Goal: Task Accomplishment & Management: Use online tool/utility

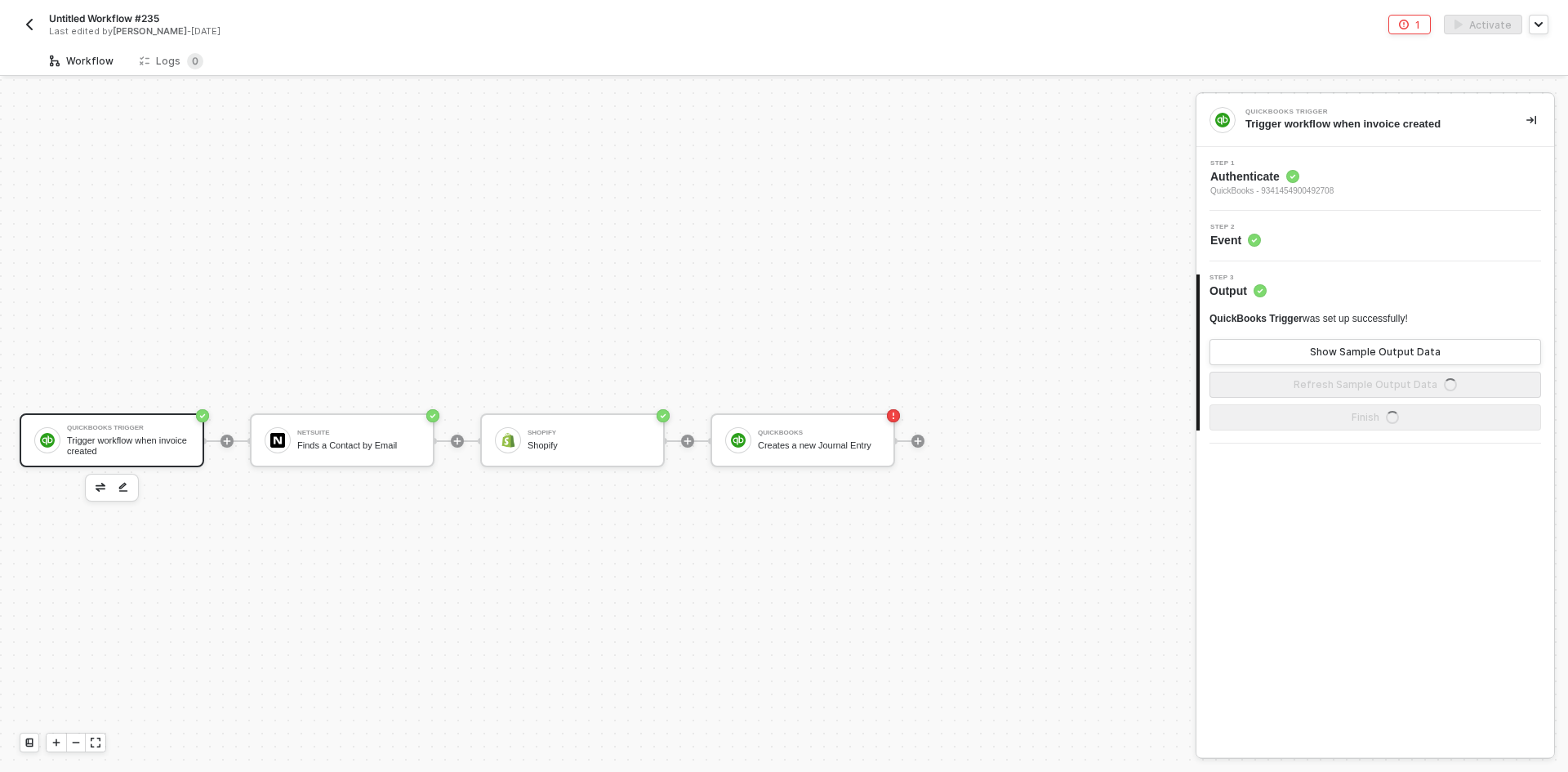
scroll to position [30, 0]
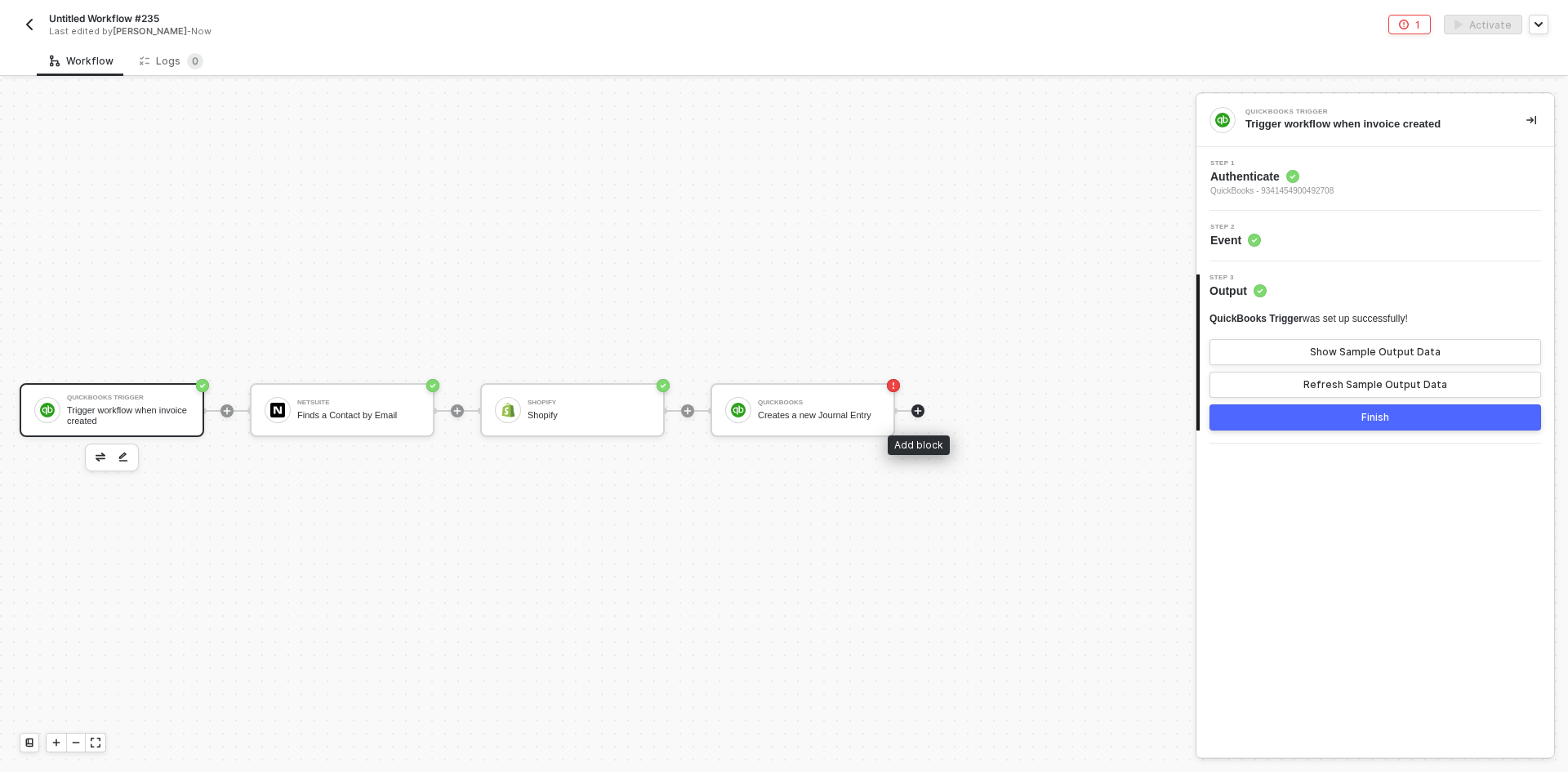
click at [918, 411] on icon "icon-play" at bounding box center [917, 409] width 7 height 7
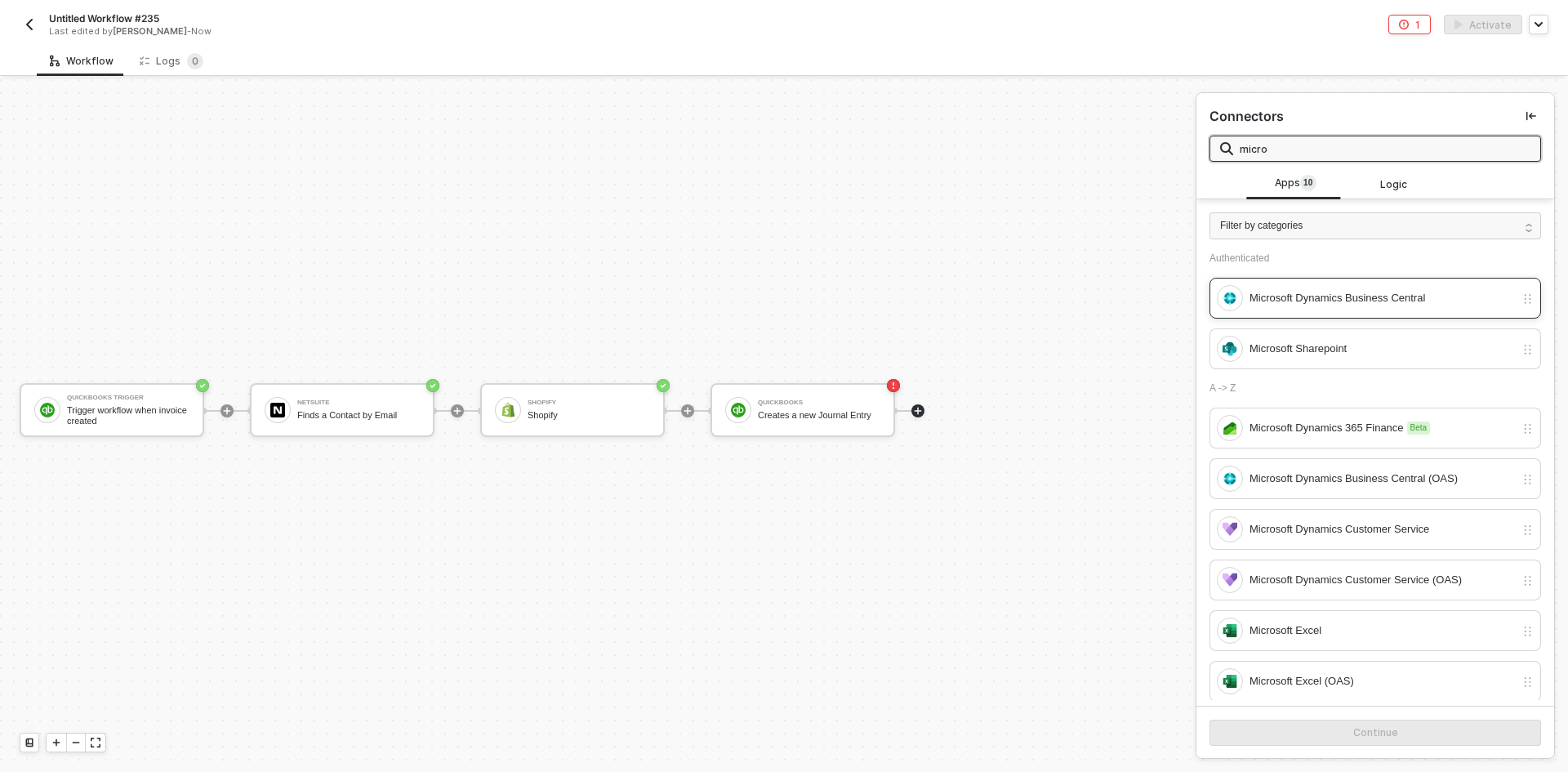
type input "micro"
click at [1299, 297] on div "Microsoft Dynamics Business Central" at bounding box center [1382, 299] width 265 height 18
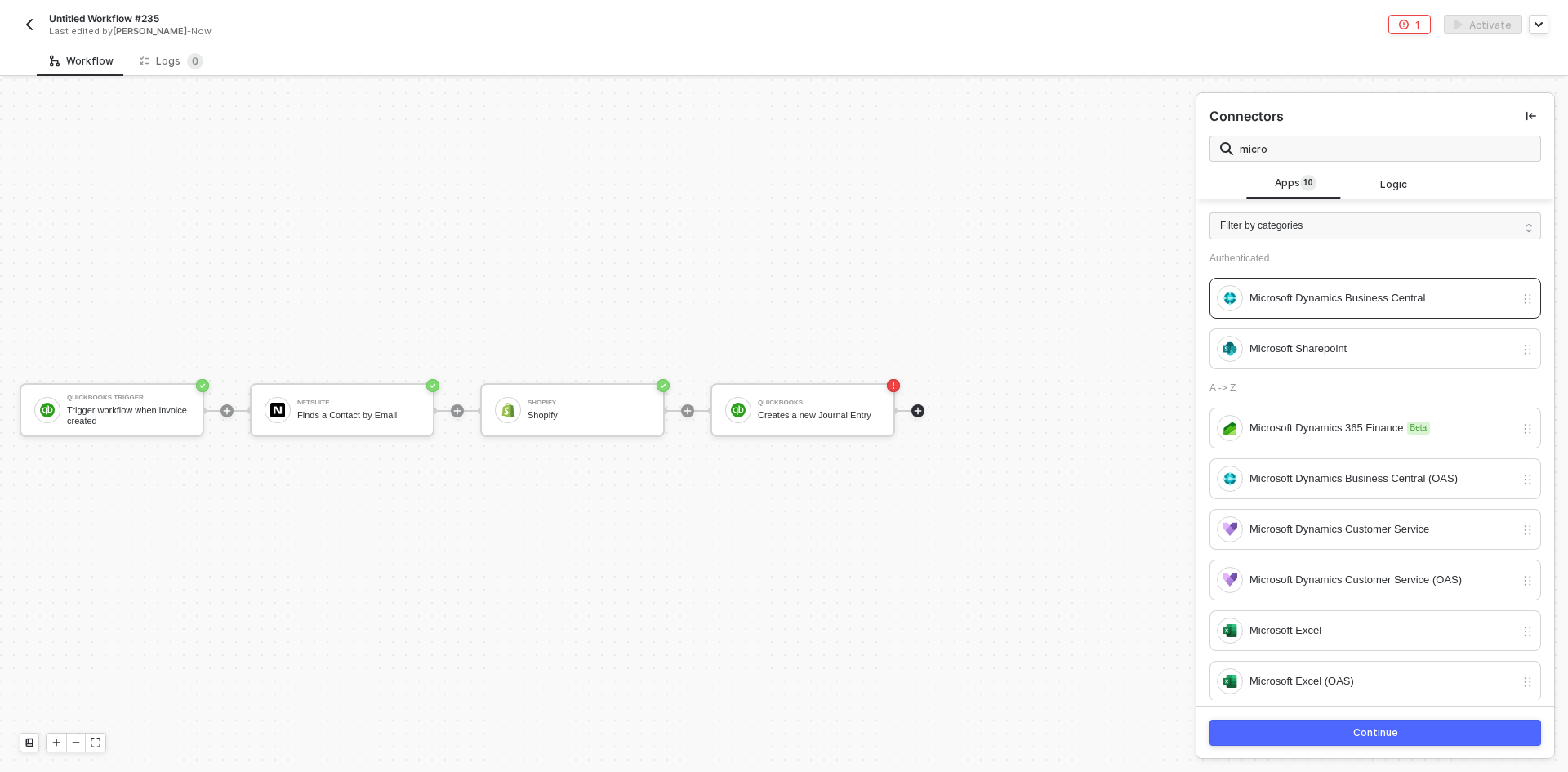
click at [1360, 739] on button "Continue" at bounding box center [1375, 733] width 331 height 26
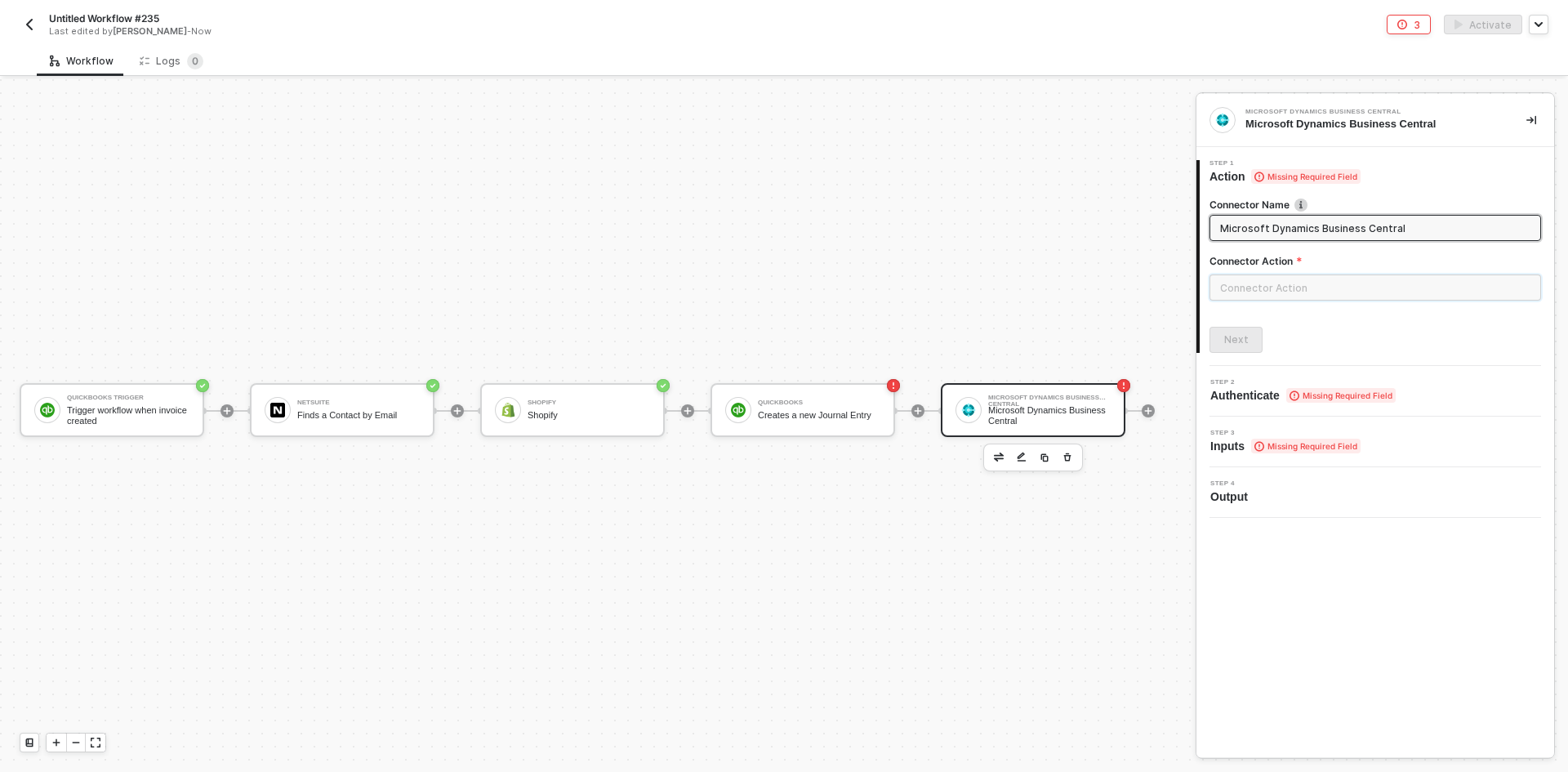
click at [1282, 290] on input "text" at bounding box center [1375, 288] width 331 height 26
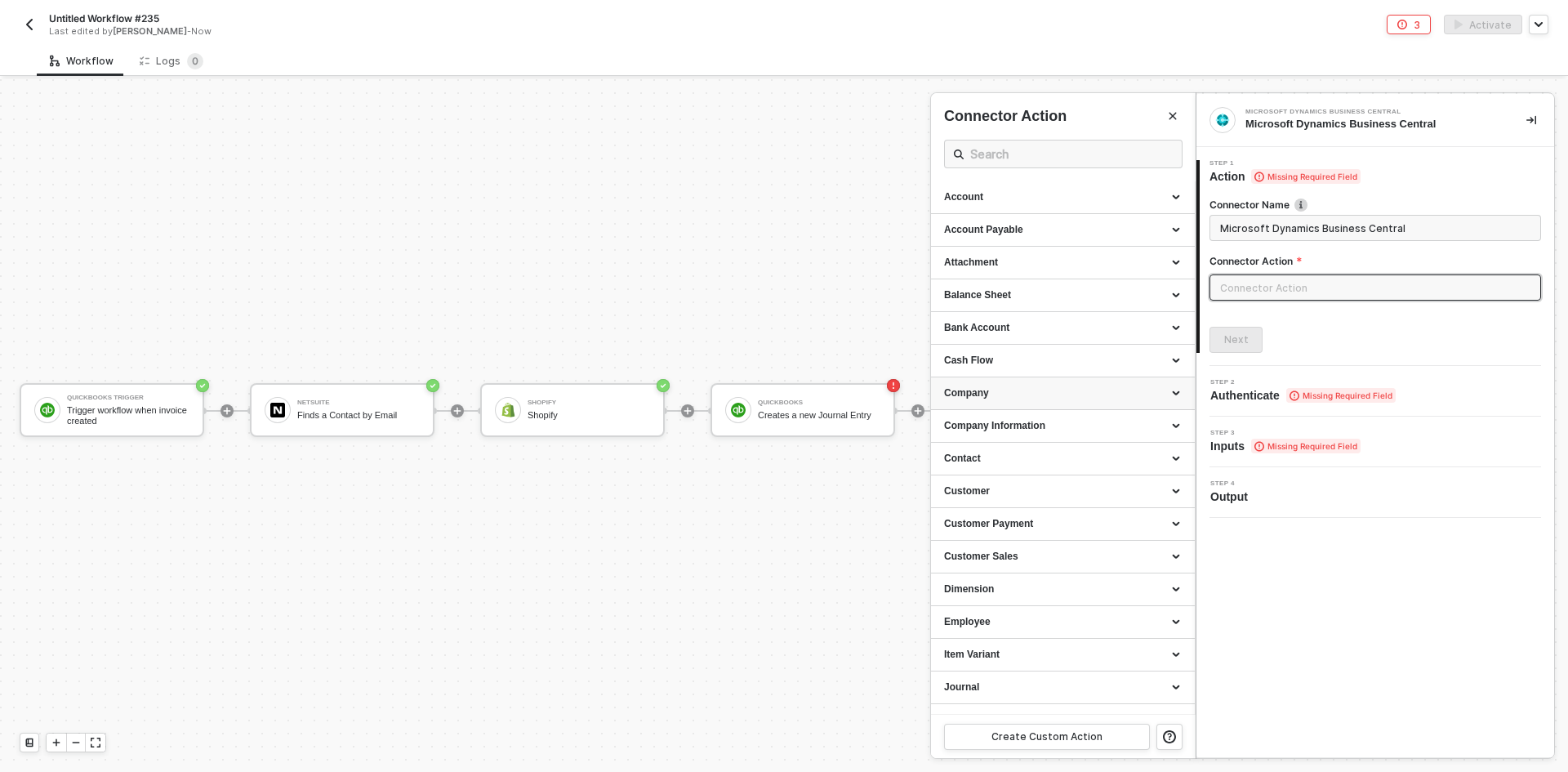
click at [1066, 401] on div "Company" at bounding box center [1063, 393] width 263 height 33
click at [1062, 428] on div "Get Companies" at bounding box center [1063, 424] width 238 height 14
type input "Retrieves companies"
type input "Company - Get Companies"
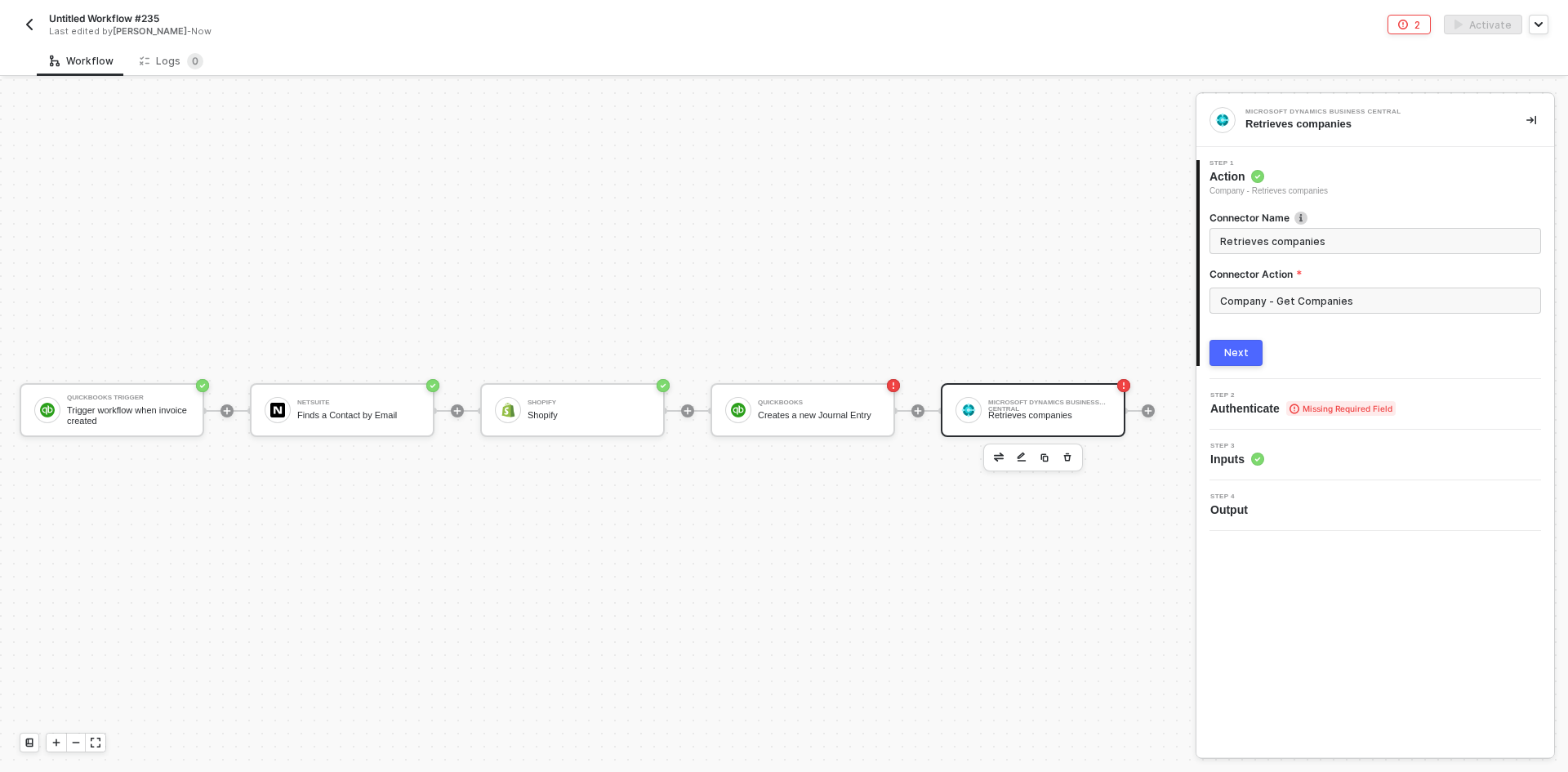
click at [1234, 340] on button "Next" at bounding box center [1236, 353] width 53 height 26
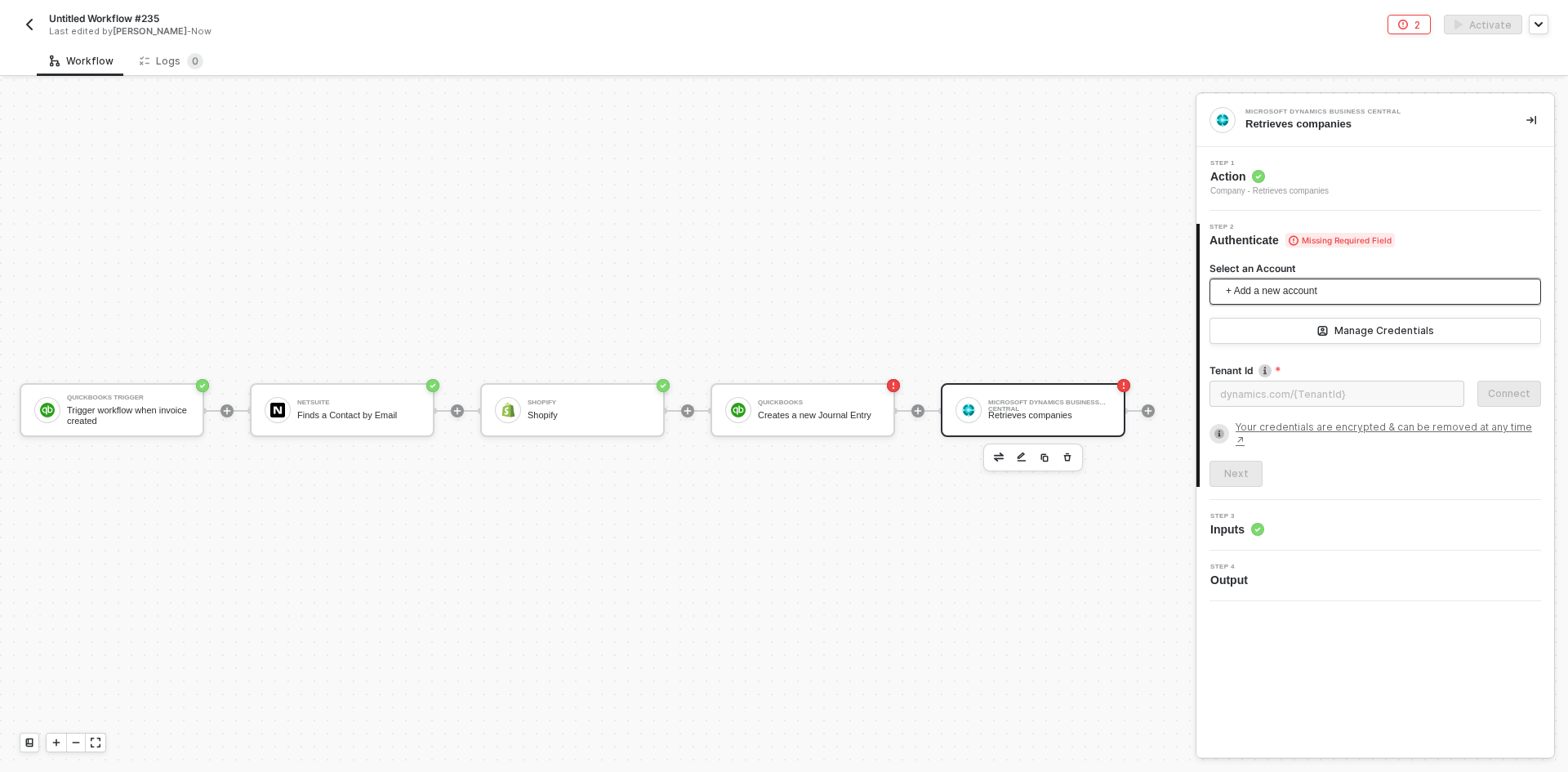
click at [1250, 297] on span "+ Add a new account" at bounding box center [1378, 292] width 305 height 26
click at [1253, 325] on span "Microsoft Business Central" at bounding box center [1294, 332] width 143 height 16
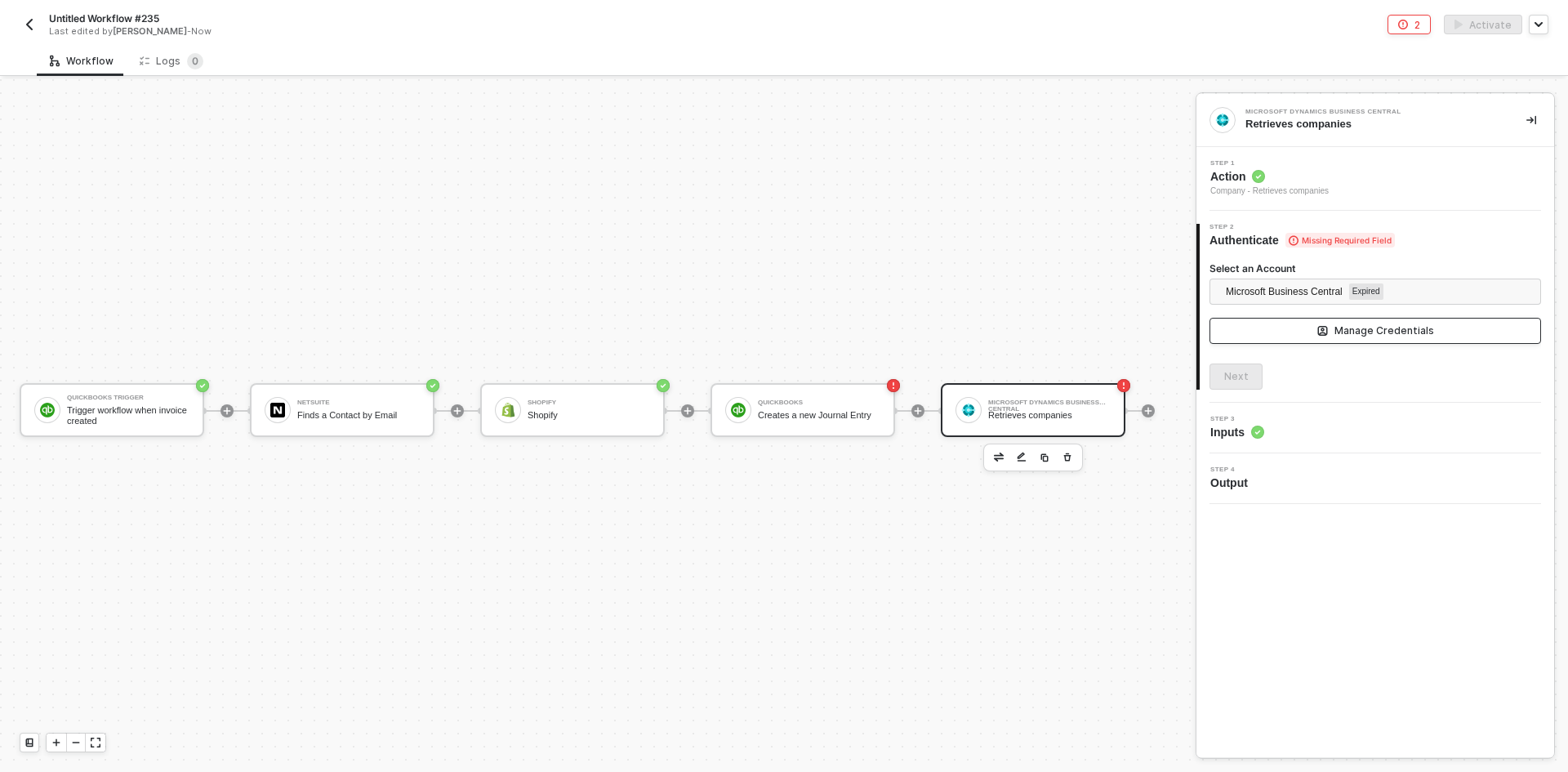
click at [1246, 325] on button "Manage Credentials" at bounding box center [1375, 331] width 331 height 26
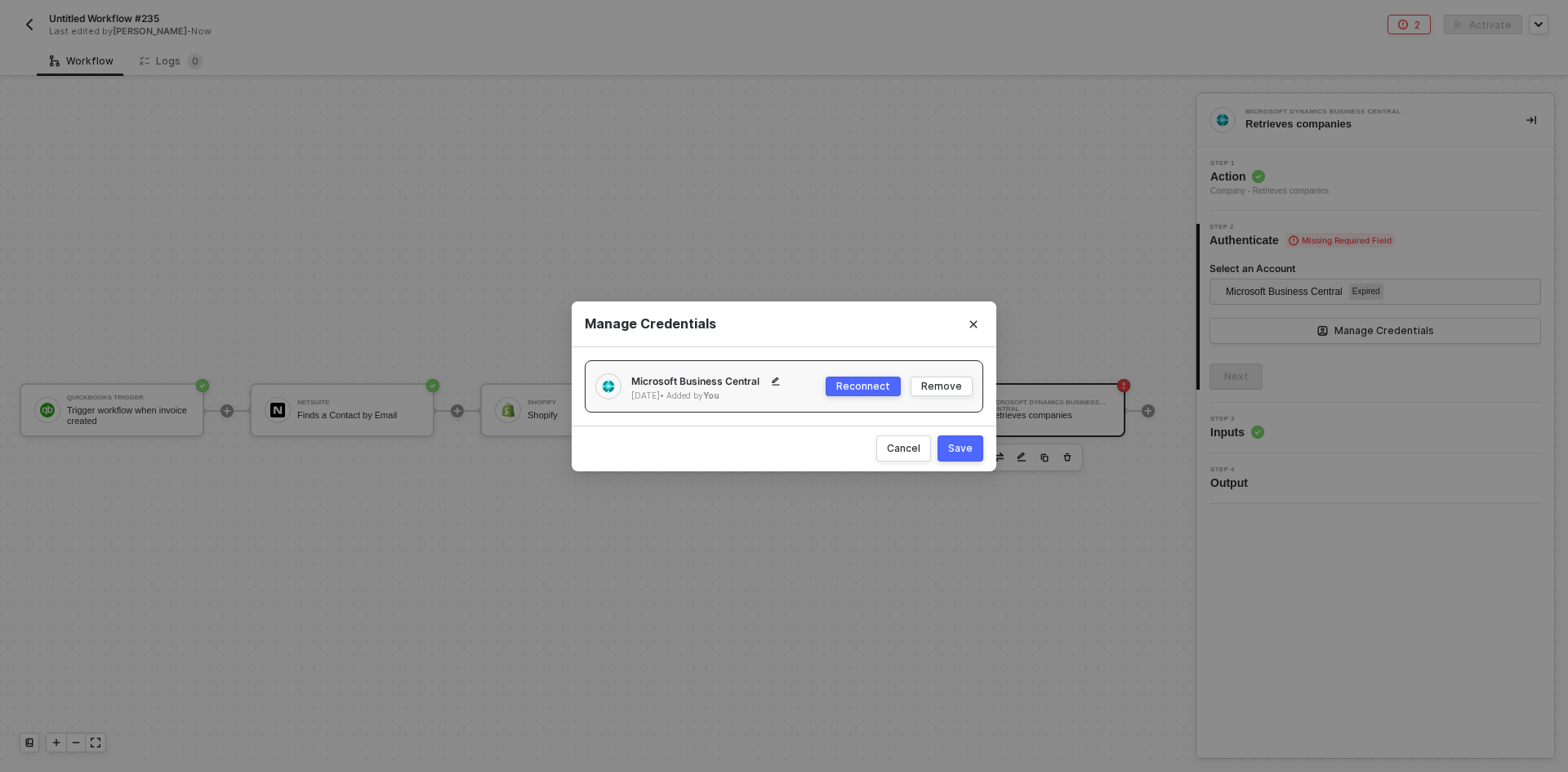
click at [889, 388] on div "Reconnect" at bounding box center [863, 386] width 54 height 14
click at [957, 451] on div "Save" at bounding box center [960, 448] width 25 height 14
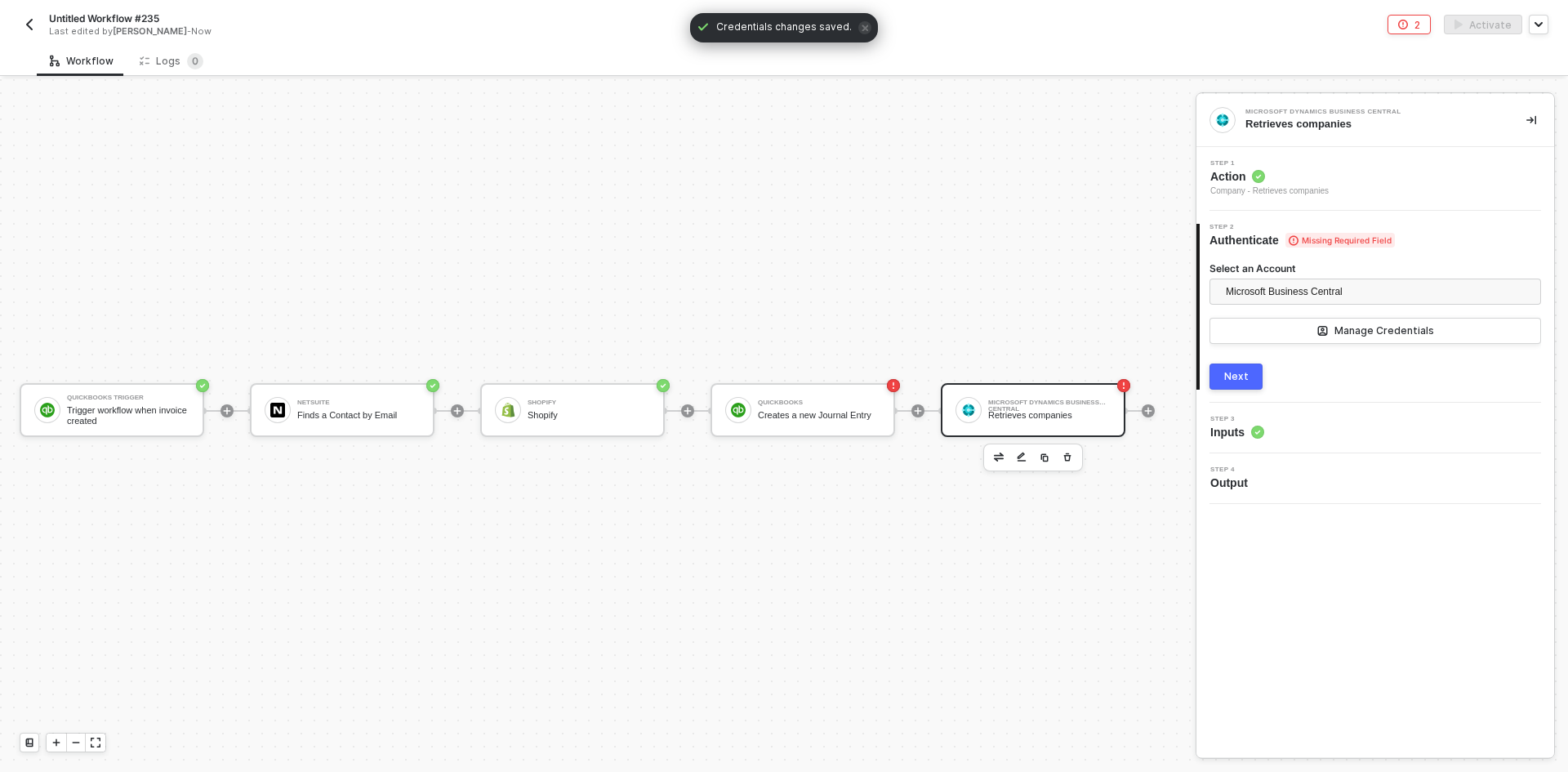
click at [1222, 374] on button "Next" at bounding box center [1236, 377] width 53 height 26
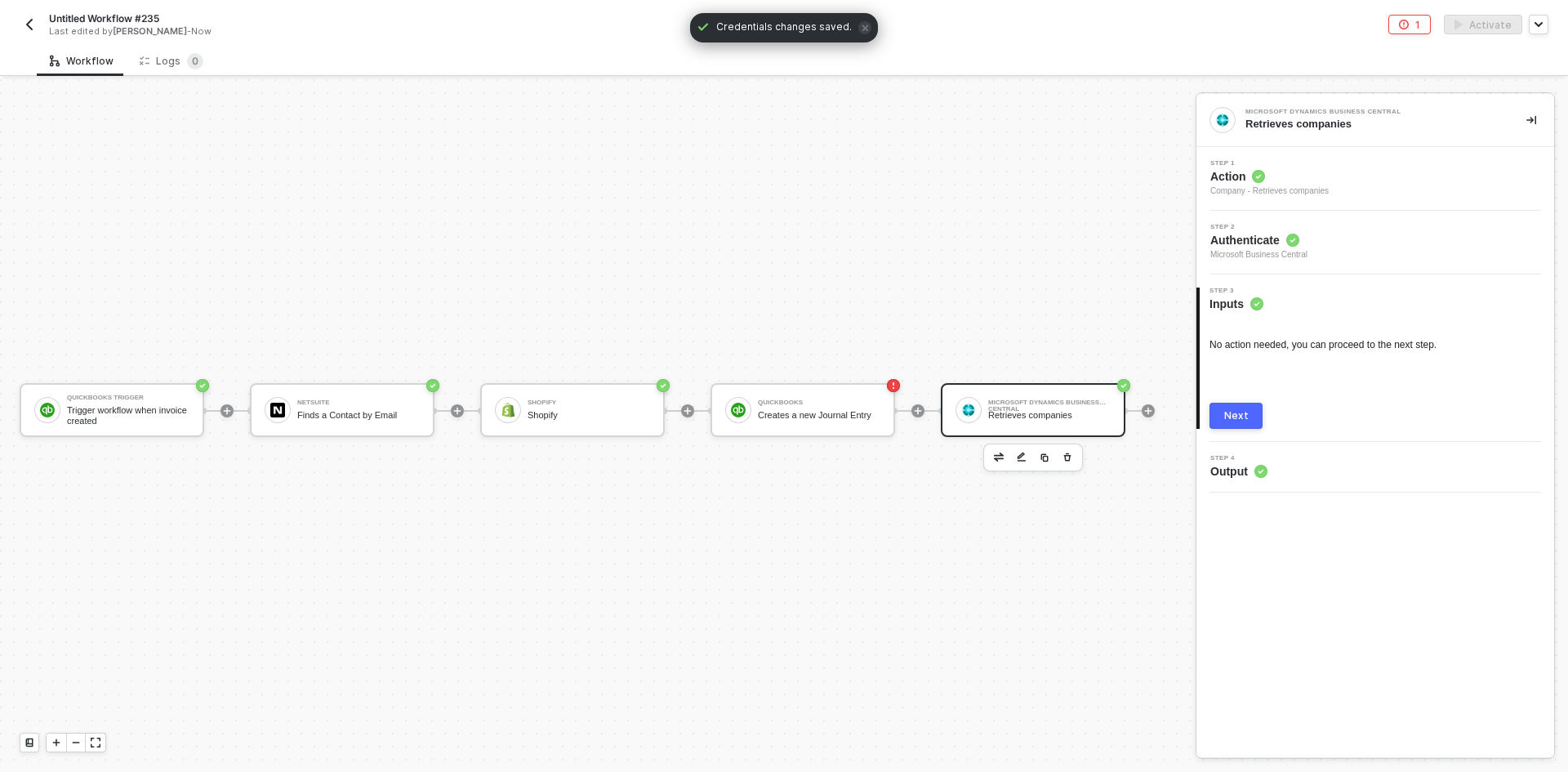
click at [1231, 415] on div "Next" at bounding box center [1236, 415] width 25 height 13
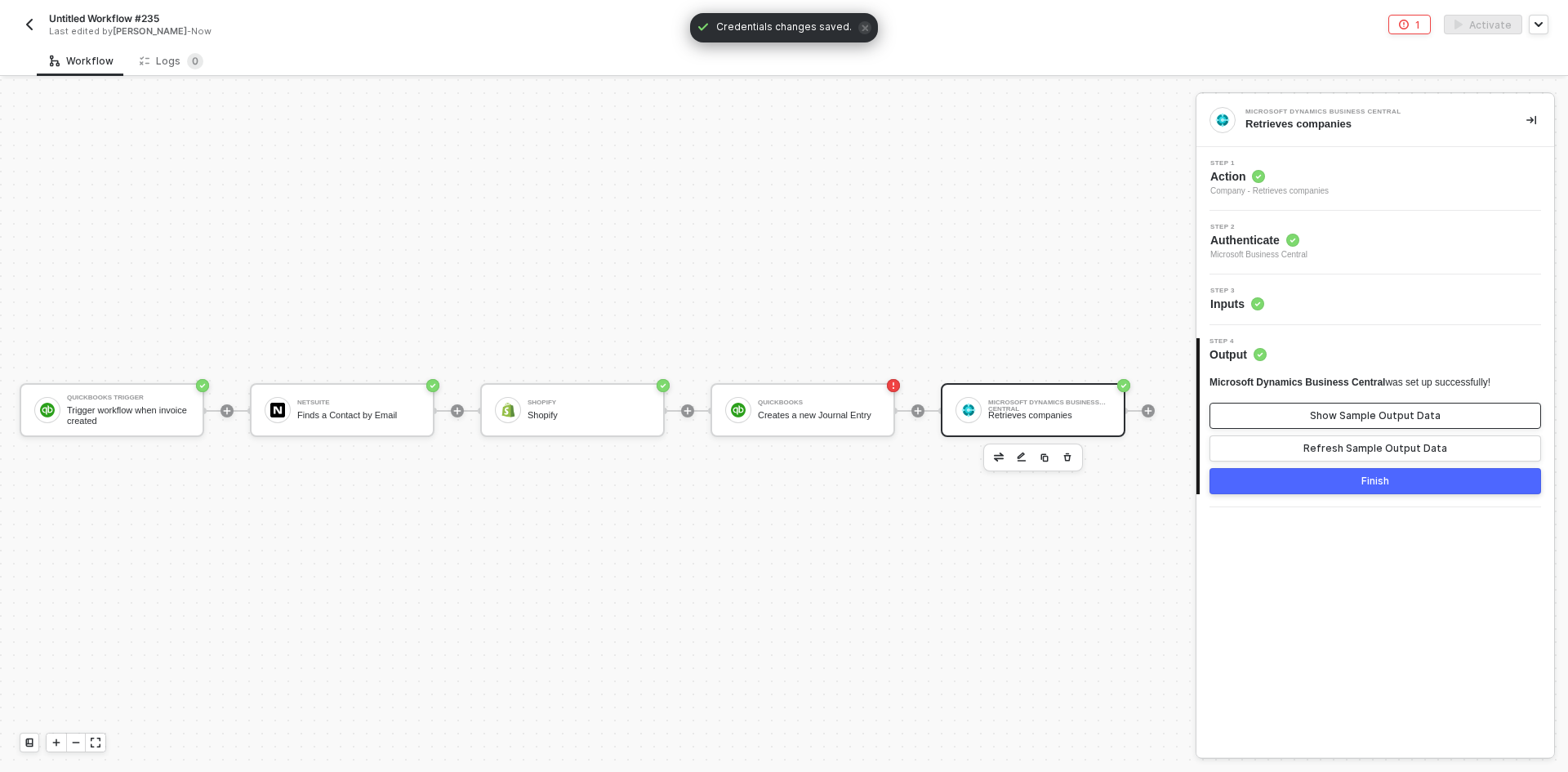
click at [1266, 412] on button "Show Sample Output Data" at bounding box center [1375, 415] width 331 height 26
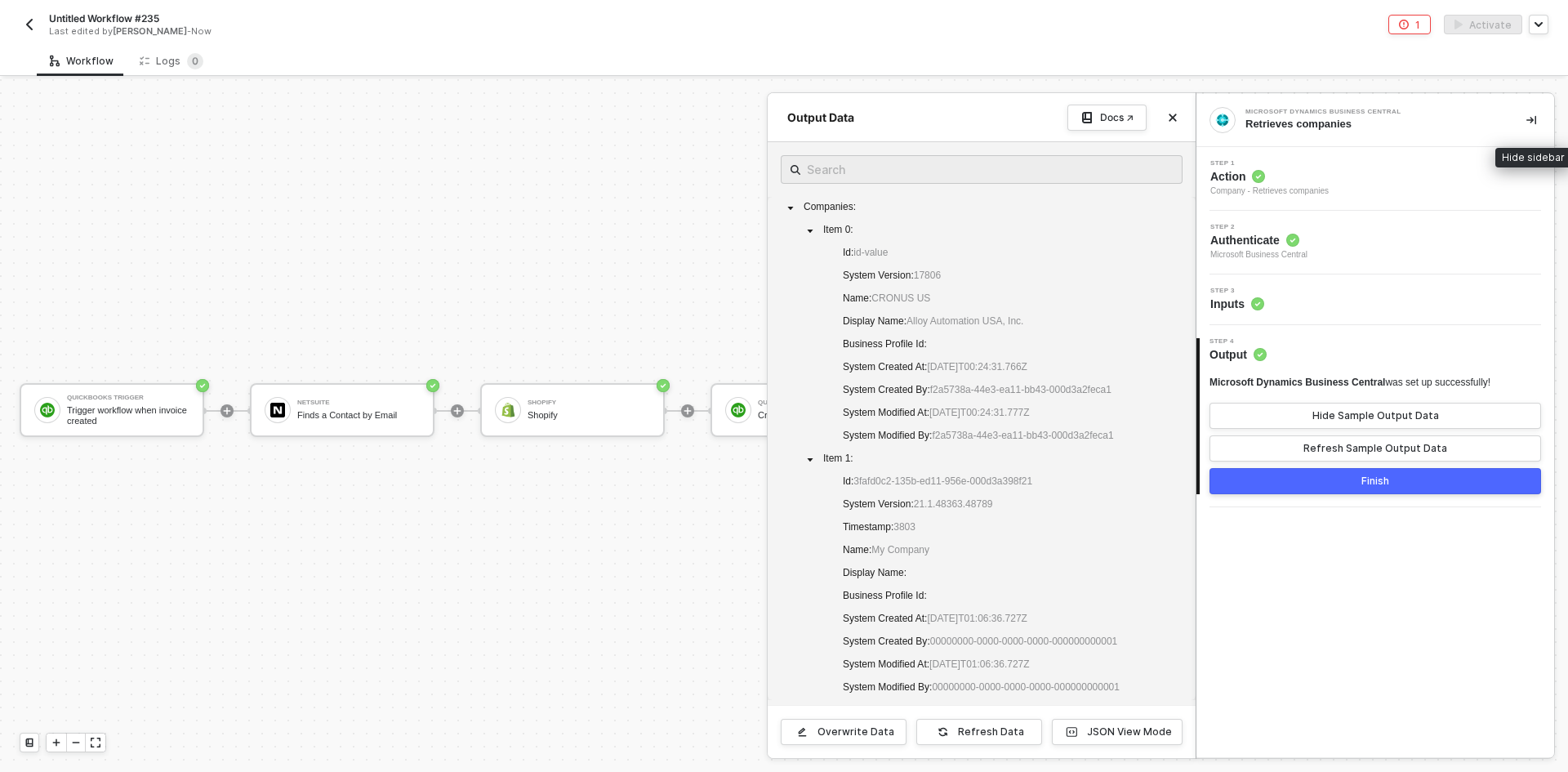
click at [1534, 125] on button "button" at bounding box center [1531, 120] width 20 height 20
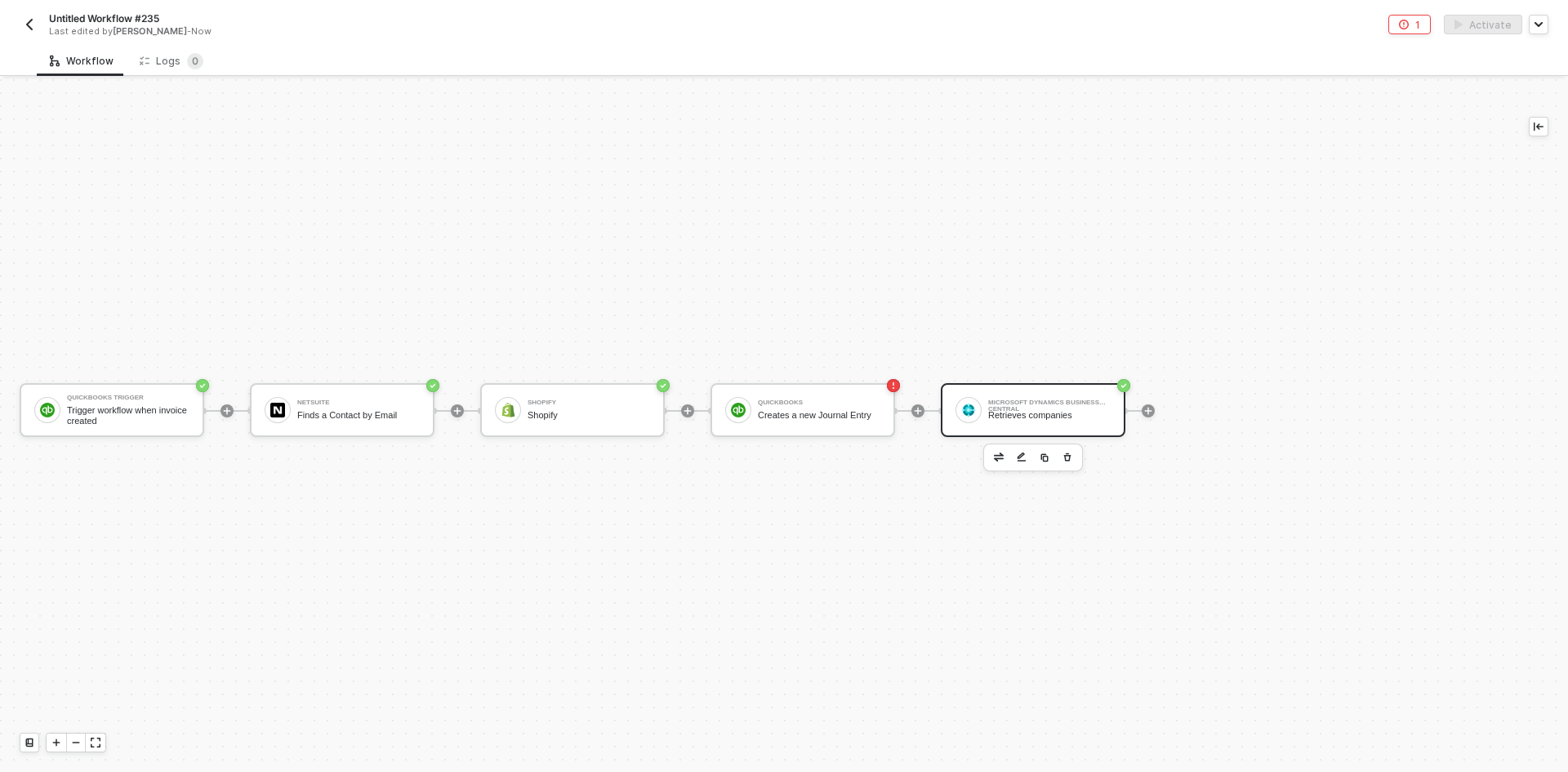
click at [22, 25] on button "button" at bounding box center [30, 25] width 20 height 20
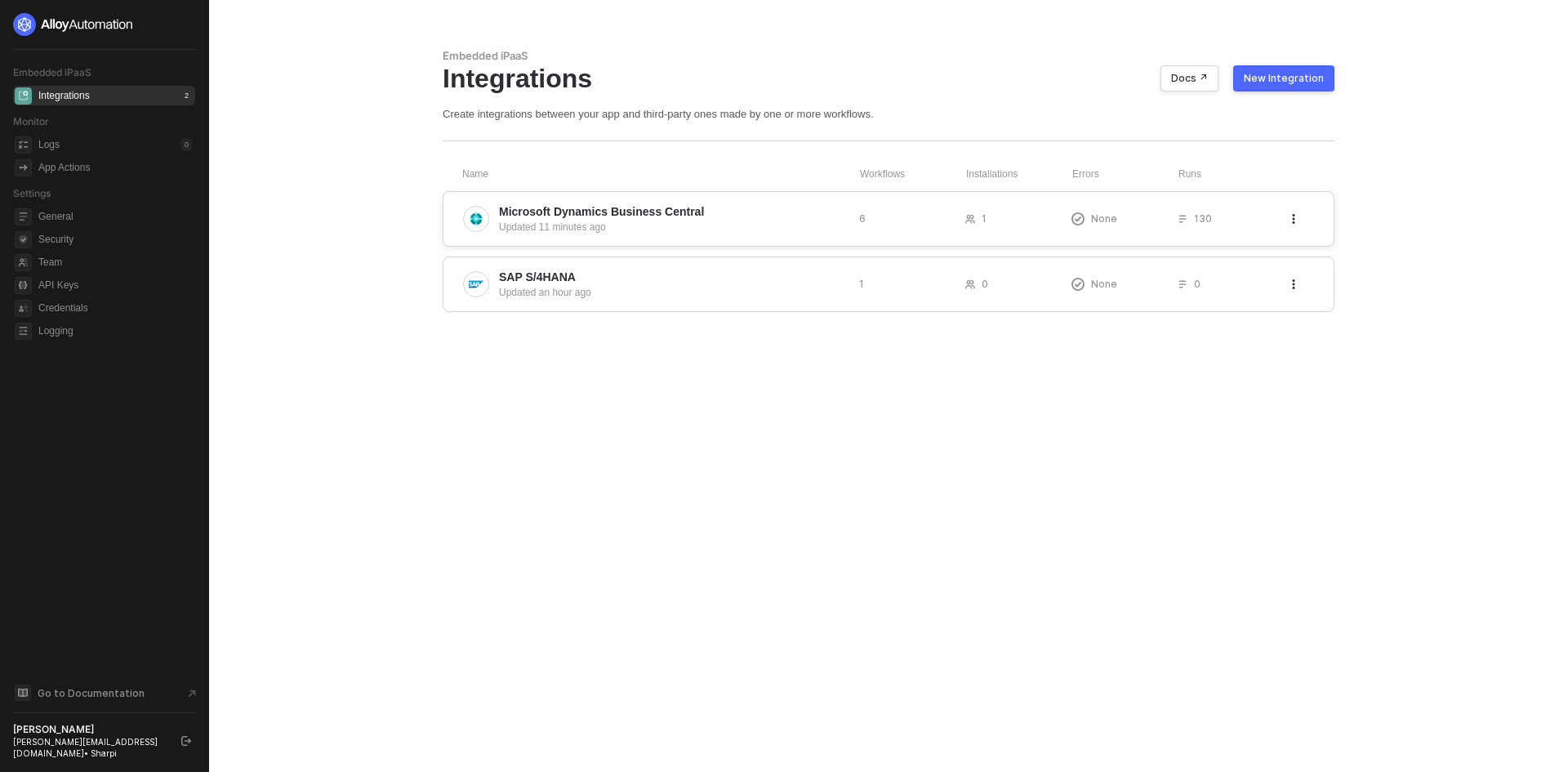
click at [752, 209] on span "Microsoft Dynamics Business Central" at bounding box center [673, 212] width 347 height 16
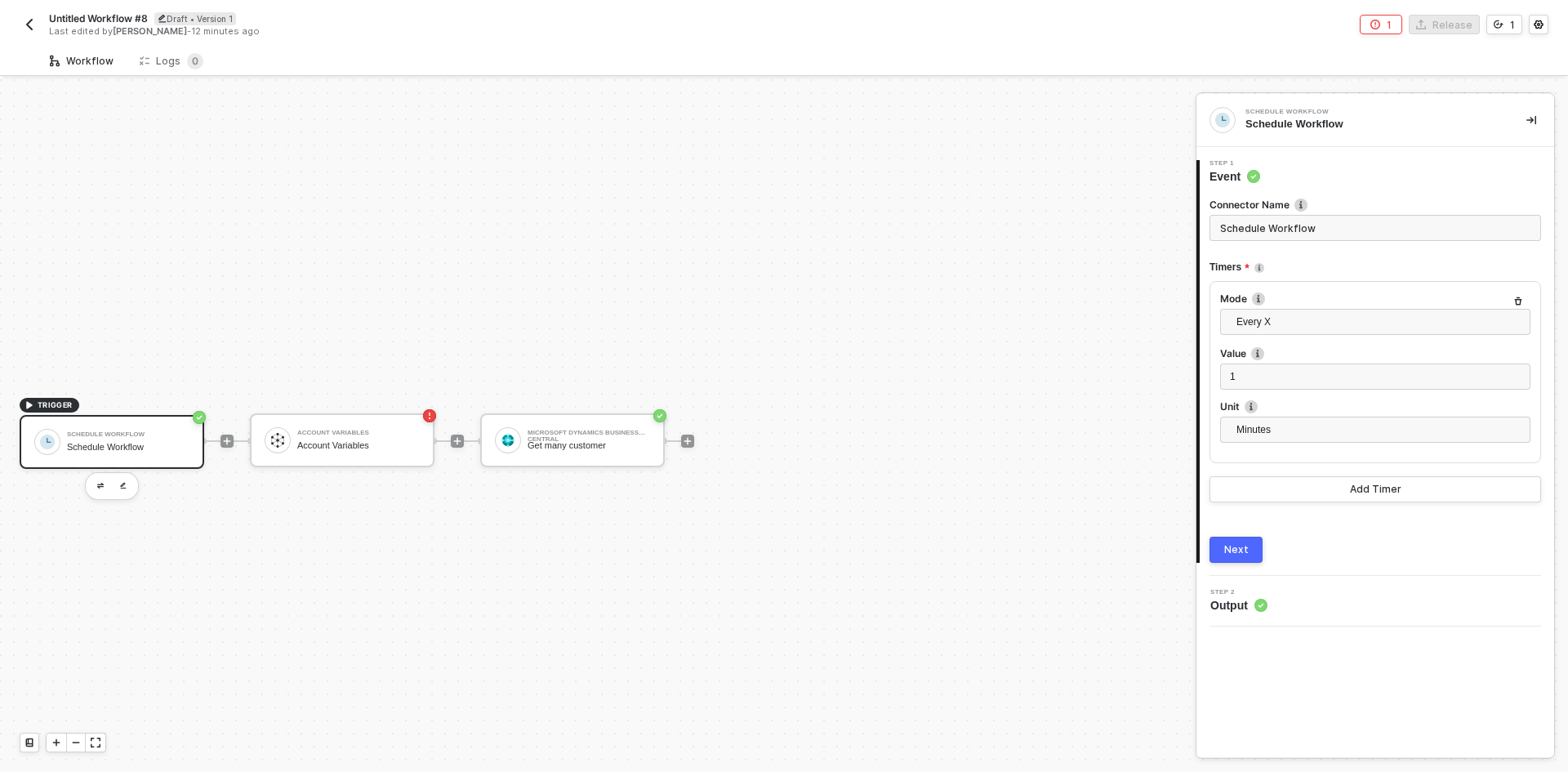
scroll to position [30, 0]
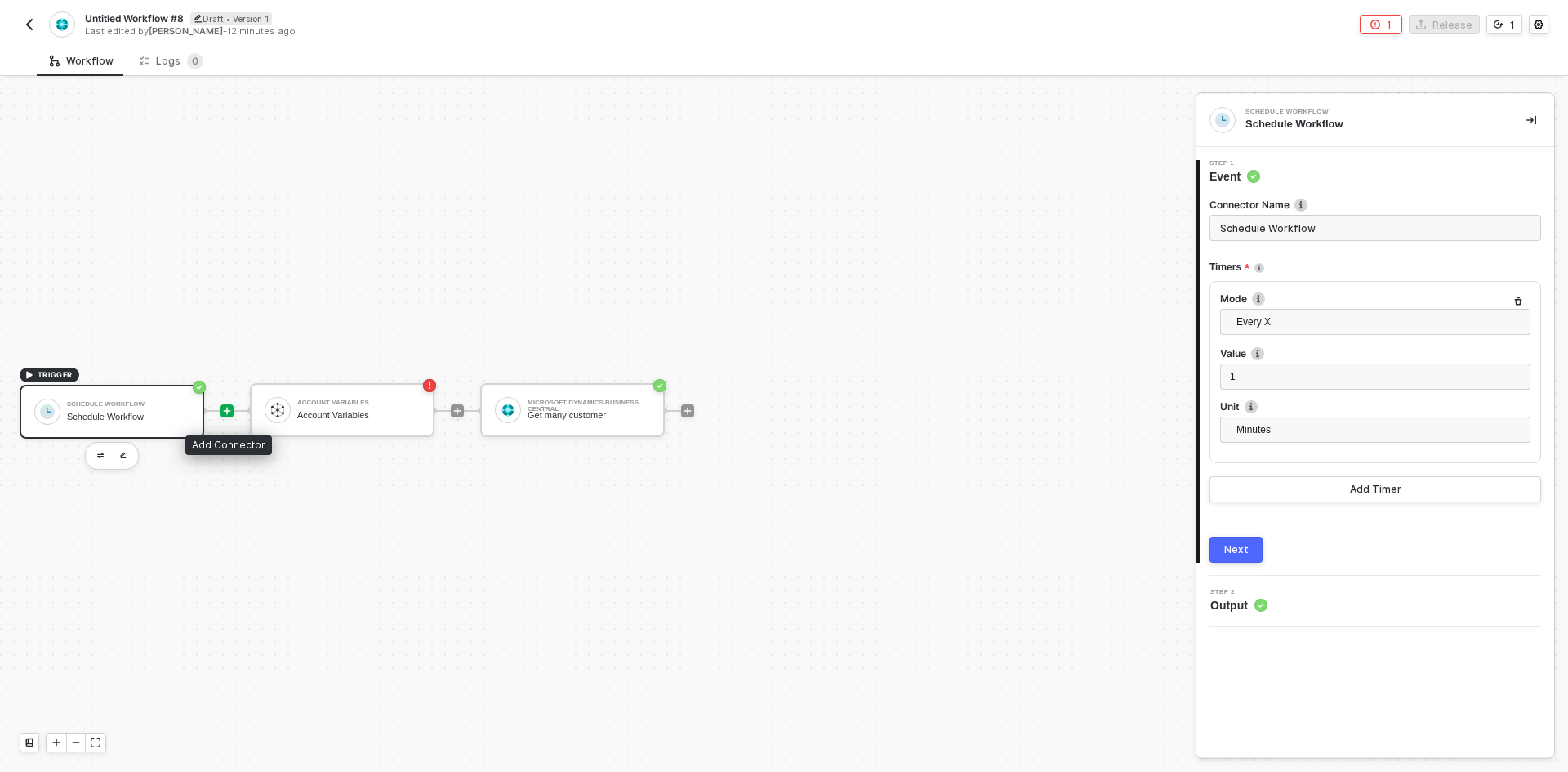
click at [228, 410] on icon "icon-play" at bounding box center [227, 409] width 7 height 7
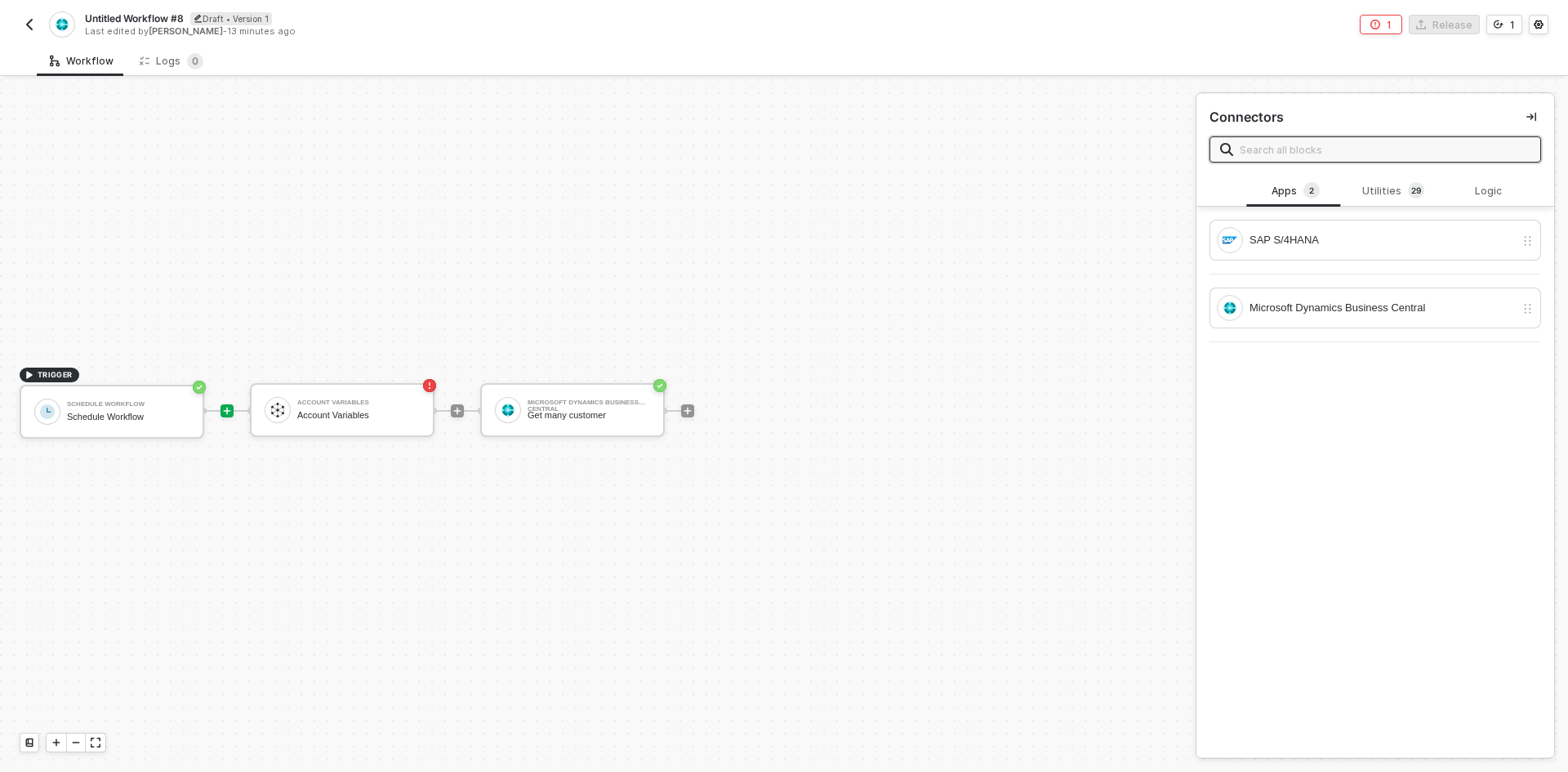
click at [18, 23] on div "Untitled Workflow #8 Draft • Version 1 Last edited by [PERSON_NAME] - 13 minute…" at bounding box center [784, 23] width 1568 height 46
click at [37, 25] on button "button" at bounding box center [30, 25] width 20 height 20
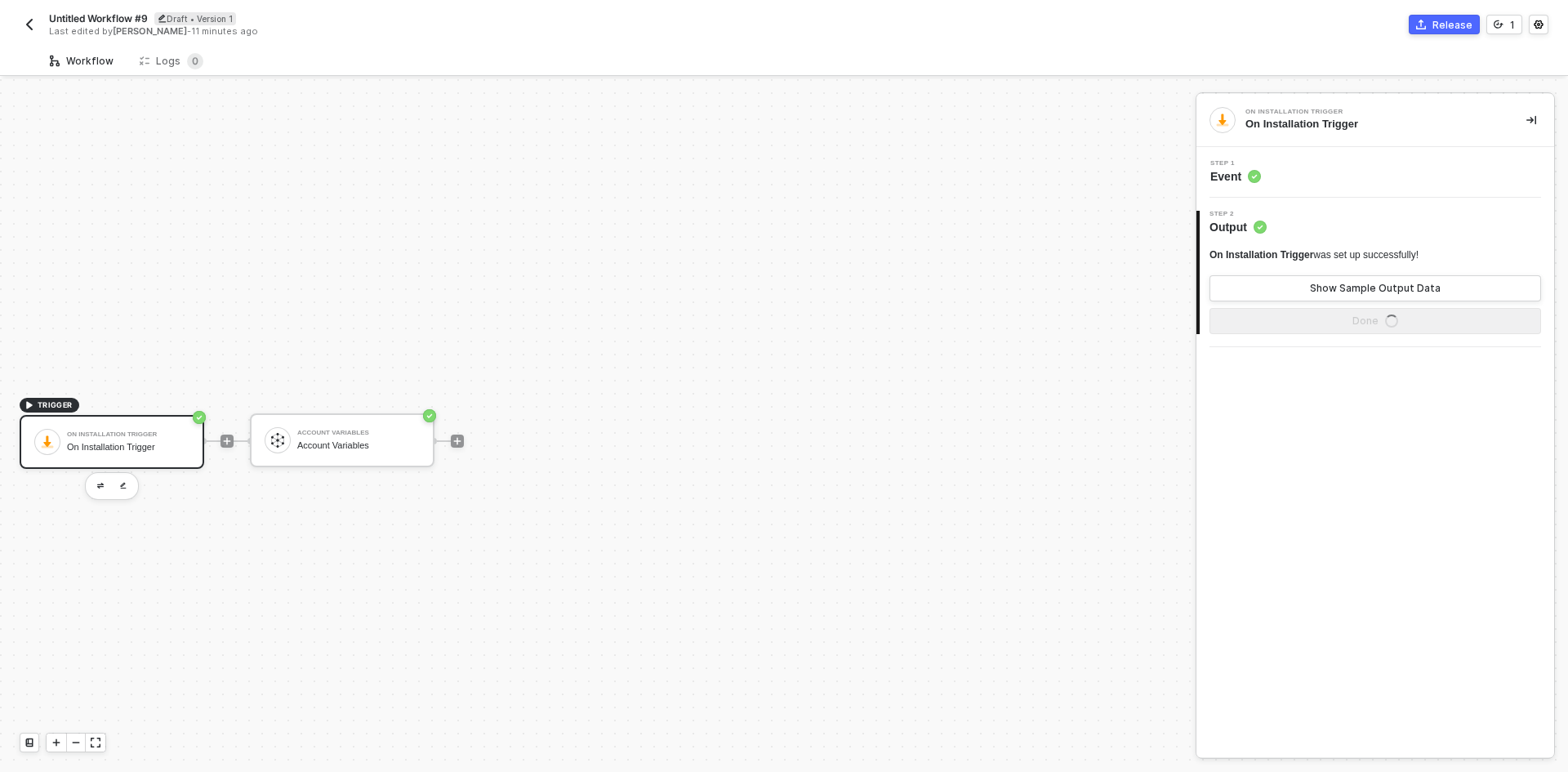
scroll to position [30, 0]
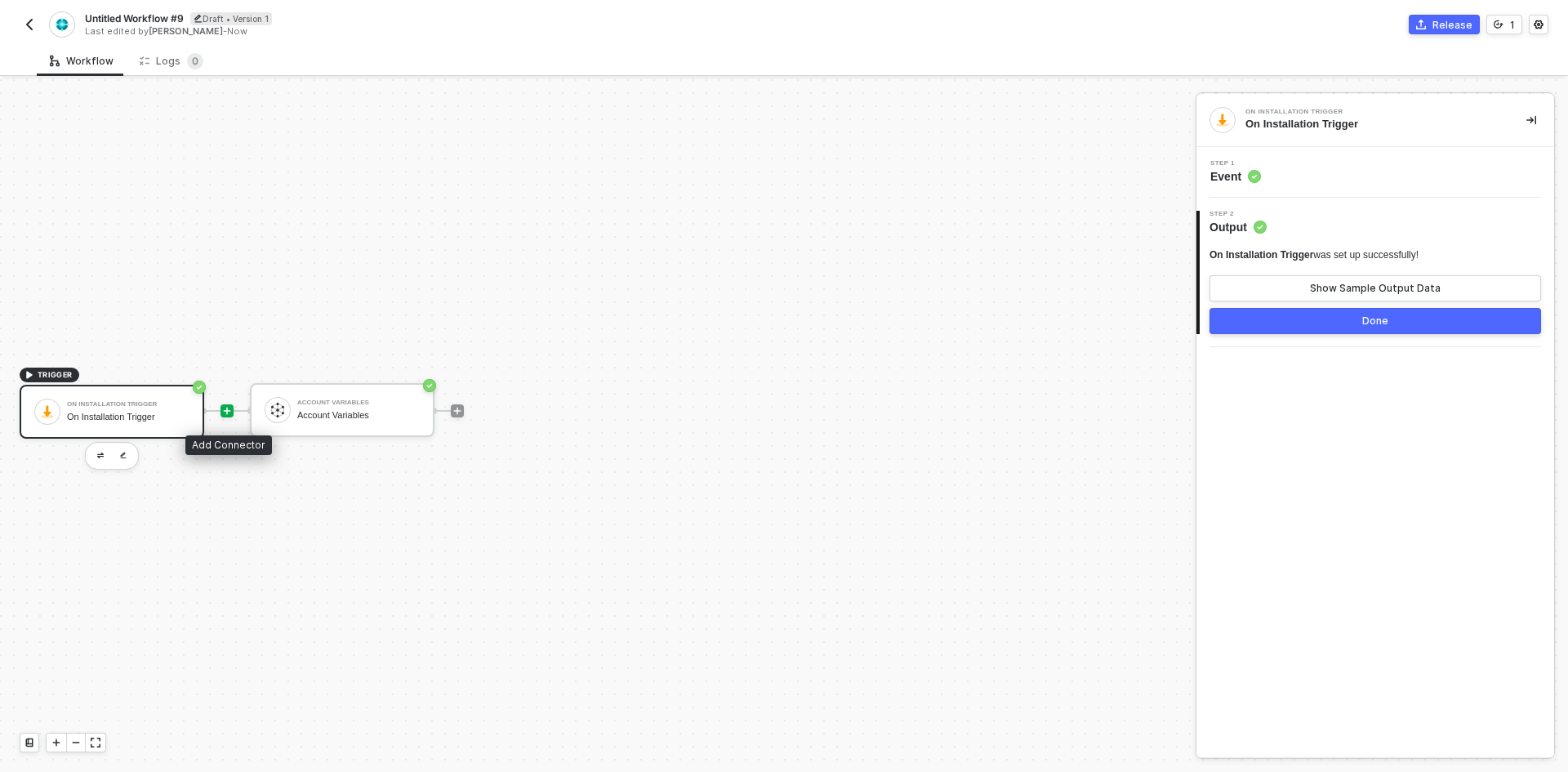
click at [227, 407] on icon "icon-play" at bounding box center [227, 409] width 7 height 7
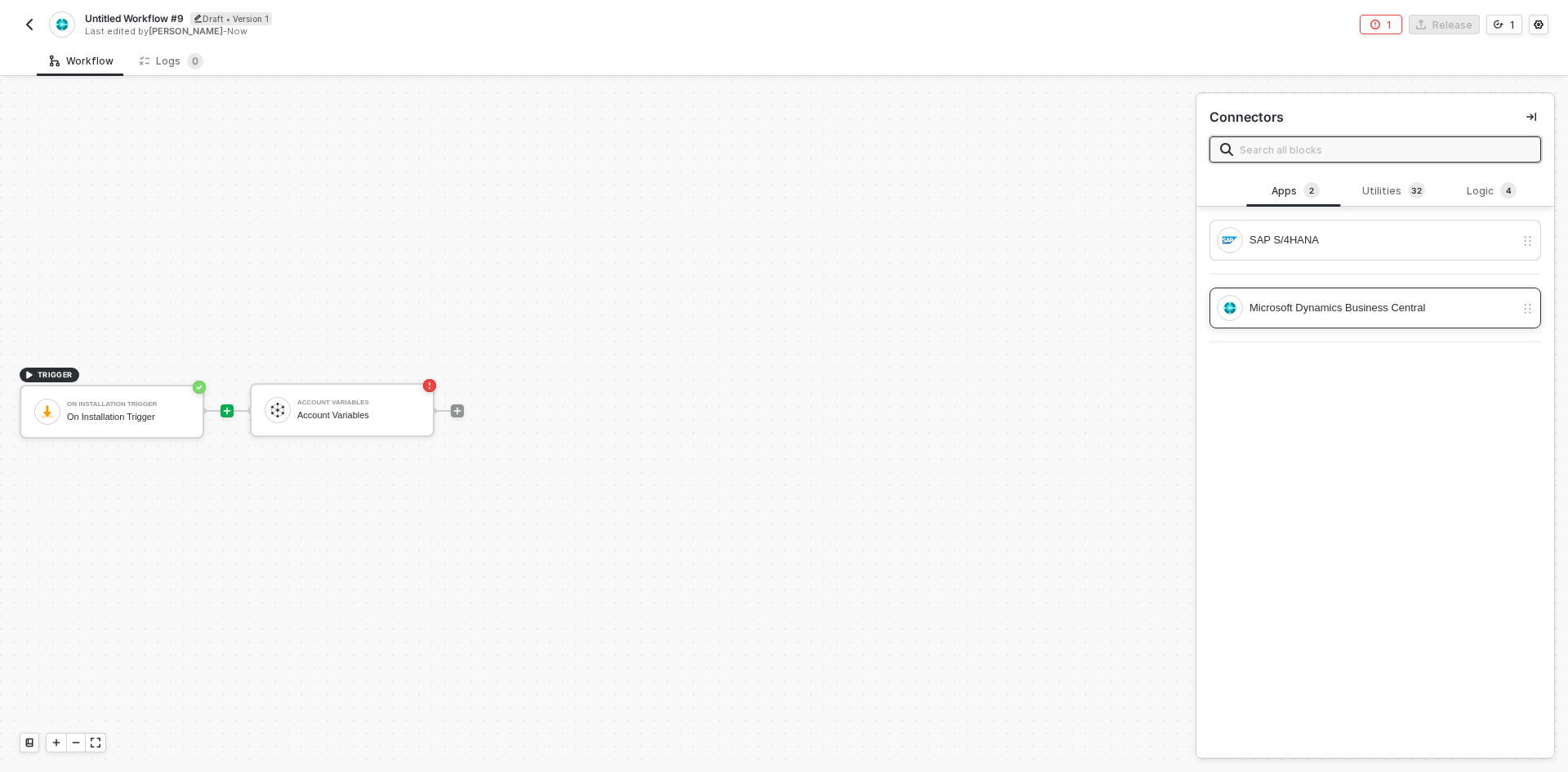
click at [1404, 304] on div "Microsoft Dynamics Business Central" at bounding box center [1382, 308] width 265 height 18
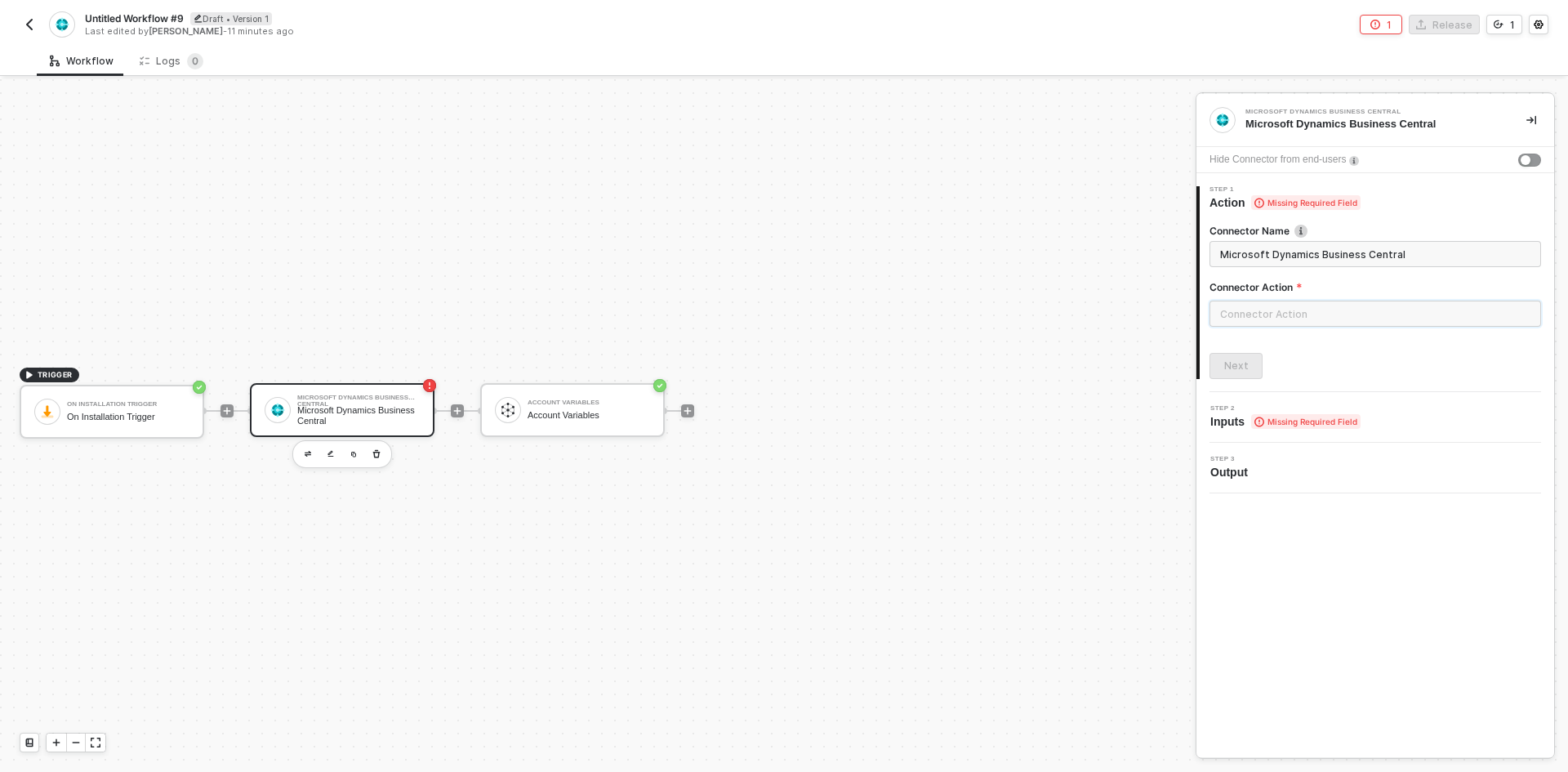
click at [1398, 306] on input "text" at bounding box center [1375, 314] width 331 height 26
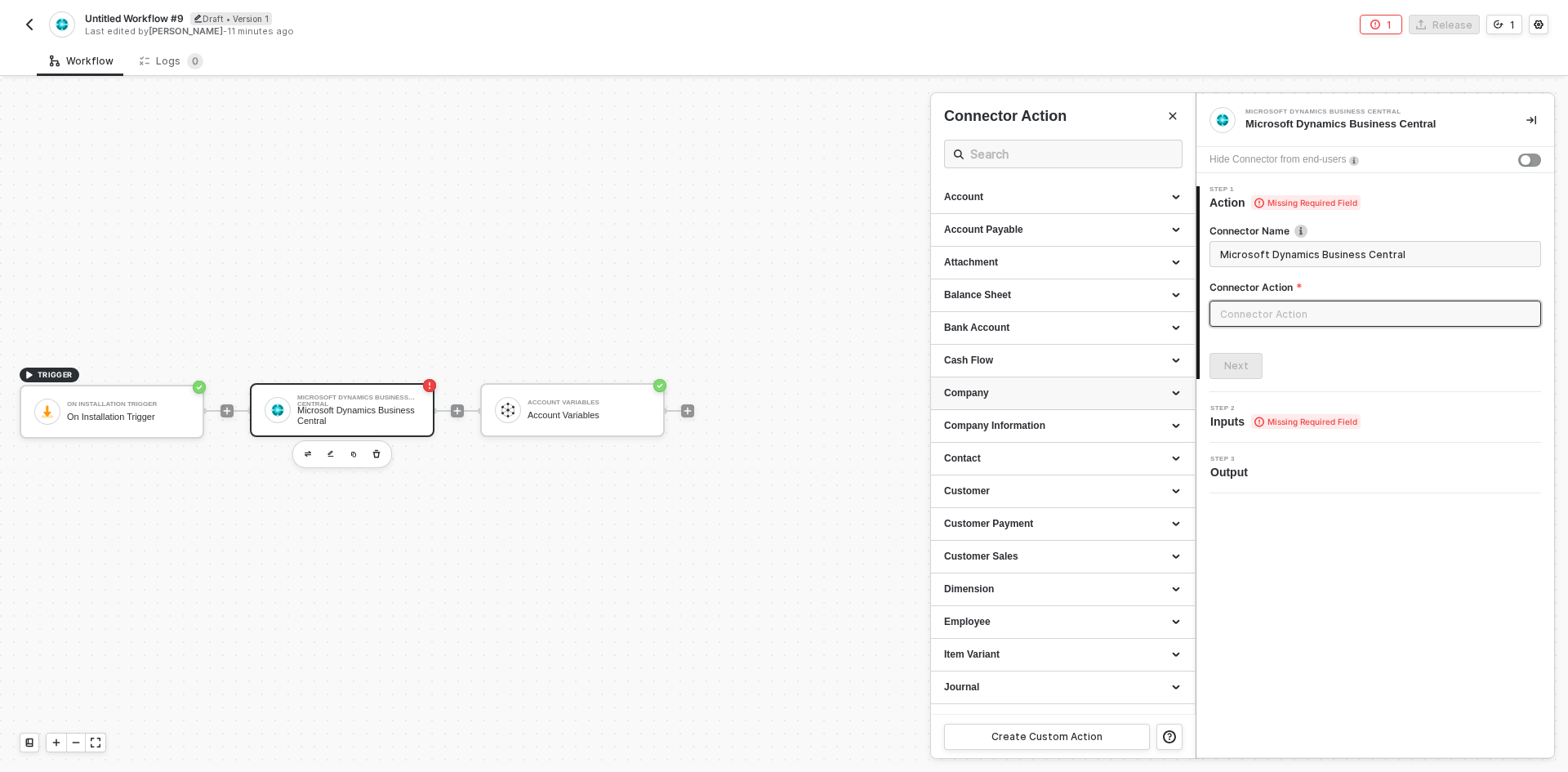
click at [1016, 398] on div "Company" at bounding box center [1063, 393] width 238 height 14
click at [1002, 418] on div "Get Companies" at bounding box center [1063, 424] width 238 height 14
type input "Retrieves companies"
type input "Company - Get Companies"
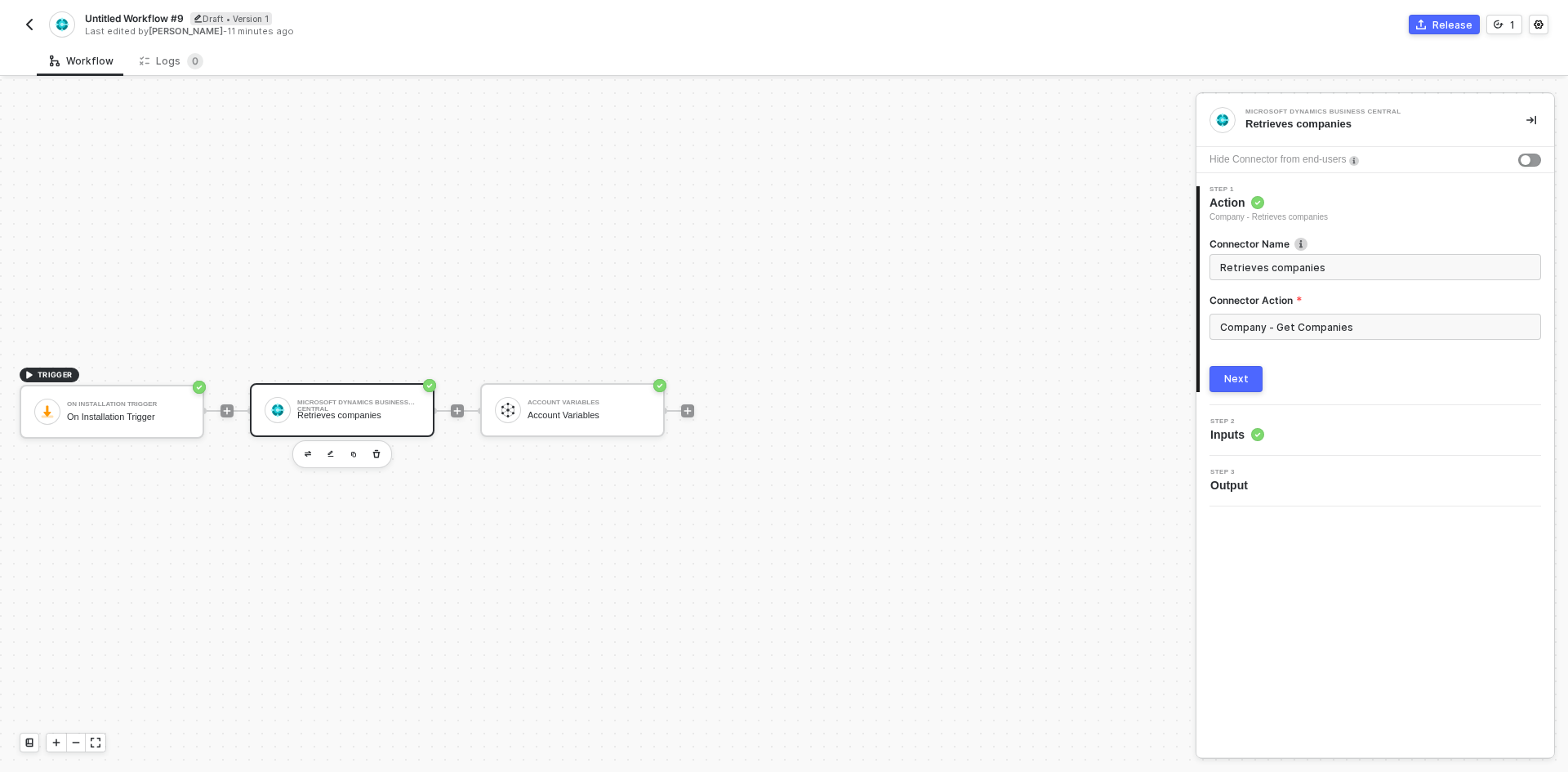
click at [1239, 384] on div "Next" at bounding box center [1236, 379] width 25 height 13
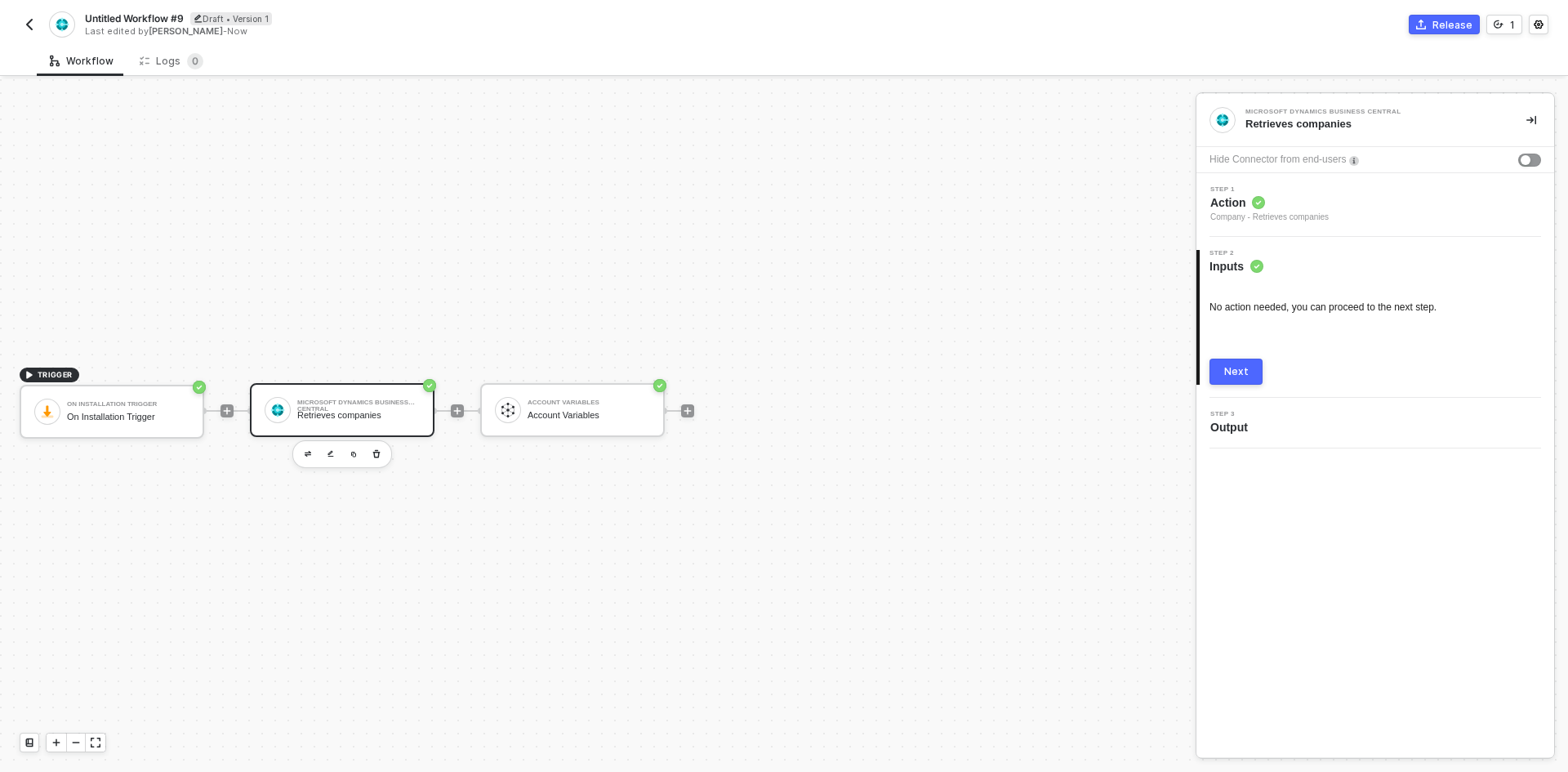
click at [1232, 377] on div "Next" at bounding box center [1236, 372] width 25 height 13
click at [541, 424] on div "Account Variables Account Variables" at bounding box center [588, 409] width 123 height 31
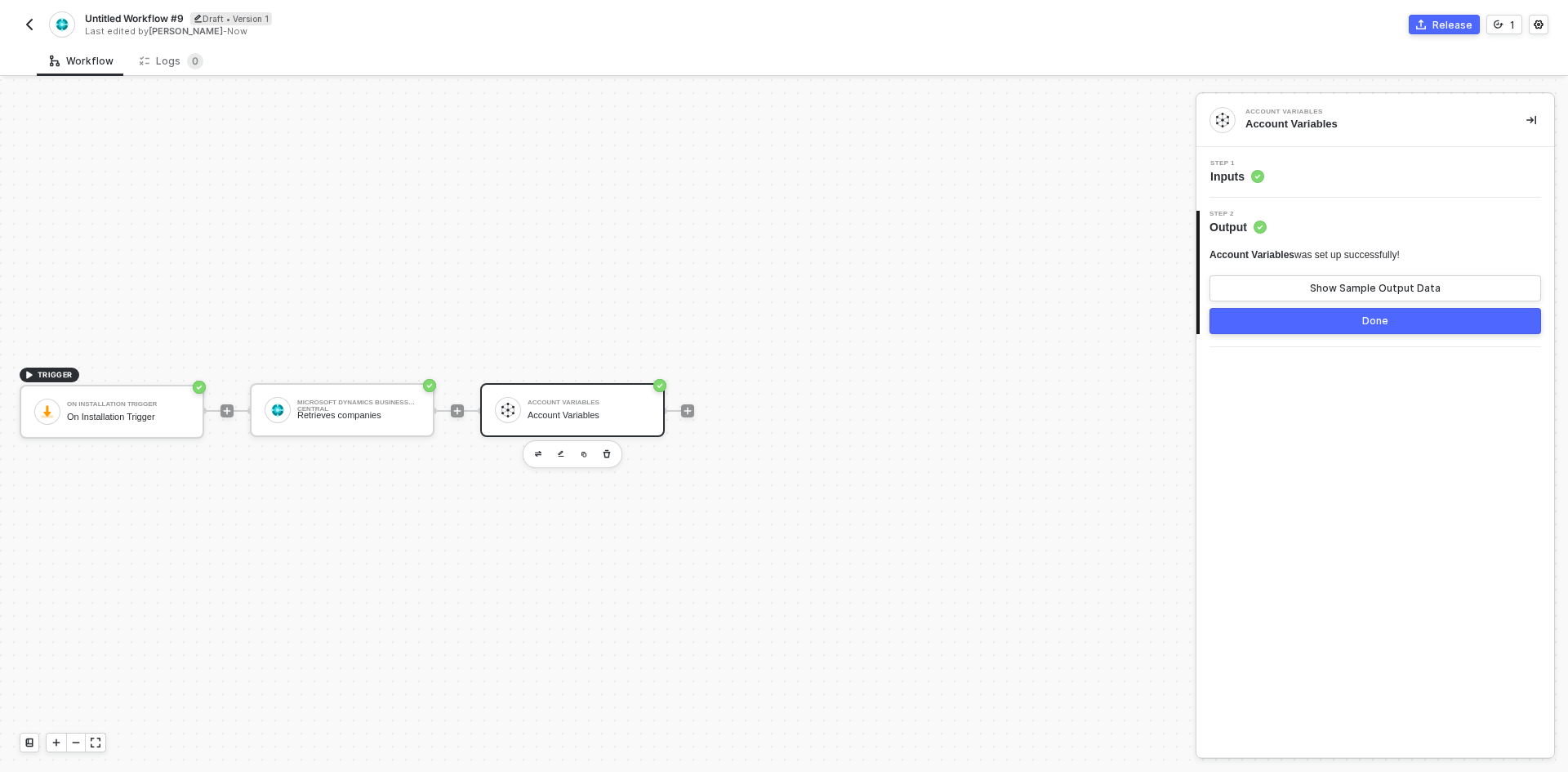
click at [1375, 172] on div "Step 1 Inputs" at bounding box center [1377, 172] width 353 height 25
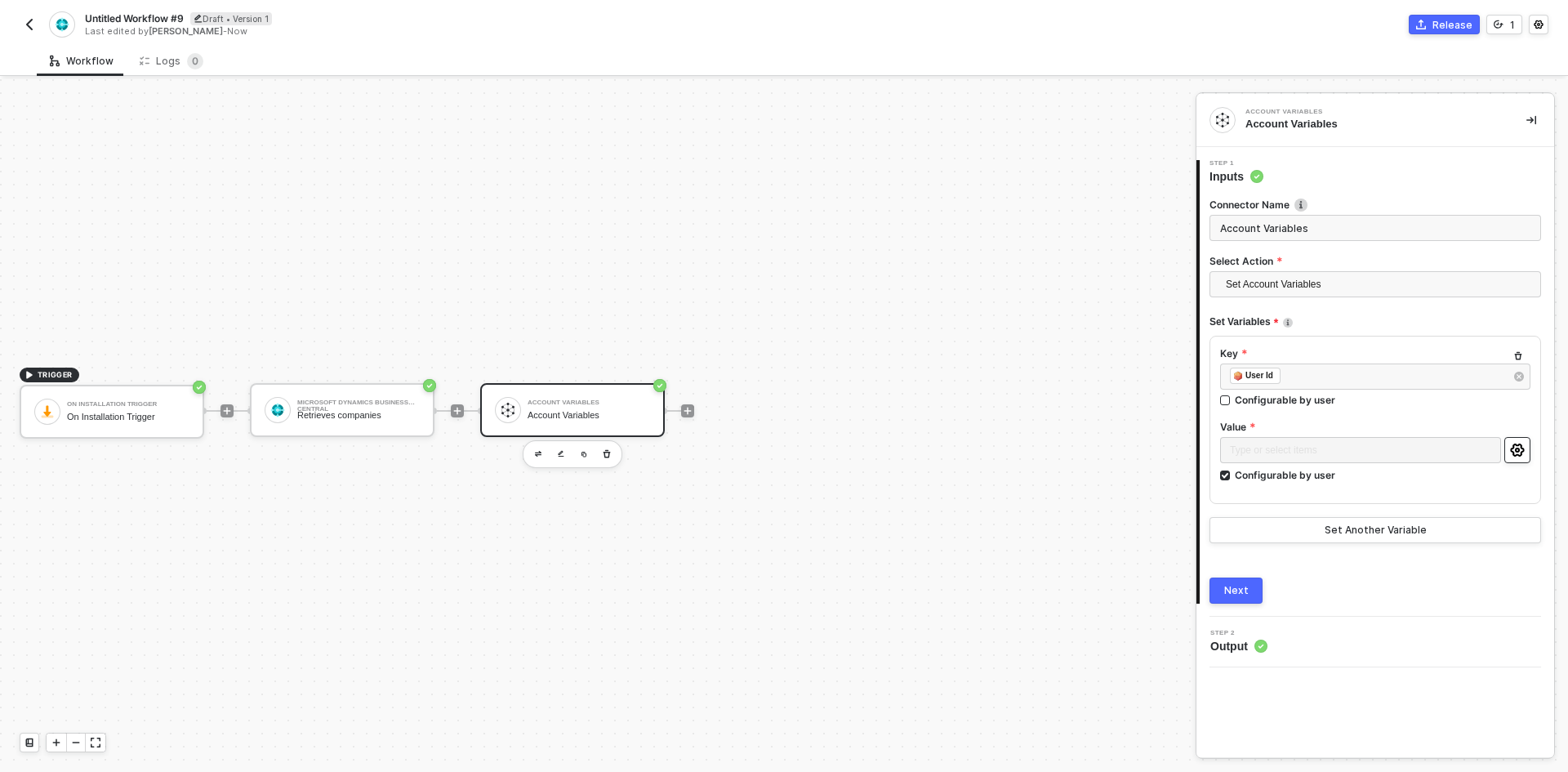
click at [1517, 453] on icon "icon-settings" at bounding box center [1517, 449] width 15 height 13
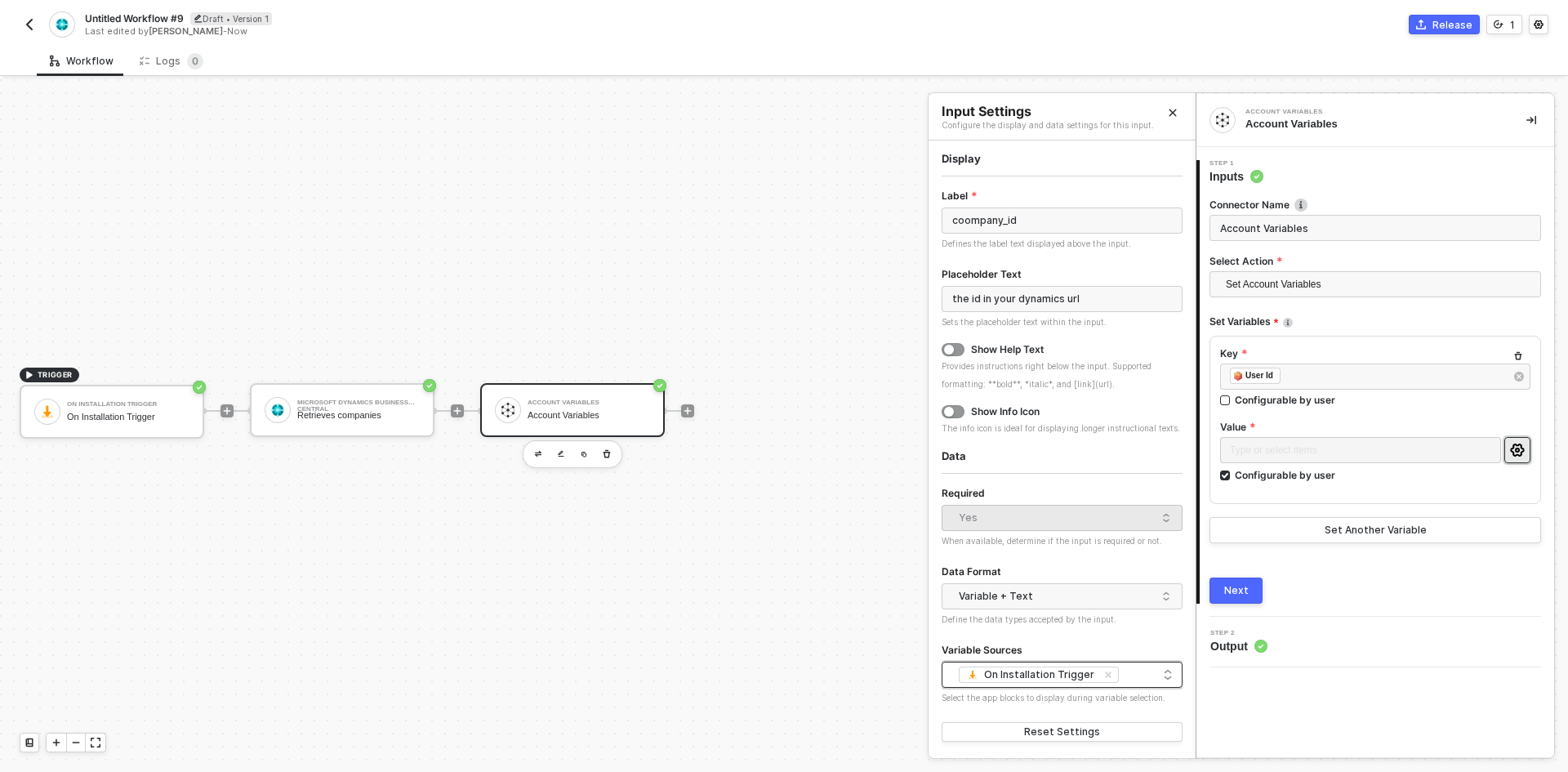
click at [1145, 676] on div "On Installation Trigger + 0 ..." at bounding box center [1062, 675] width 220 height 20
click at [1120, 744] on div "On Installation Trigger" at bounding box center [1061, 737] width 215 height 16
click at [1126, 713] on div "Microsoft Dynamics Business Central" at bounding box center [1067, 710] width 186 height 13
click at [1099, 672] on div "Microsoft Dynamics Business Central + 1 ..." at bounding box center [1062, 675] width 220 height 20
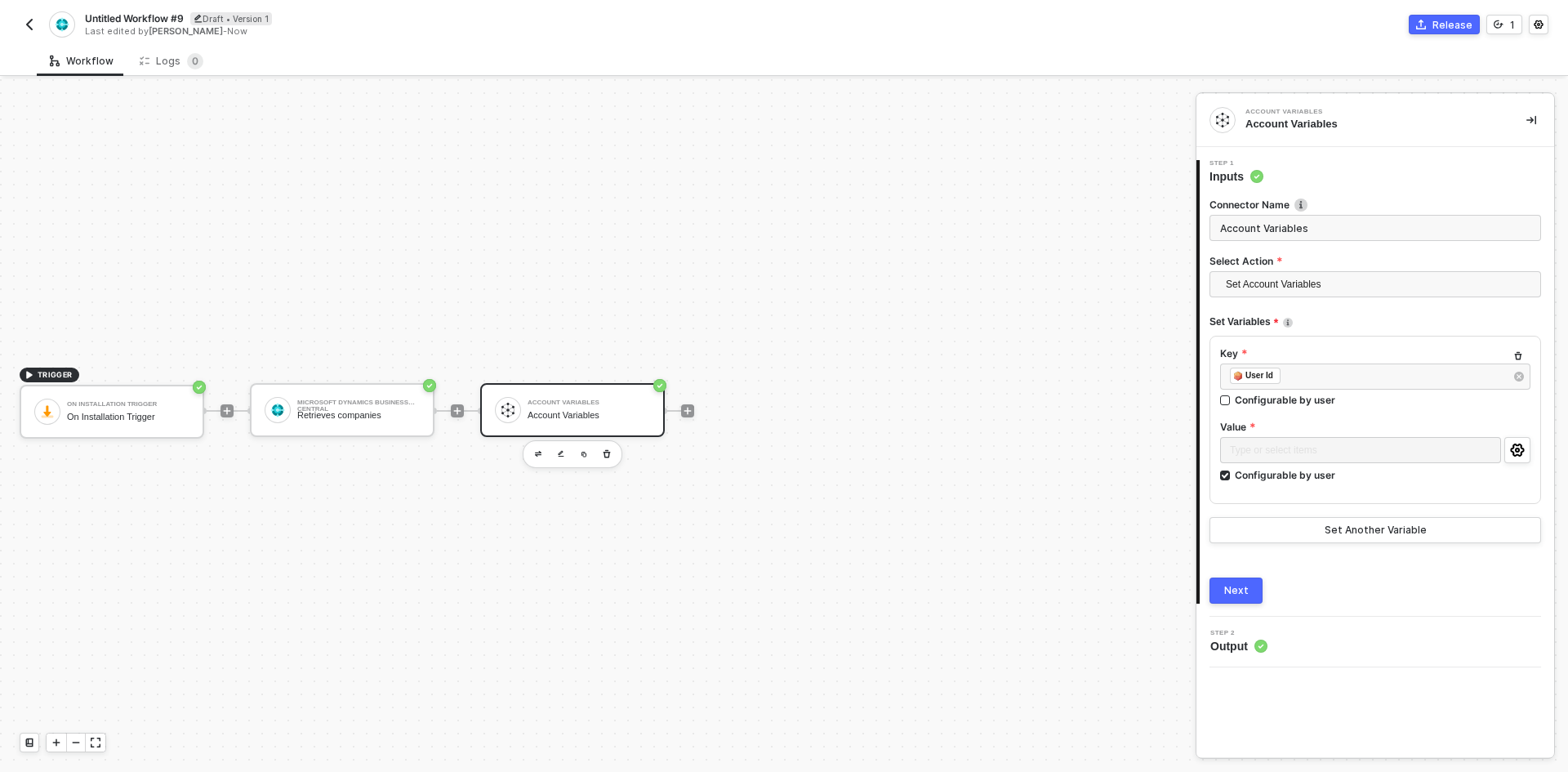
click at [1231, 586] on div "Next" at bounding box center [1236, 590] width 25 height 13
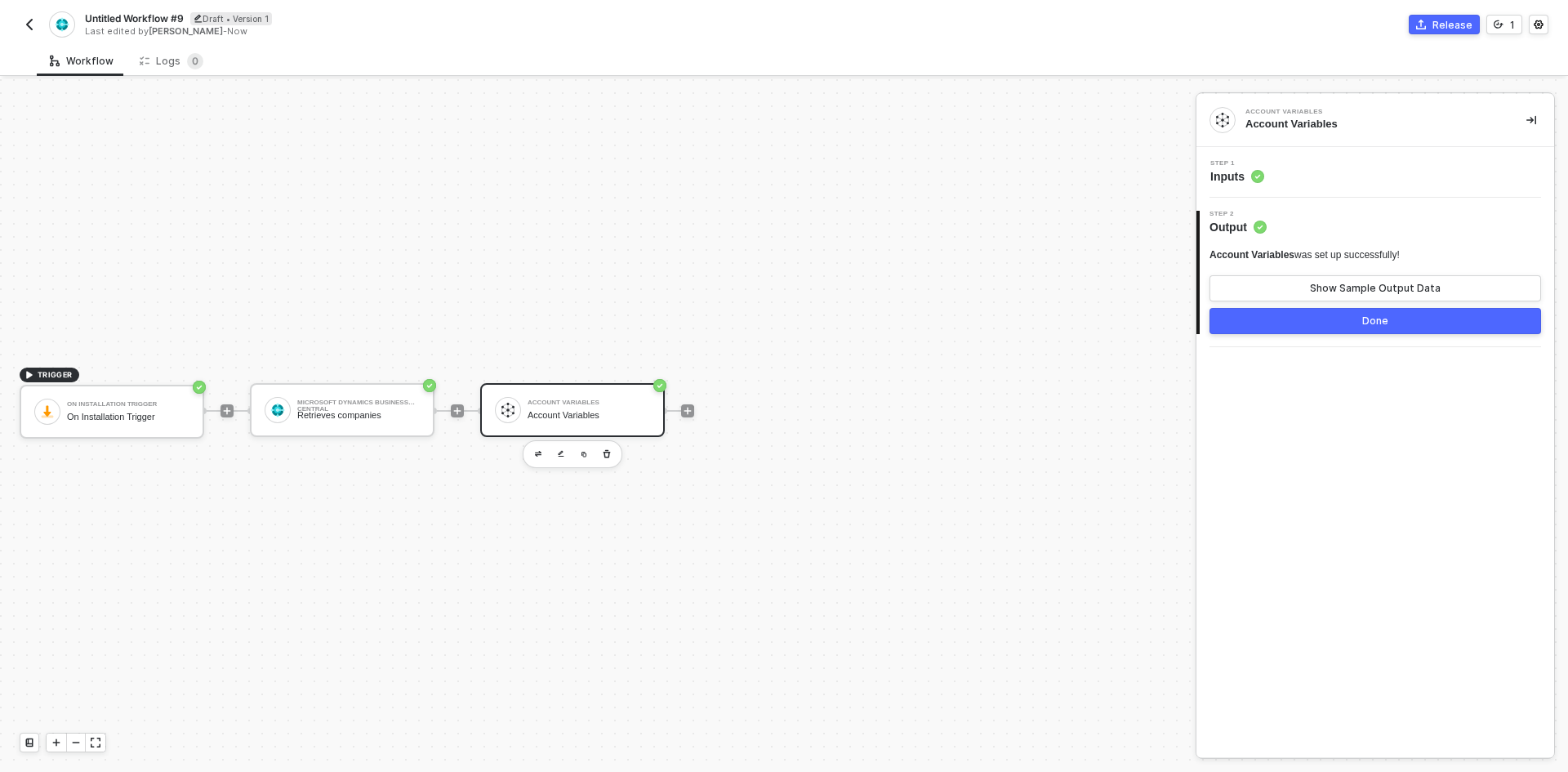
drag, startPoint x: 1306, startPoint y: 324, endPoint x: 1, endPoint y: 127, distance: 1319.8
click at [1304, 323] on button "Done" at bounding box center [1375, 321] width 331 height 26
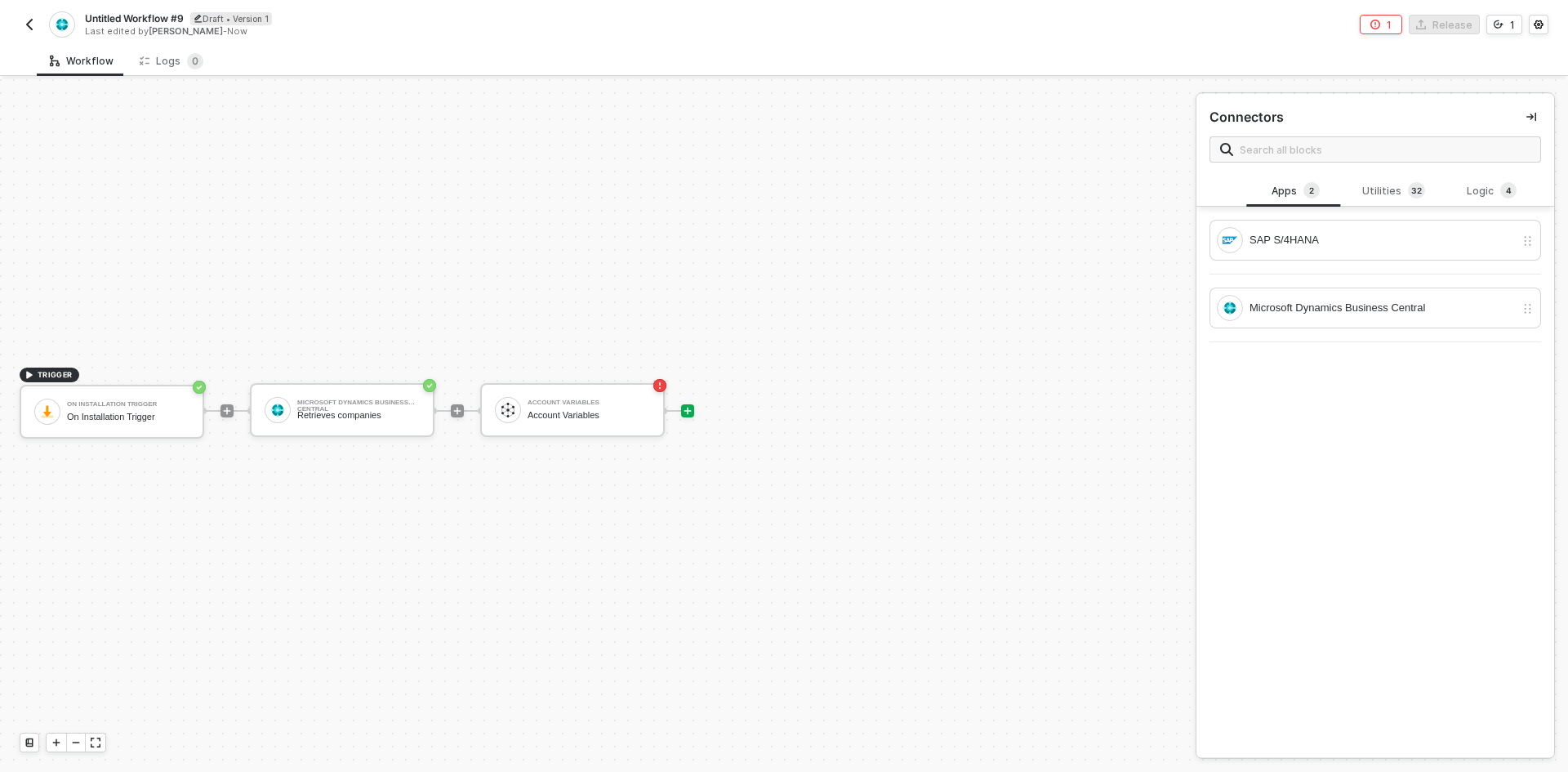
click at [129, 19] on span "Untitled Workflow #9" at bounding box center [134, 18] width 99 height 14
click at [127, 19] on input "Untitled Workflow #9" at bounding box center [224, 19] width 277 height 20
click at [94, 18] on input "Untitled Workflow #9" at bounding box center [224, 19] width 277 height 20
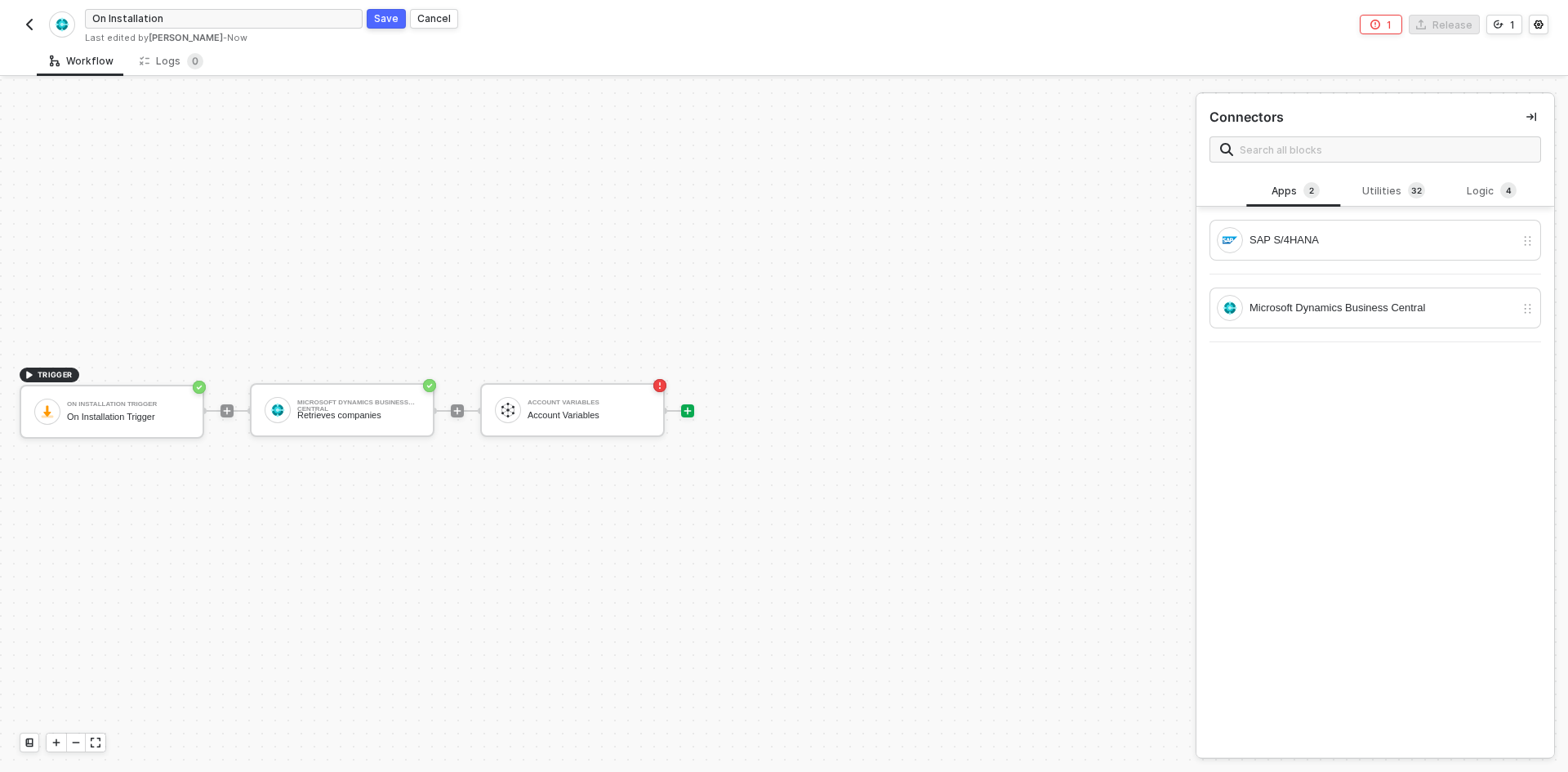
type input "On Installation"
click at [388, 16] on div "Save" at bounding box center [386, 18] width 25 height 14
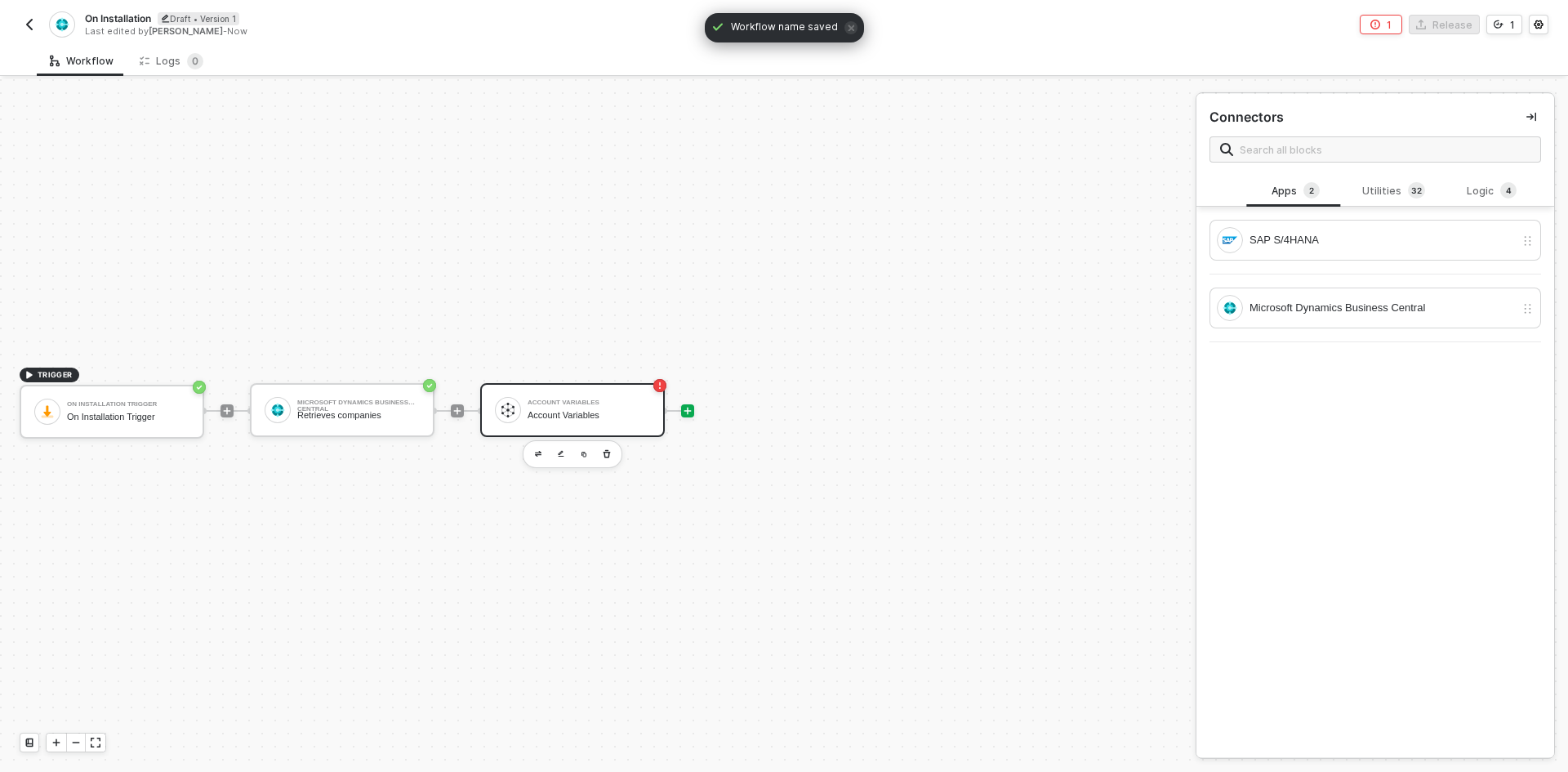
click at [575, 411] on div "Account Variables" at bounding box center [588, 415] width 123 height 11
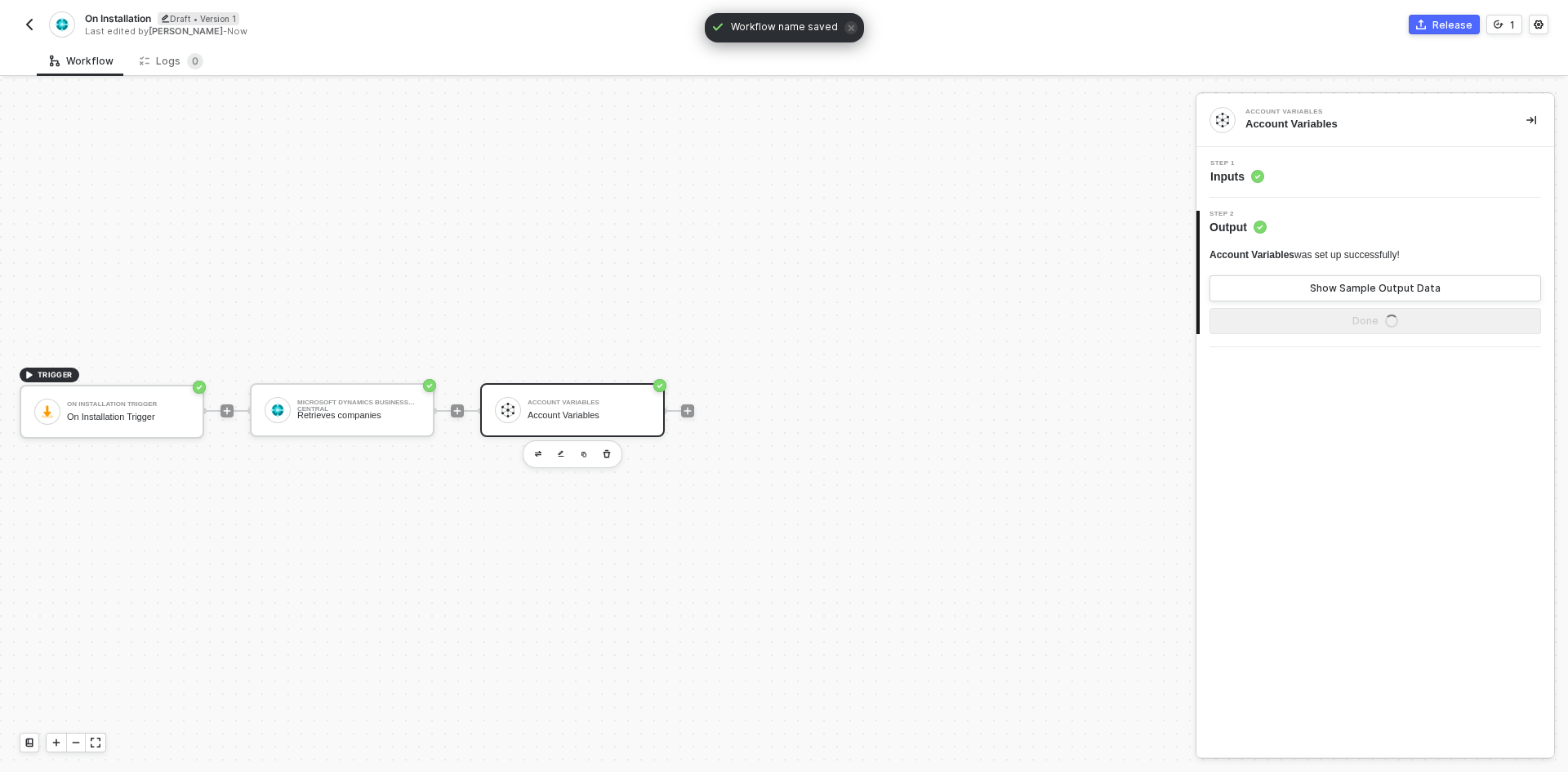
click at [575, 411] on div "Account Variables" at bounding box center [588, 415] width 123 height 11
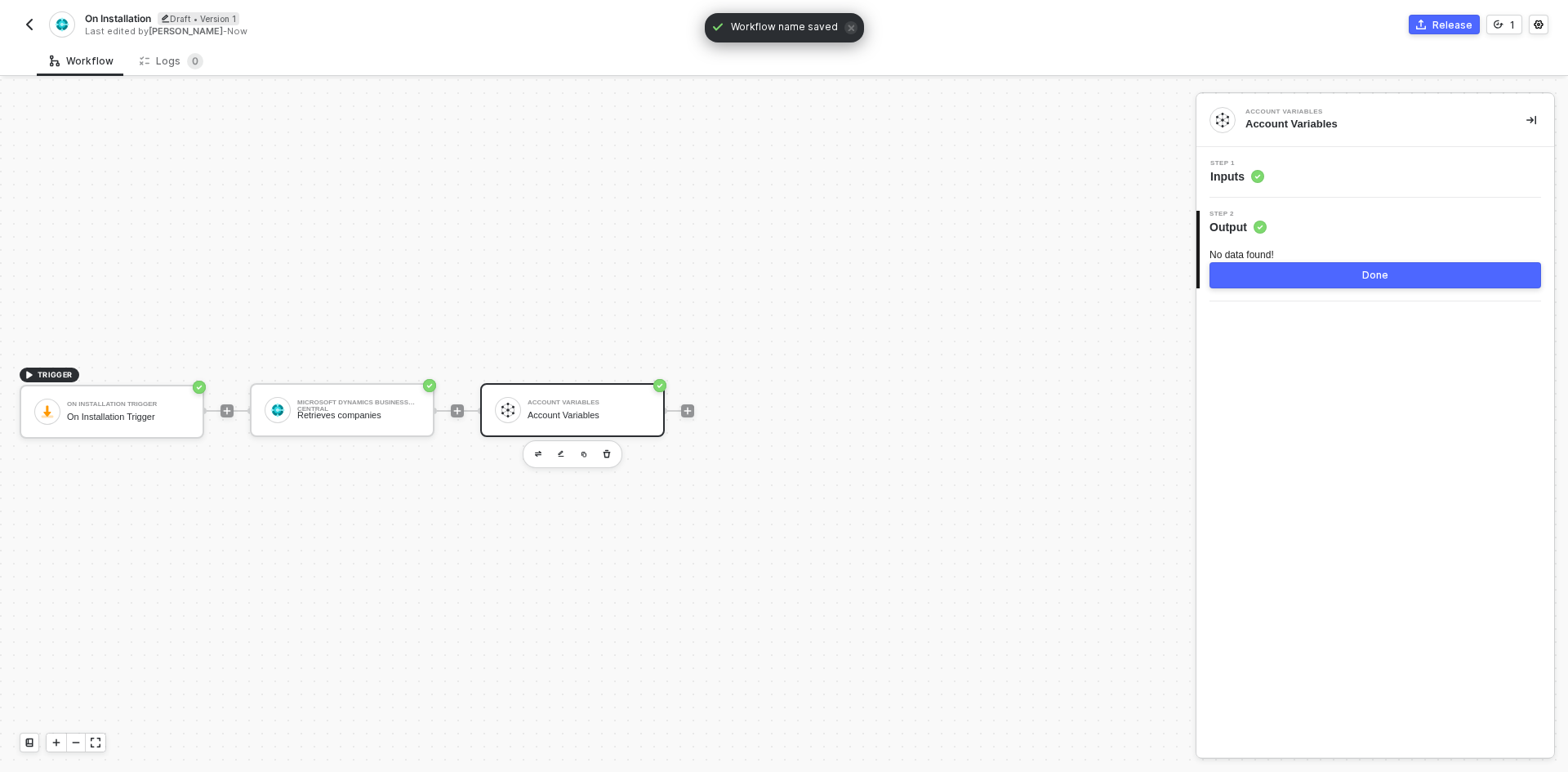
click at [1318, 155] on div "Step 1 Inputs" at bounding box center [1374, 172] width 357 height 51
click at [1326, 164] on div "Step 1 Inputs" at bounding box center [1377, 172] width 353 height 25
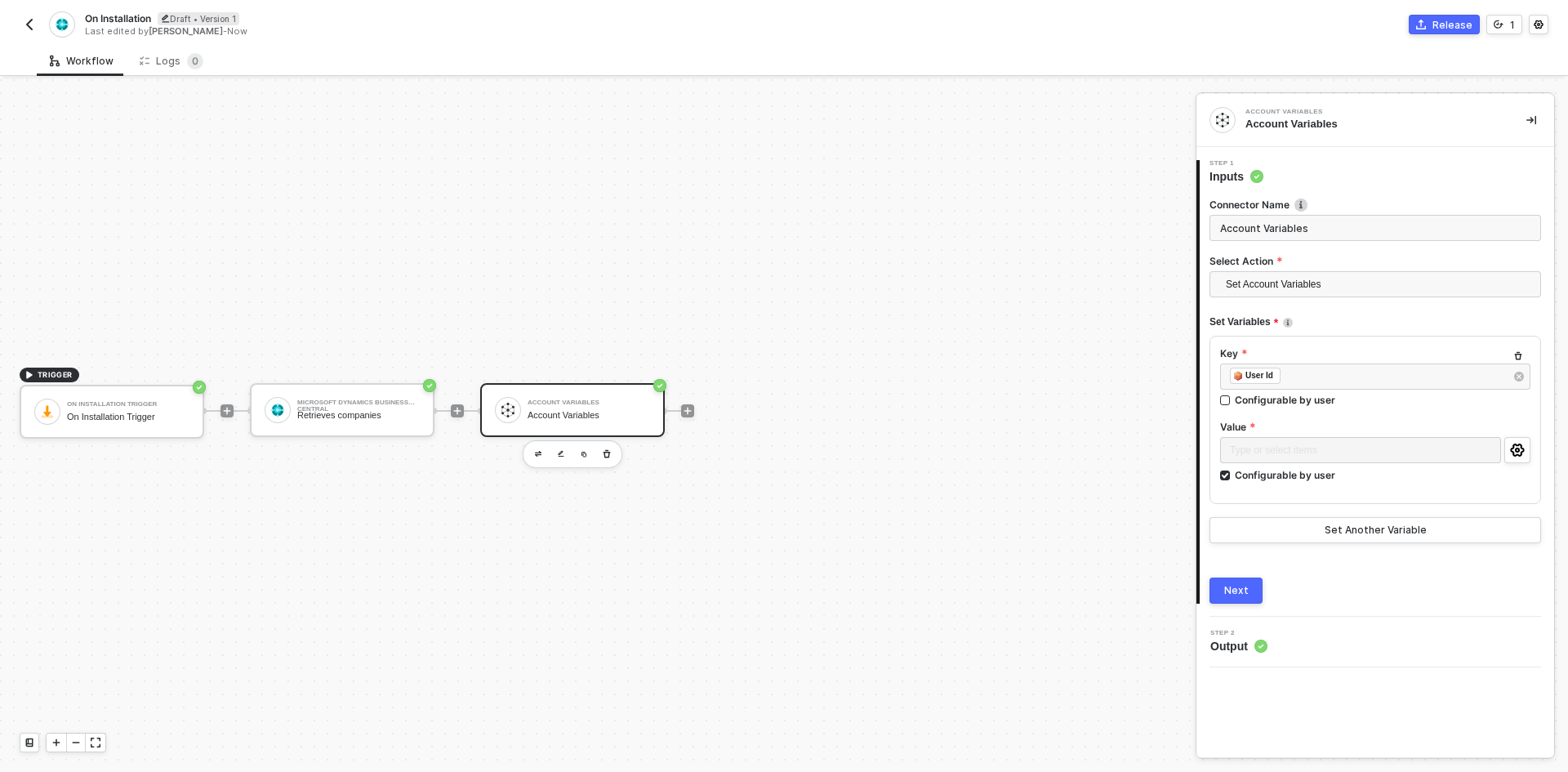
click at [1506, 463] on div "Type or select items ﻿" at bounding box center [1374, 452] width 310 height 31
click at [1510, 448] on icon "icon-settings" at bounding box center [1517, 449] width 15 height 13
click at [1241, 577] on button "Next" at bounding box center [1236, 590] width 53 height 26
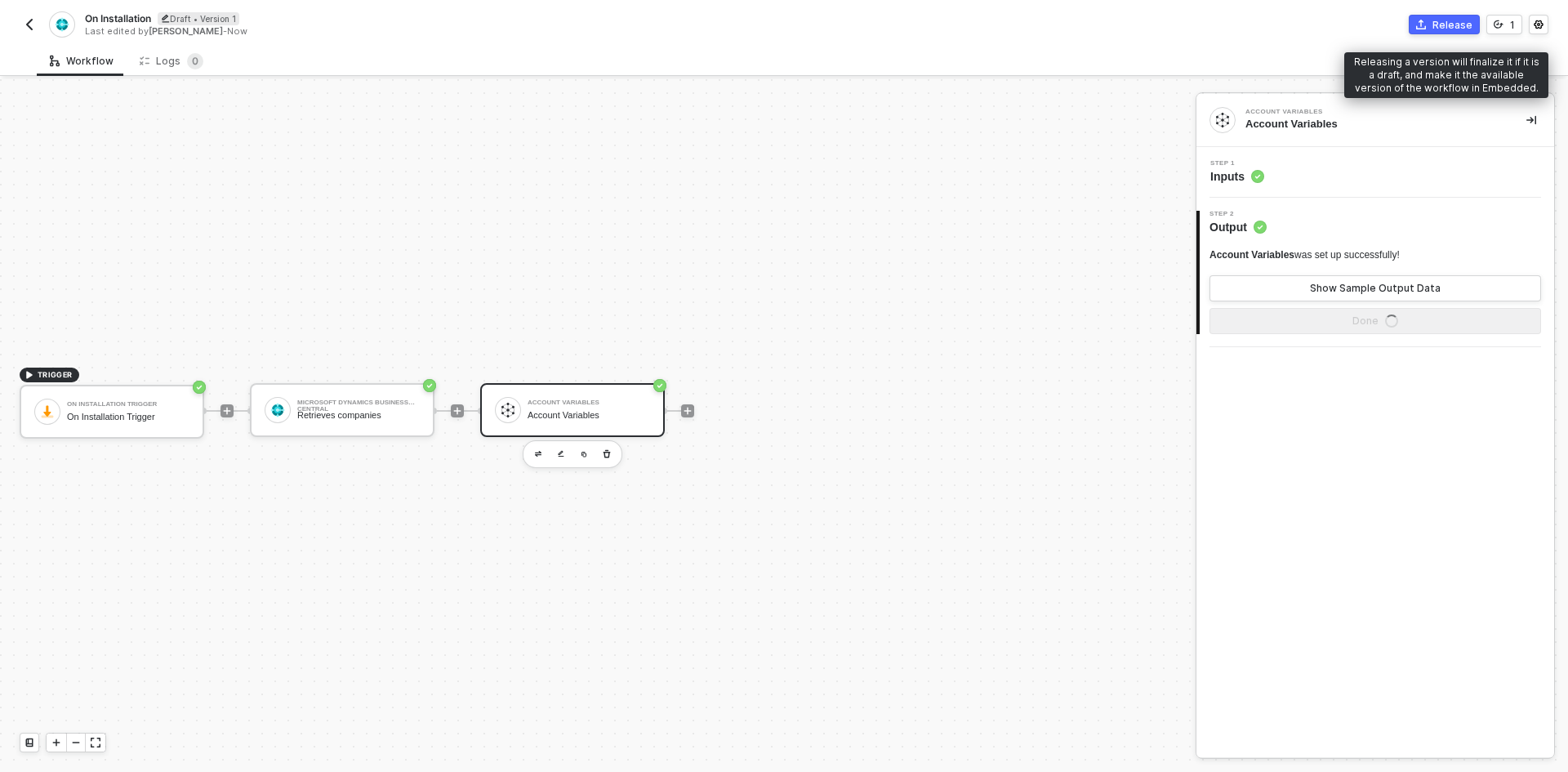
click at [1447, 27] on div "Release" at bounding box center [1452, 25] width 40 height 14
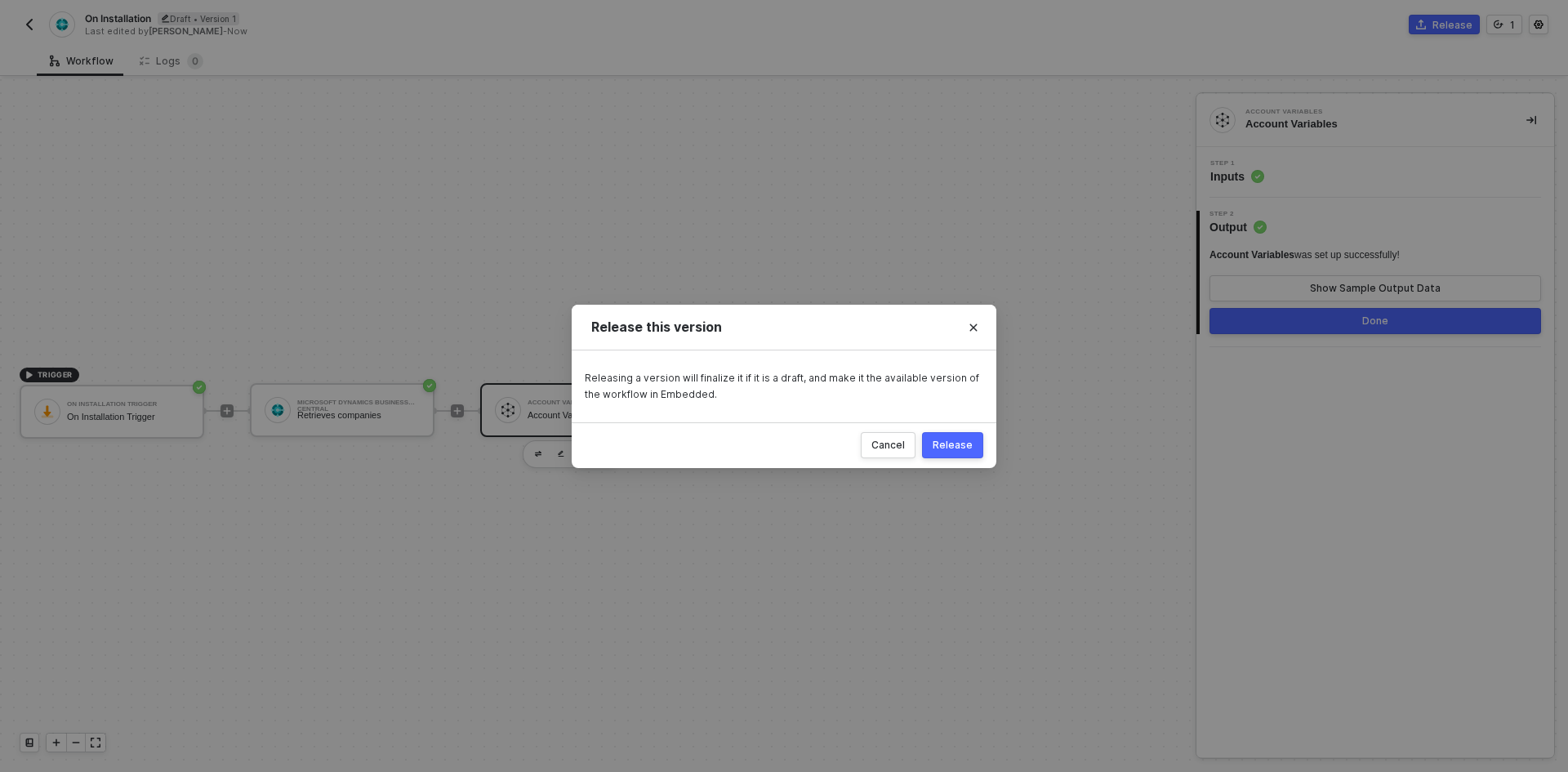
click at [955, 425] on div "Cancel Release" at bounding box center [784, 445] width 424 height 46
click at [962, 455] on button "Release" at bounding box center [952, 445] width 61 height 26
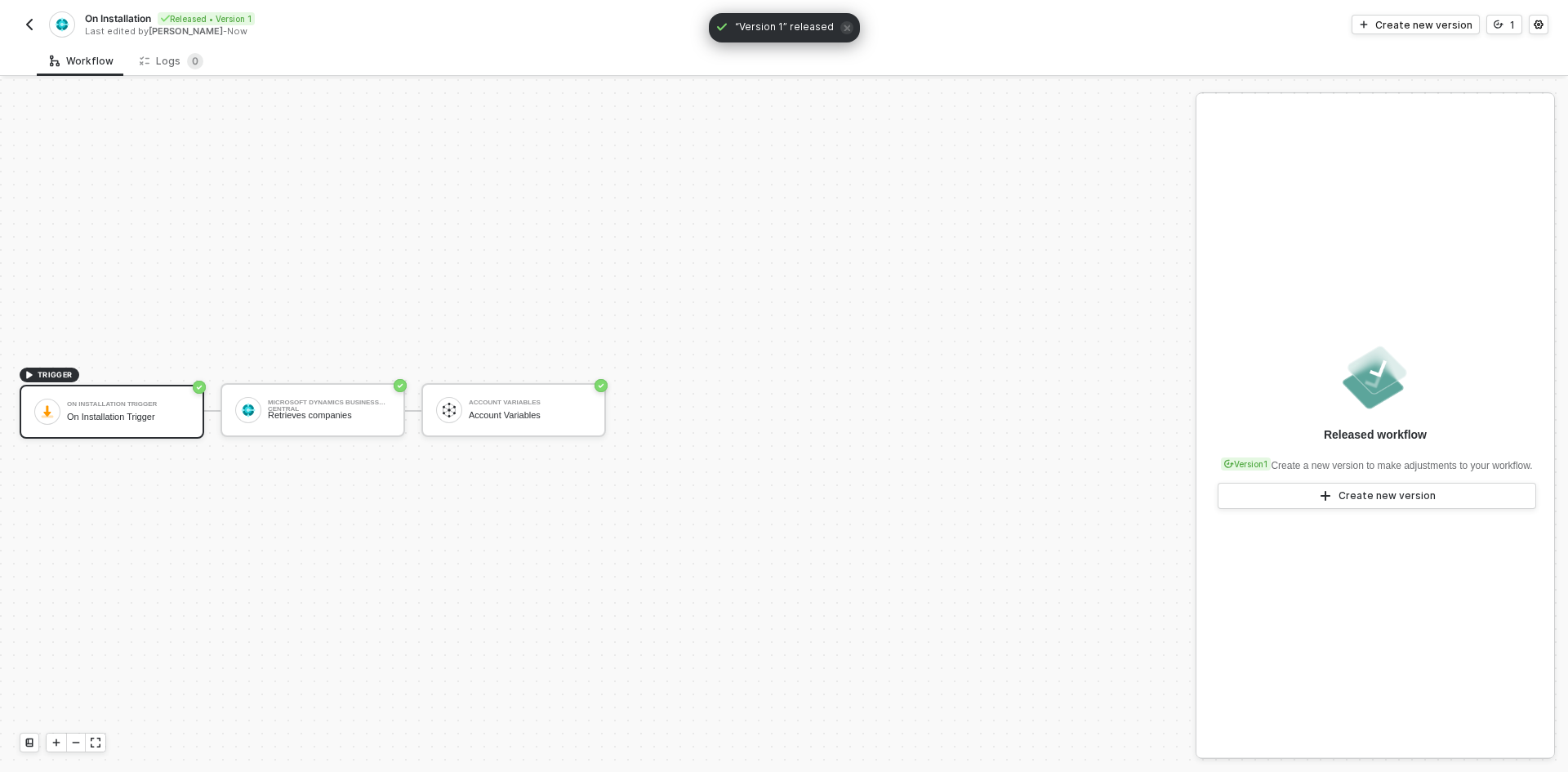
click at [34, 24] on img "button" at bounding box center [29, 24] width 13 height 13
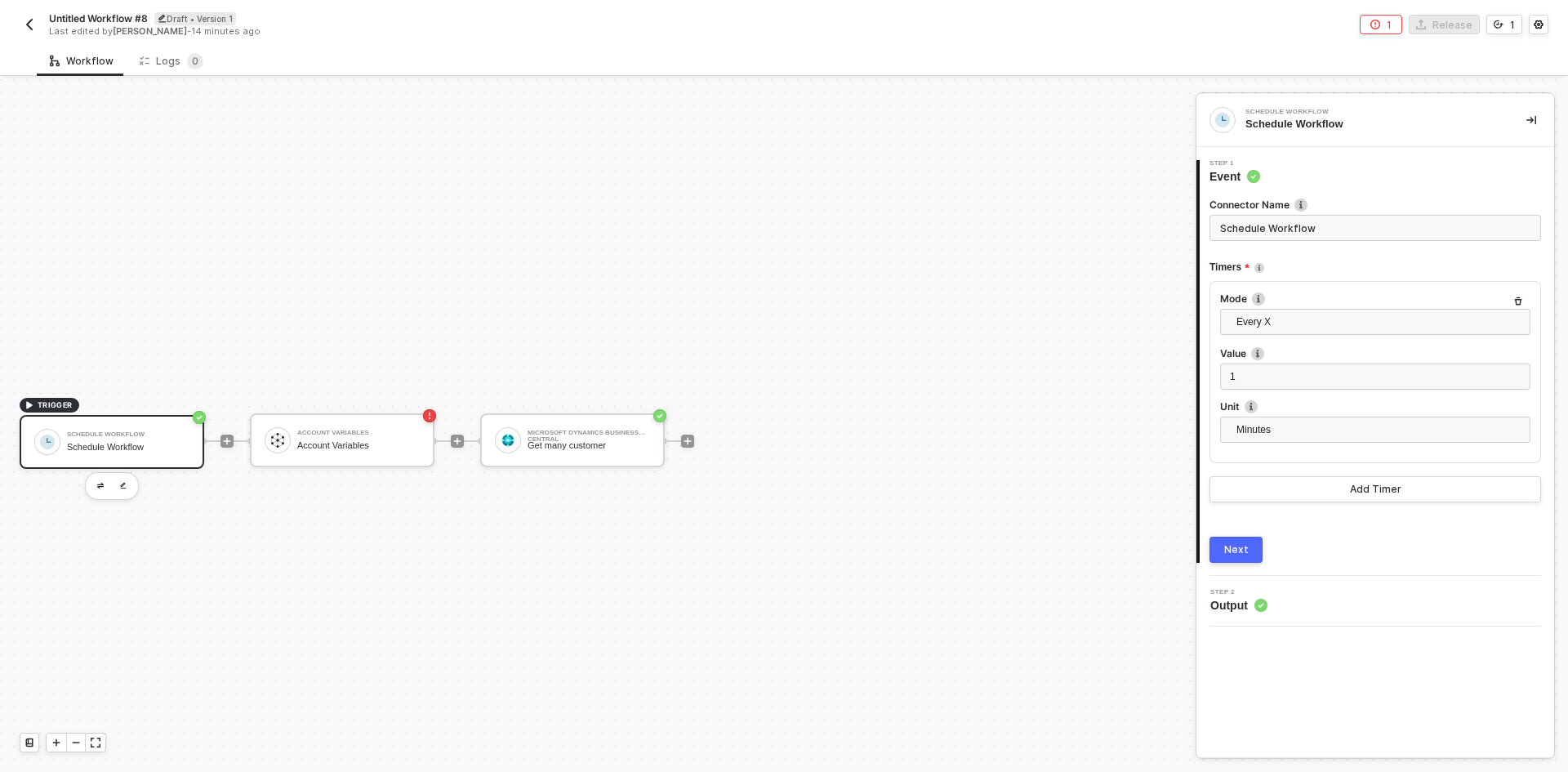
scroll to position [30, 0]
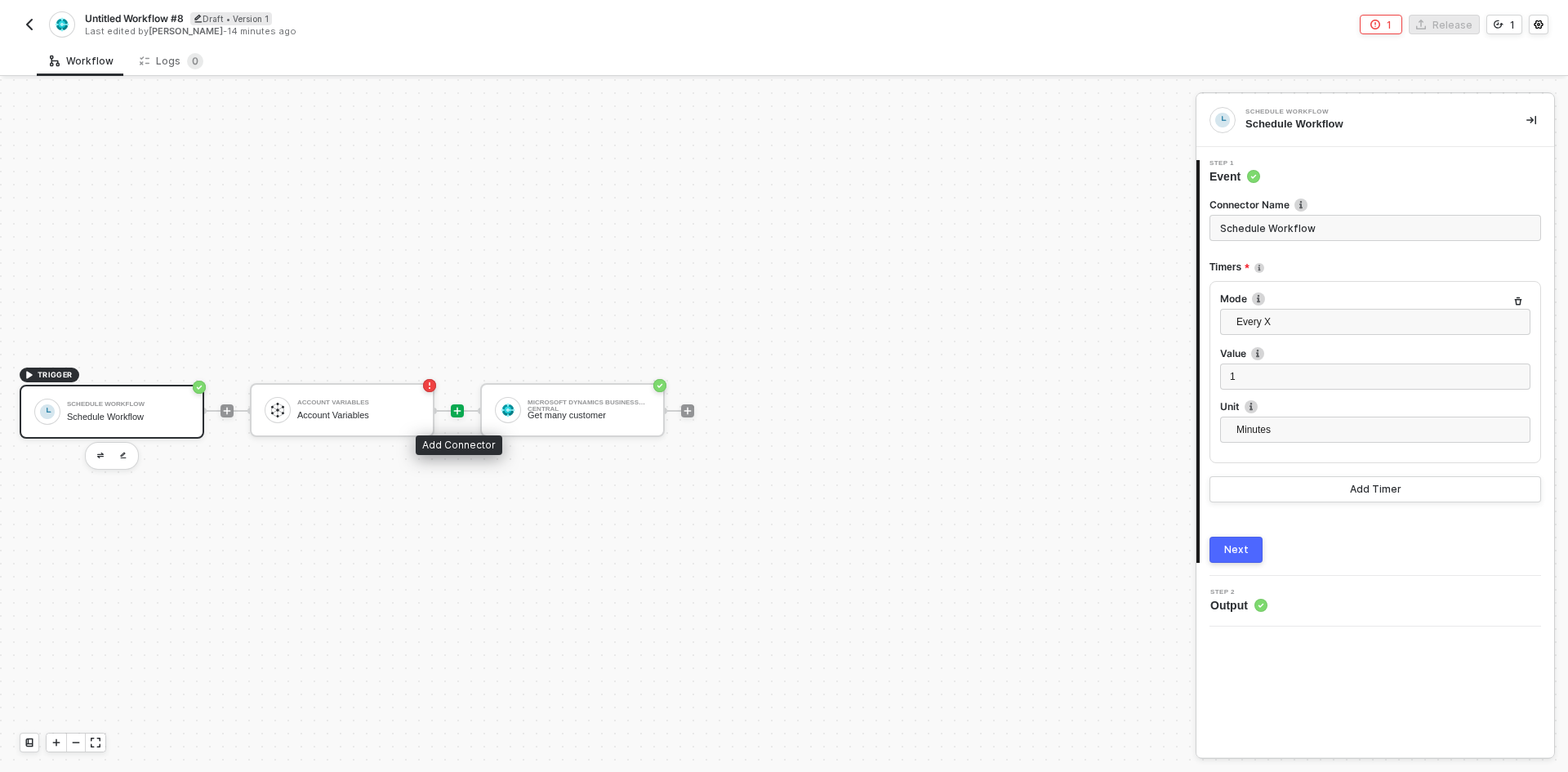
click at [455, 412] on icon "icon-play" at bounding box center [457, 411] width 10 height 10
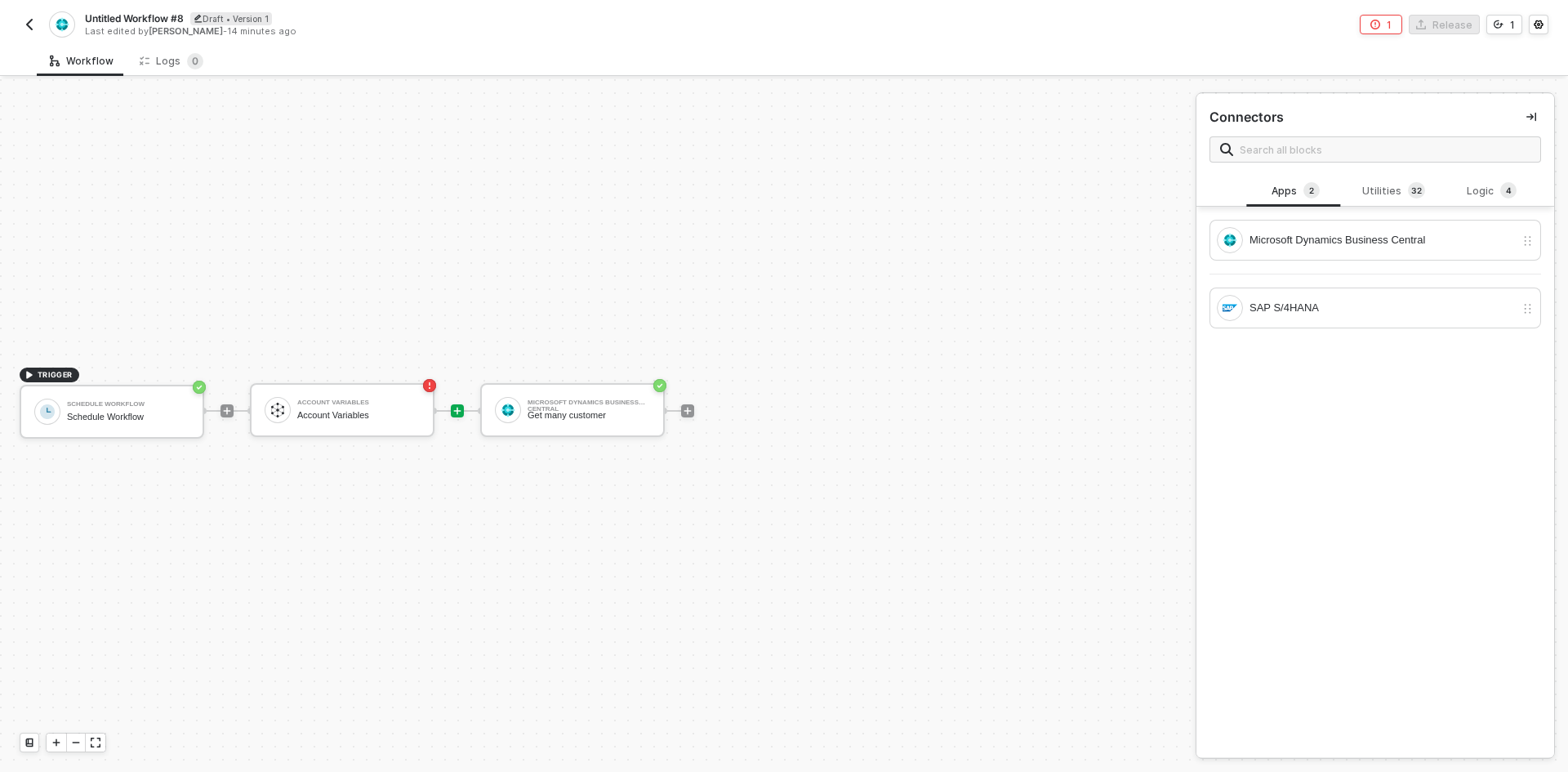
click at [1383, 169] on div "Connectors" at bounding box center [1374, 135] width 357 height 82
click at [1357, 186] on div "Utilities 3 2" at bounding box center [1393, 191] width 72 height 18
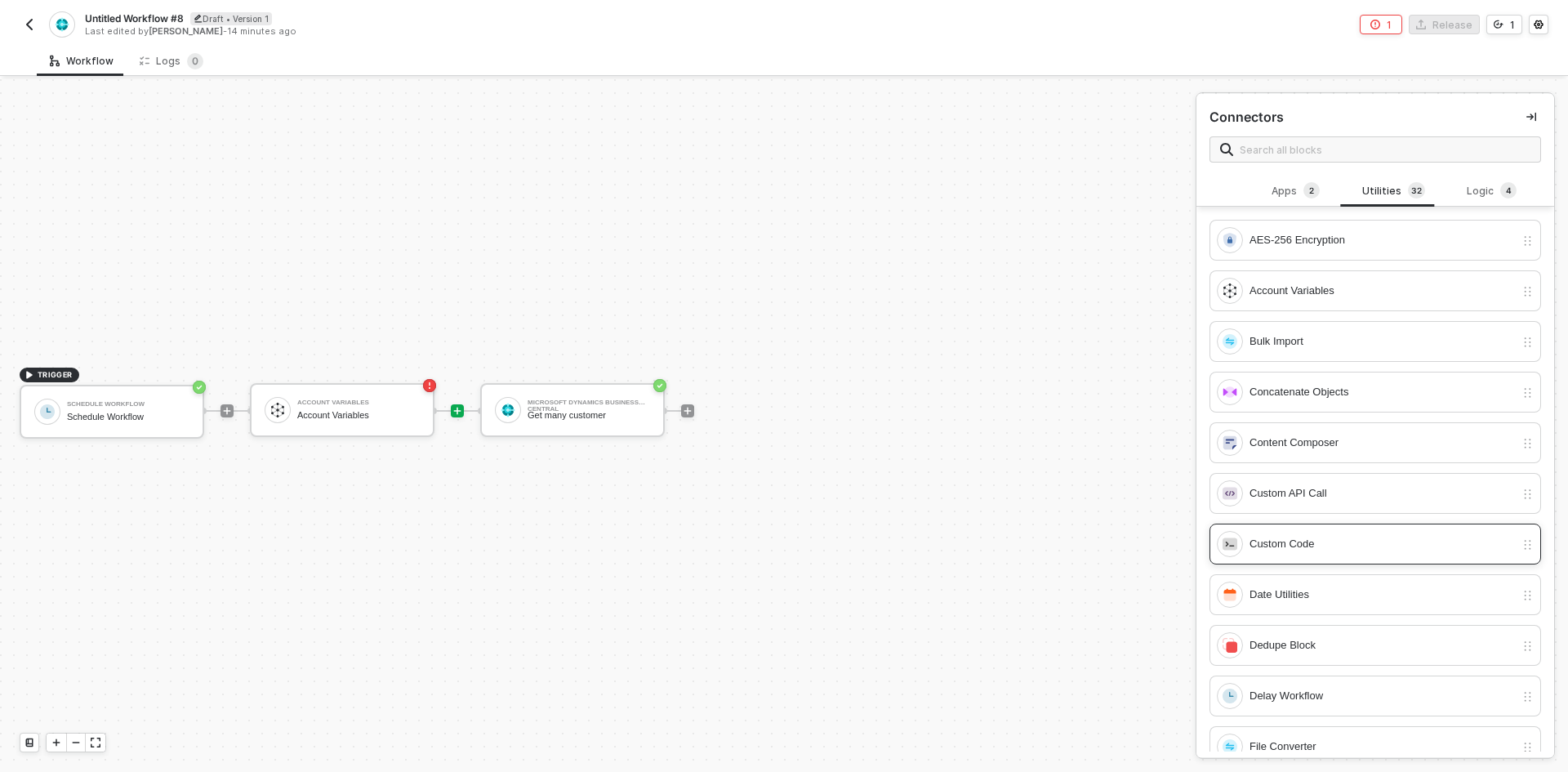
click at [1321, 541] on div "Custom Code" at bounding box center [1382, 544] width 265 height 18
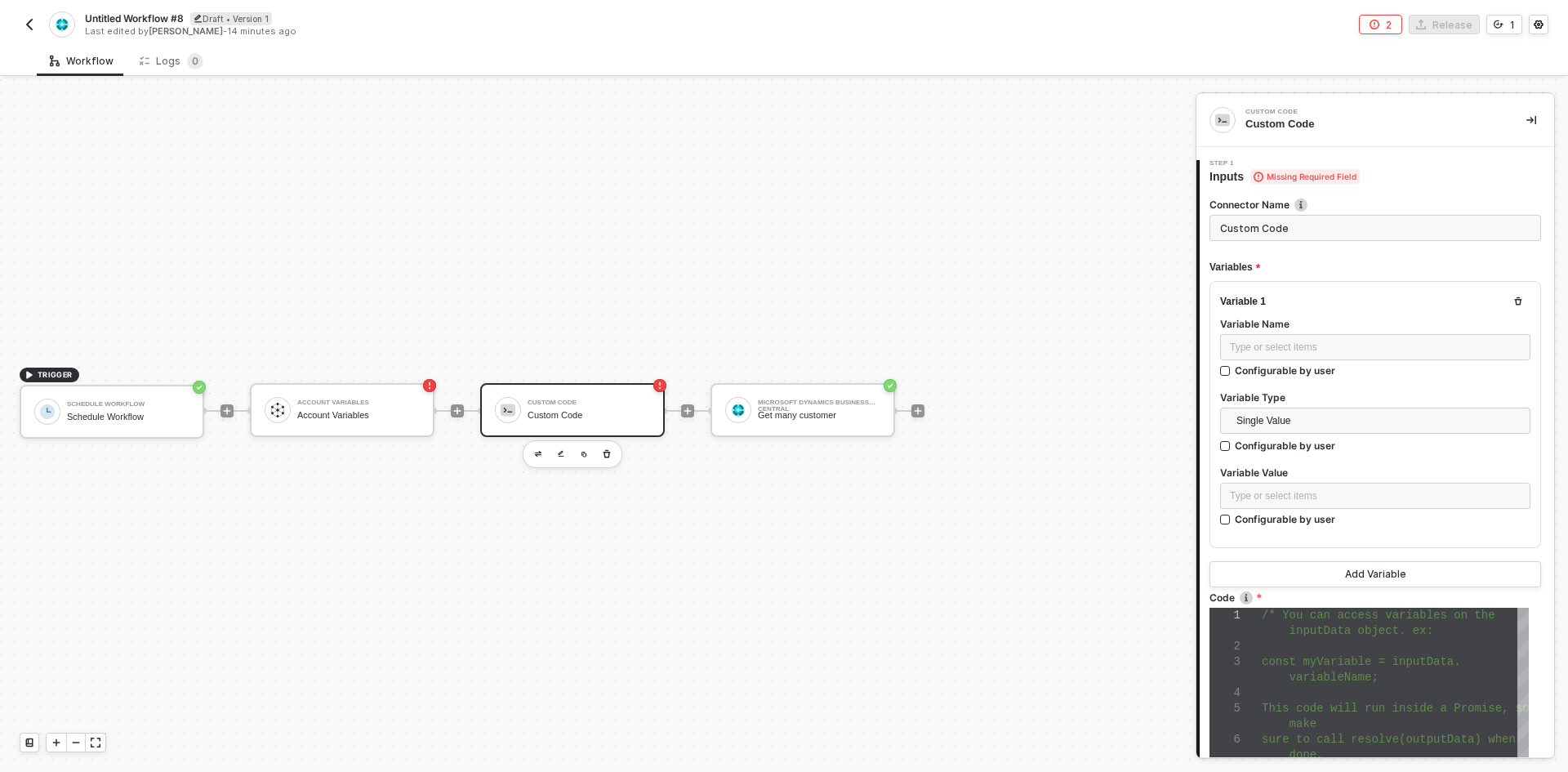
click at [1329, 653] on div at bounding box center [1395, 647] width 267 height 16
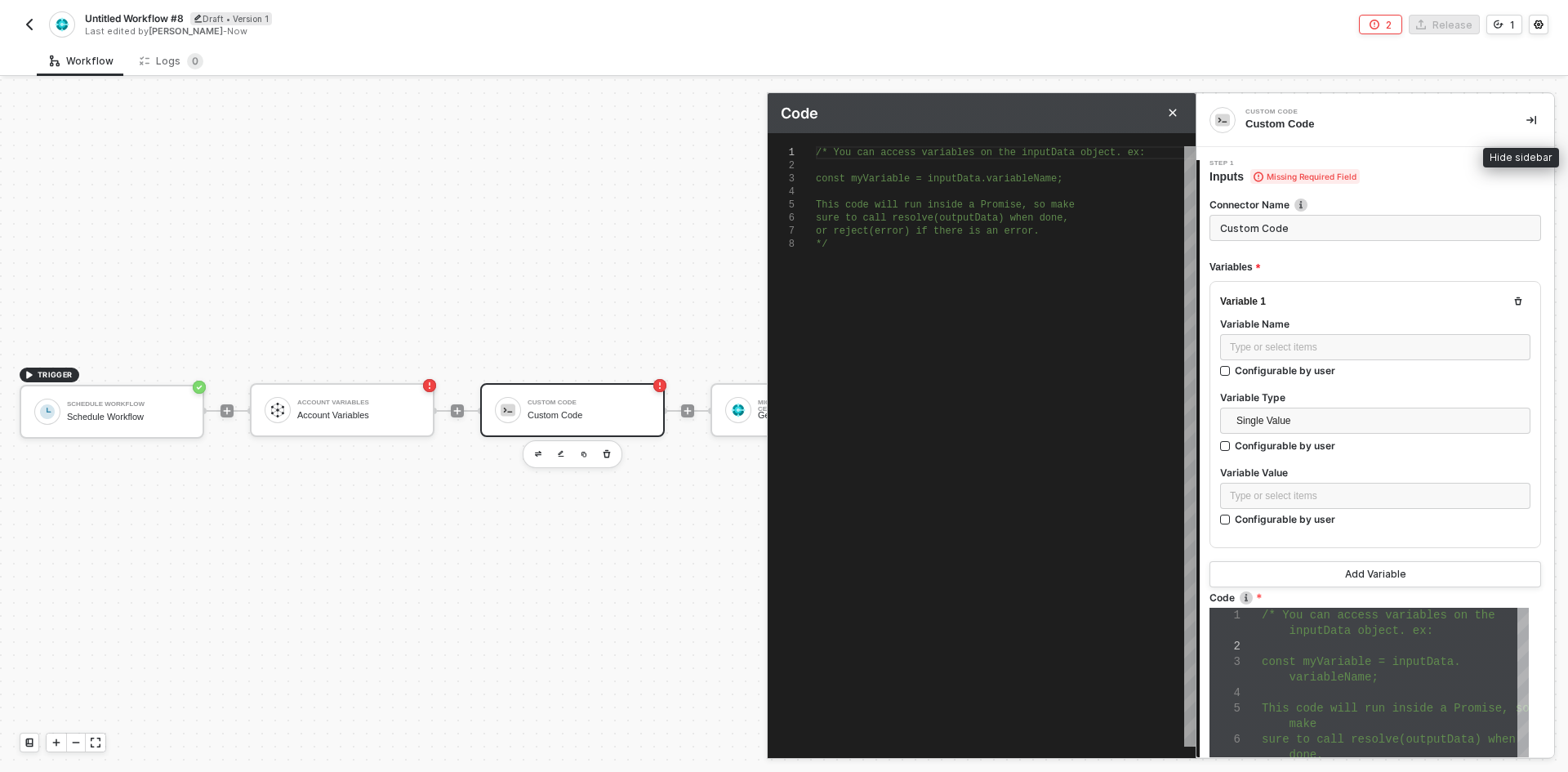
click at [1501, 116] on div "Custom Code Custom Code" at bounding box center [1374, 120] width 357 height 53
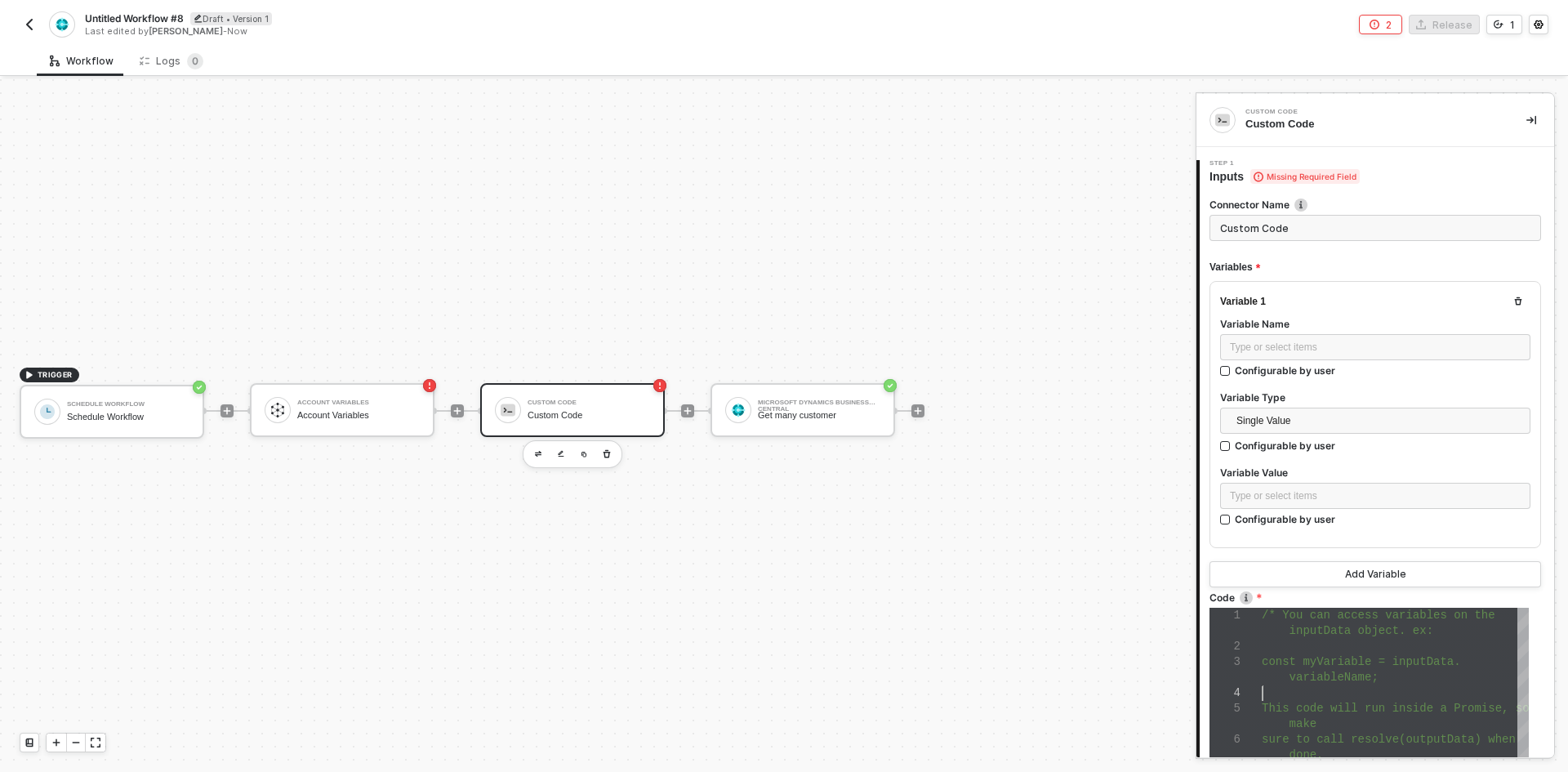
drag, startPoint x: 1273, startPoint y: 691, endPoint x: 1211, endPoint y: 635, distance: 83.5
click at [1271, 691] on div at bounding box center [1395, 693] width 267 height 16
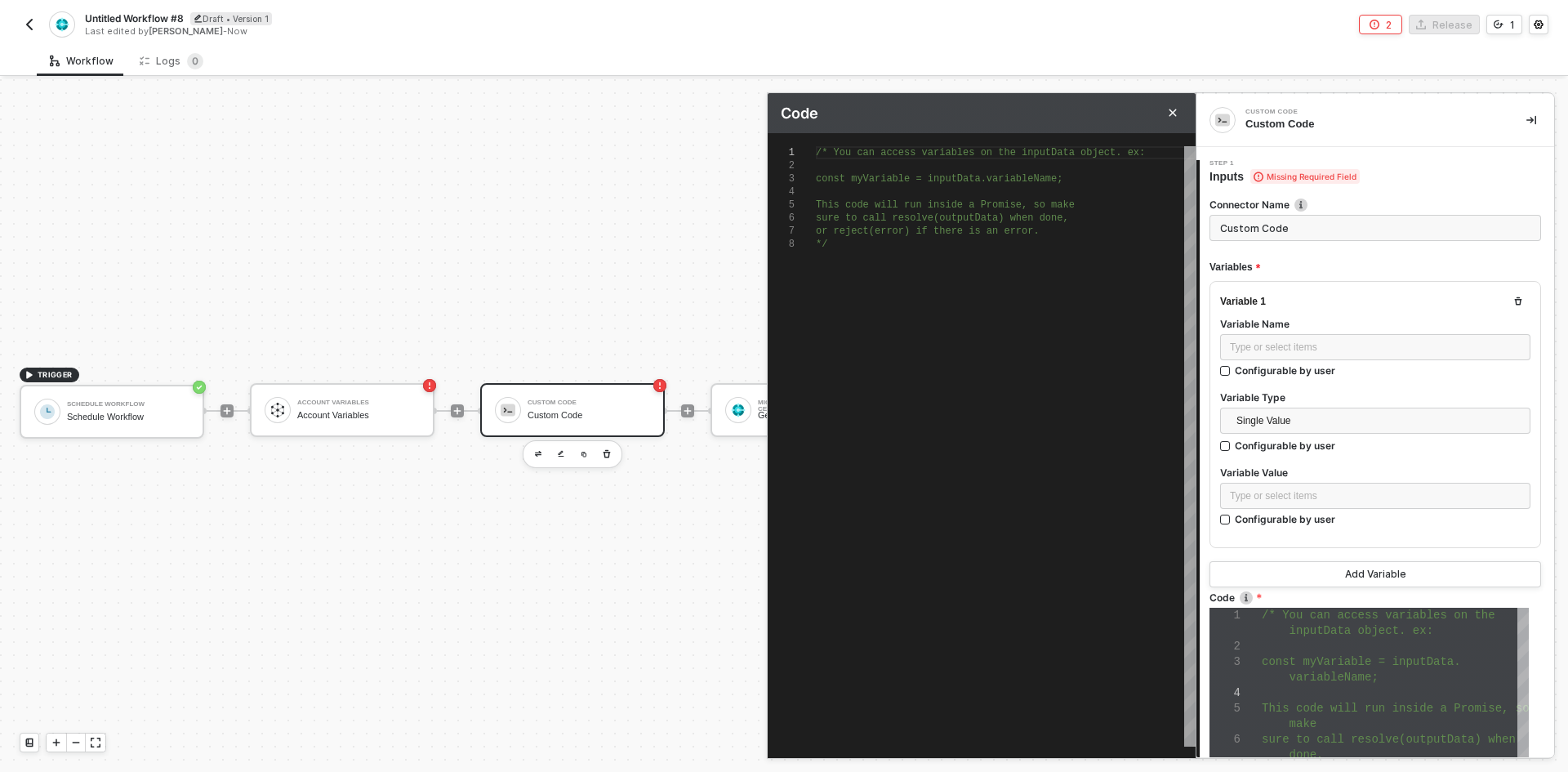
scroll to position [0, 10]
drag, startPoint x: 988, startPoint y: 498, endPoint x: 792, endPoint y: 62, distance: 478.0
click at [792, 62] on div "Workflow Logs 0 TRIGGER Schedule Workflow Schedule Workflow Account Variables A…" at bounding box center [784, 408] width 1568 height 726
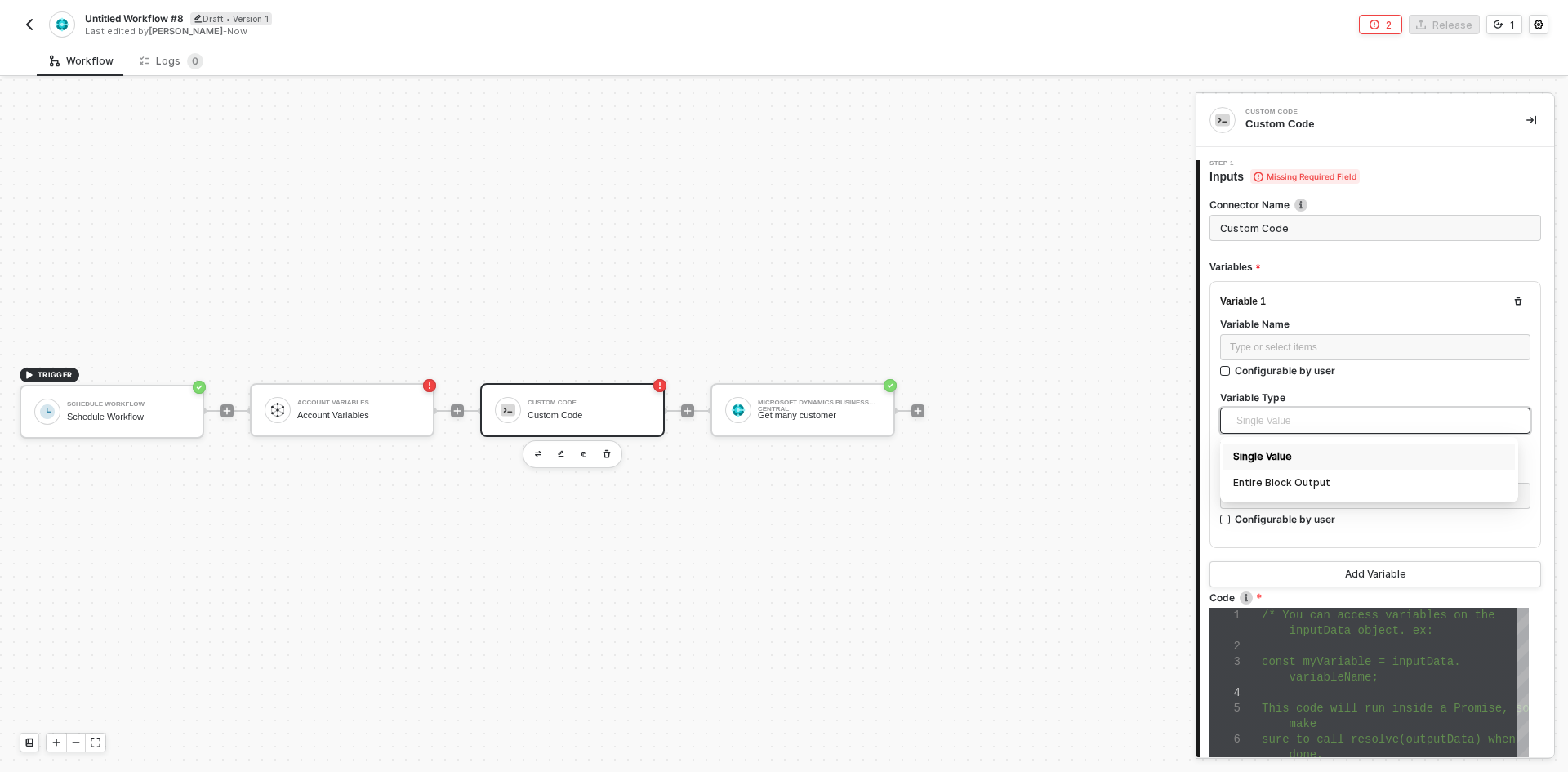
click at [1334, 419] on span "Single Value" at bounding box center [1378, 420] width 284 height 25
click at [1321, 473] on div "Entire Block Output" at bounding box center [1368, 482] width 271 height 18
click at [1308, 691] on div at bounding box center [1395, 695] width 267 height 16
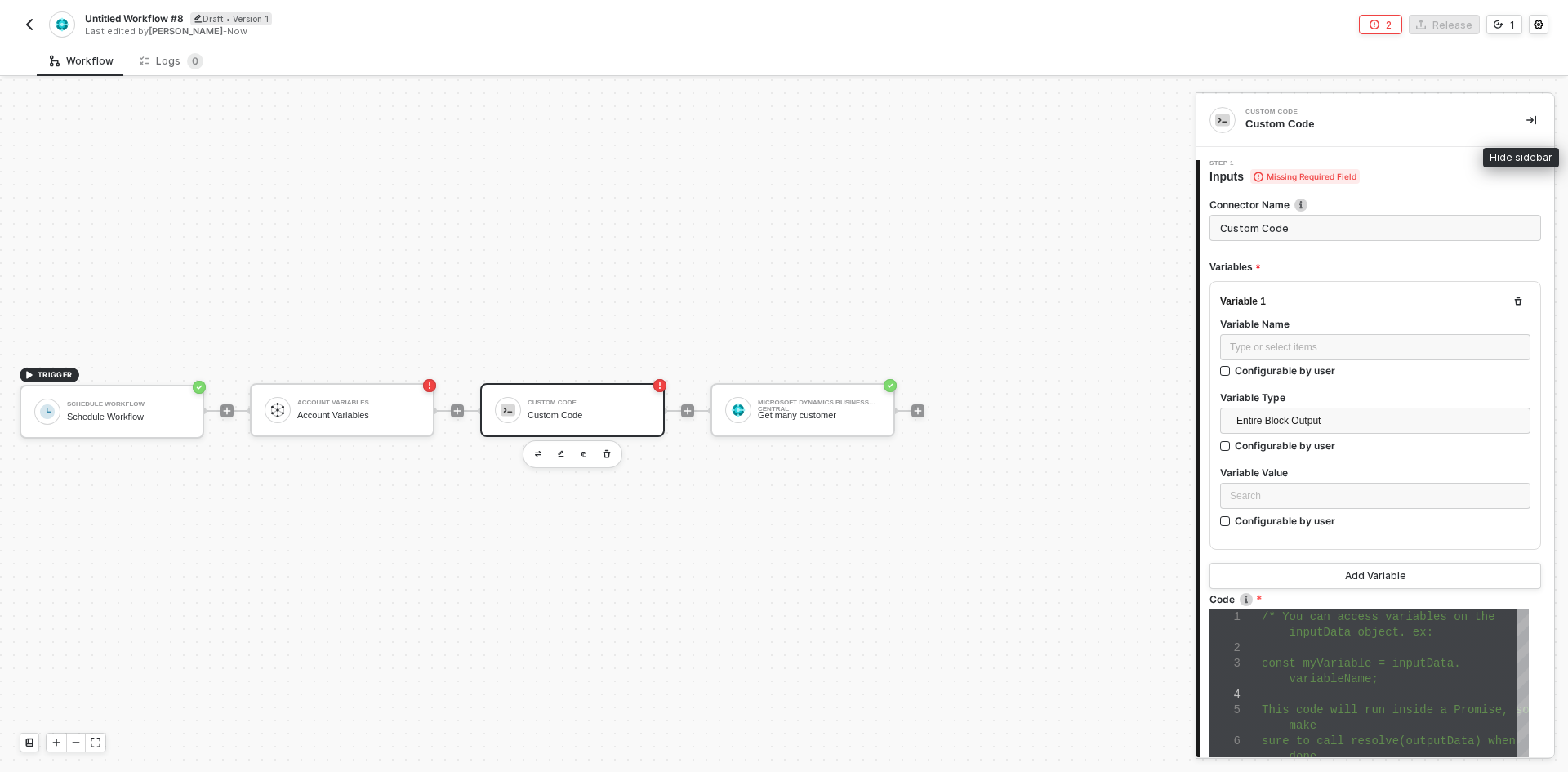
click at [1524, 117] on button "button" at bounding box center [1531, 120] width 20 height 20
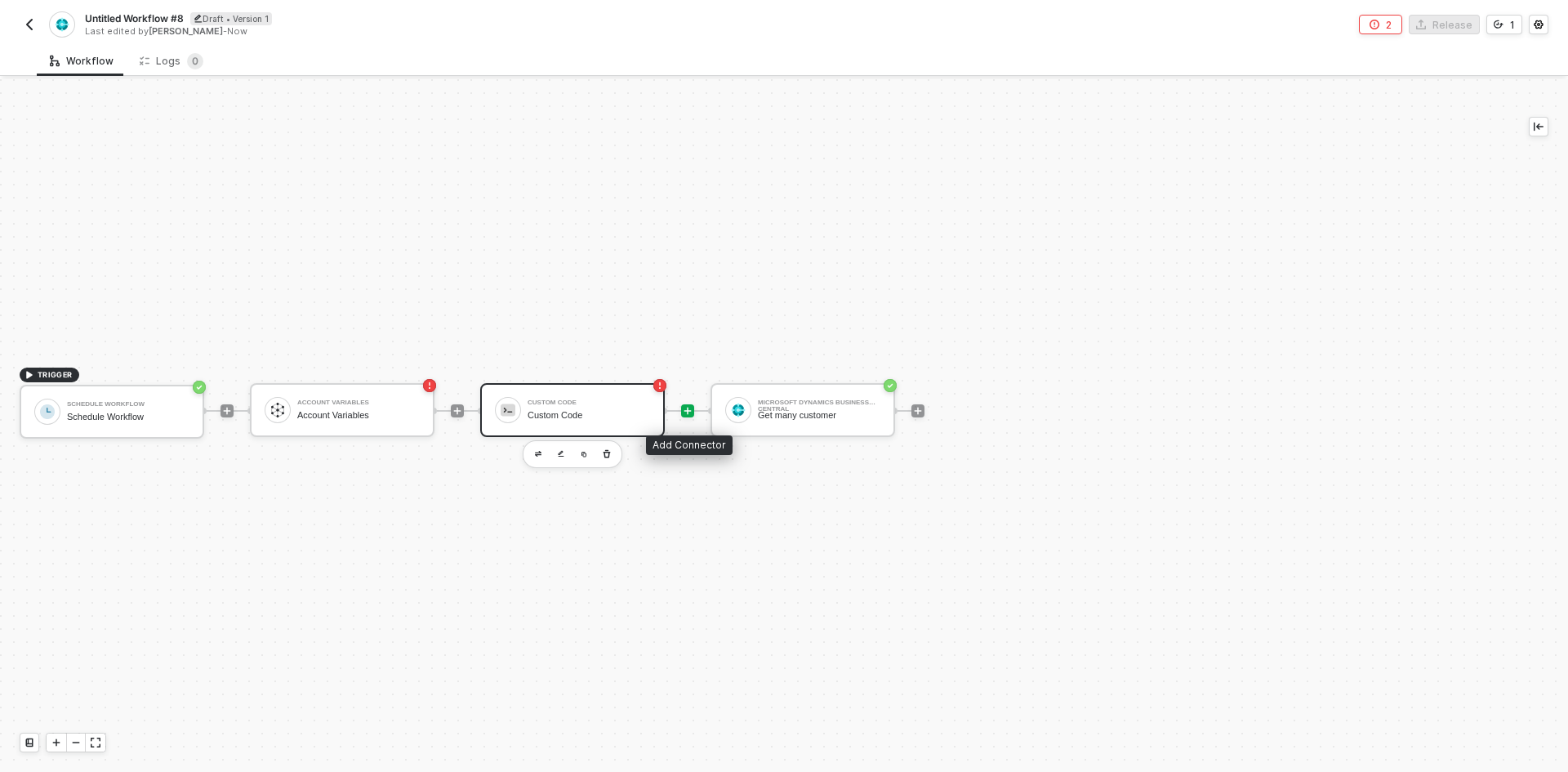
click at [681, 409] on div at bounding box center [687, 410] width 13 height 13
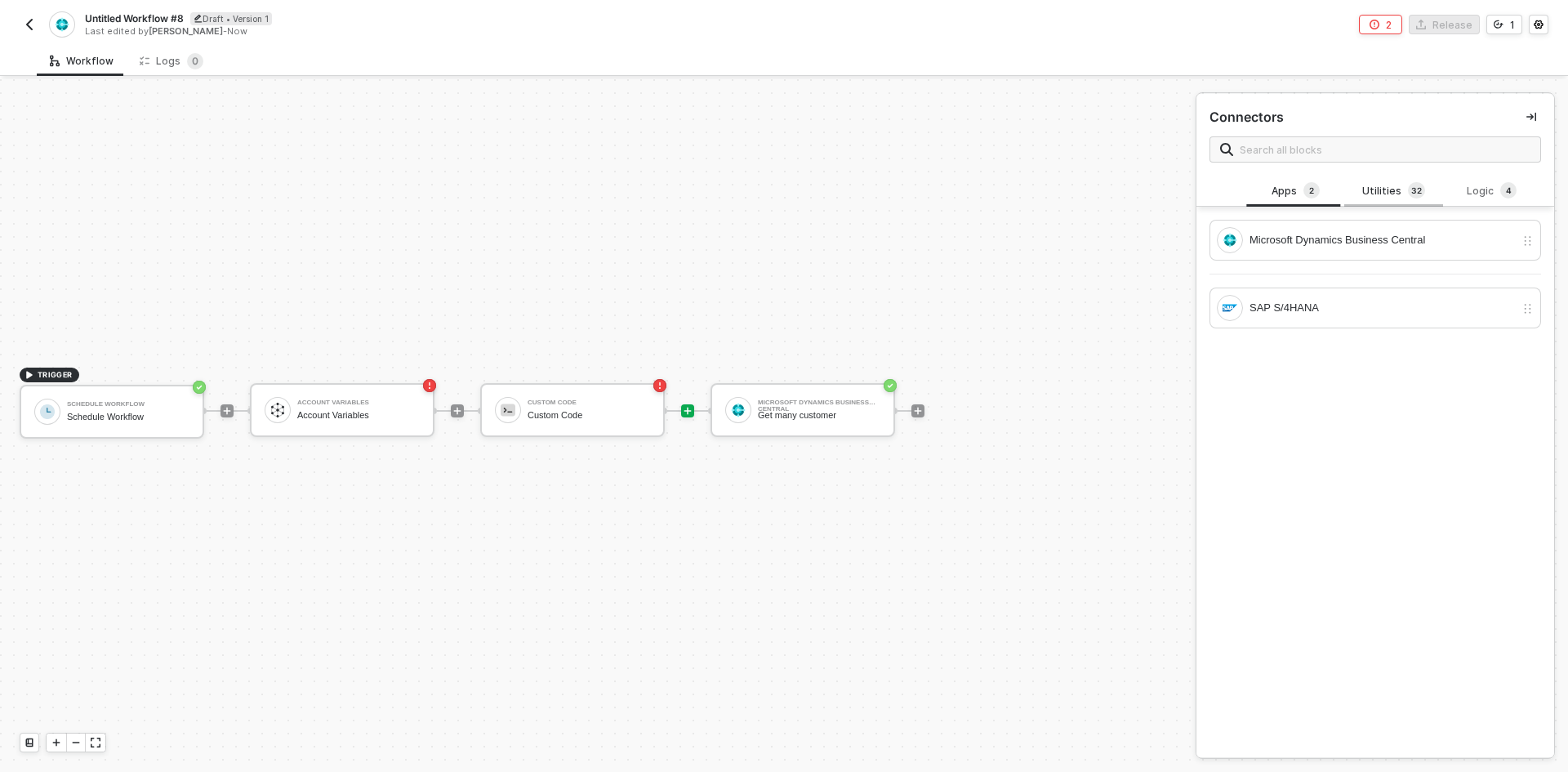
click at [1386, 205] on div "Utilities 3 2" at bounding box center [1393, 191] width 98 height 31
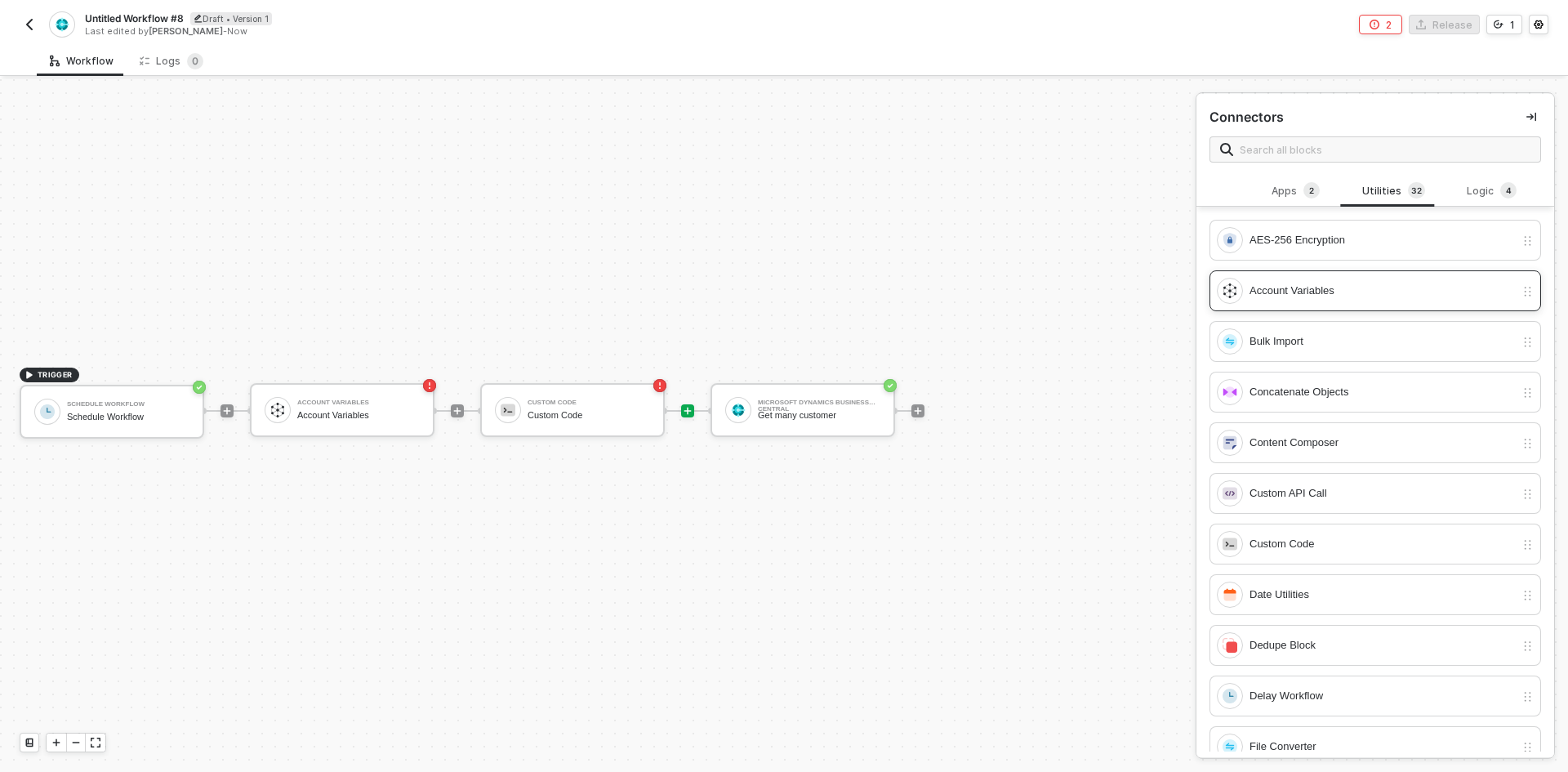
click at [1364, 285] on div "Account Variables" at bounding box center [1382, 291] width 265 height 18
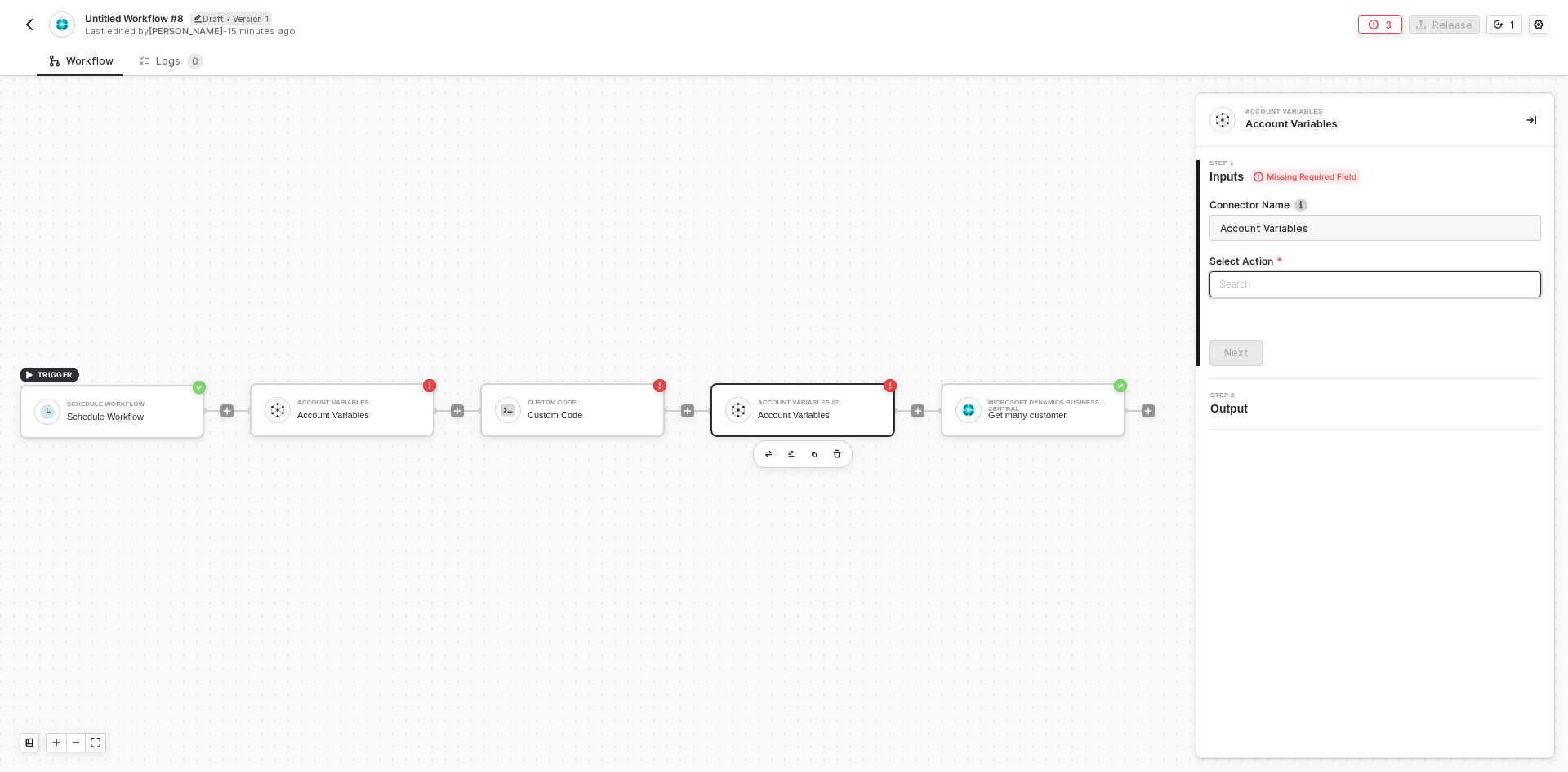
click at [1309, 289] on input "search" at bounding box center [1374, 284] width 312 height 25
click at [1284, 322] on div "Set Account Variables" at bounding box center [1375, 321] width 305 height 18
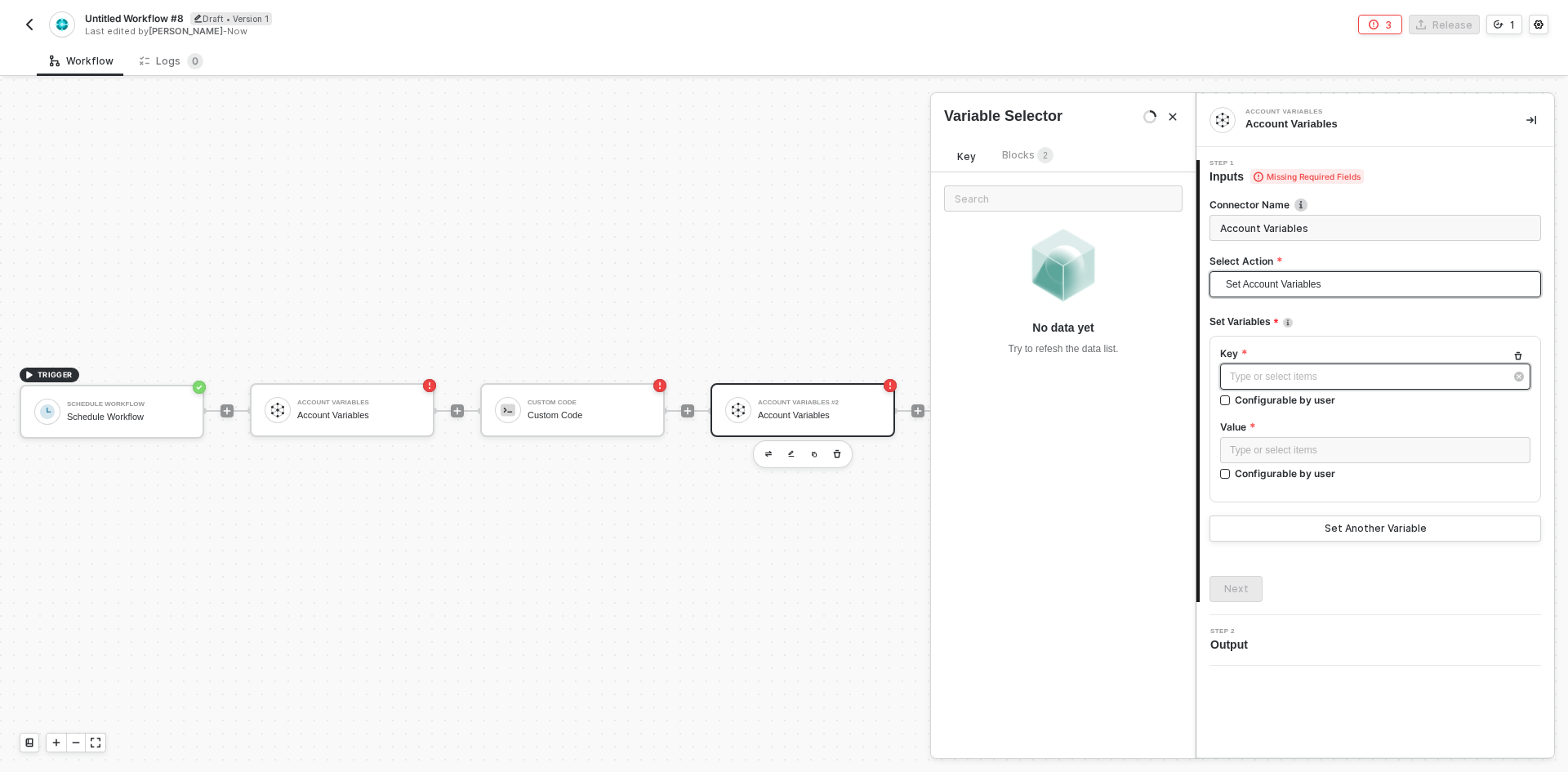
click at [1253, 379] on div "Type or select items ﻿" at bounding box center [1366, 378] width 274 height 16
drag, startPoint x: 1272, startPoint y: 379, endPoint x: 1132, endPoint y: 356, distance: 141.9
click at [1196, 356] on div "Account Variables Account Variables 1 Step 1 Inputs Missing Required Field Conn…" at bounding box center [1381, 425] width 372 height 693
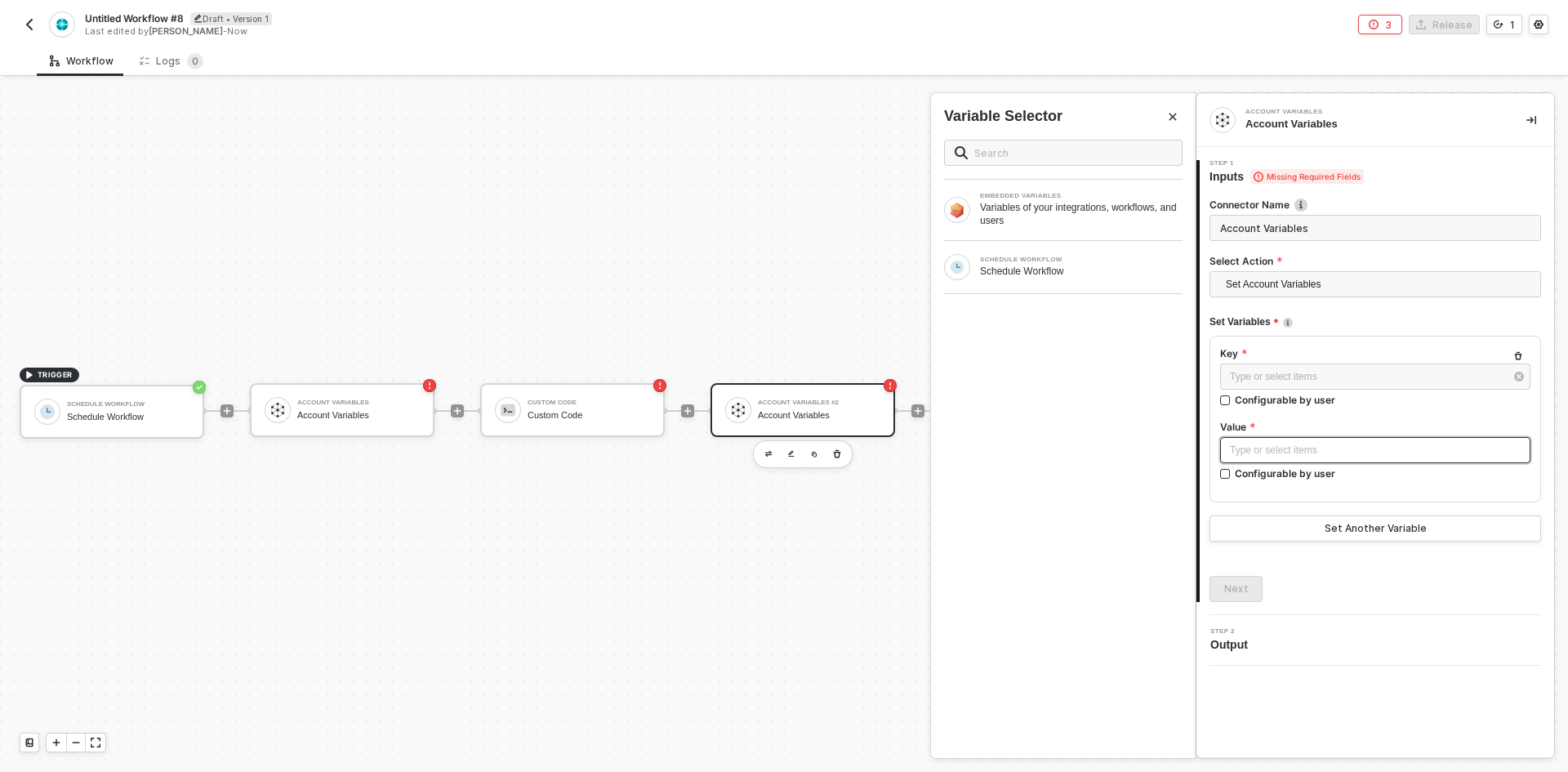
click at [1251, 461] on div "Type or select items ﻿" at bounding box center [1374, 450] width 310 height 26
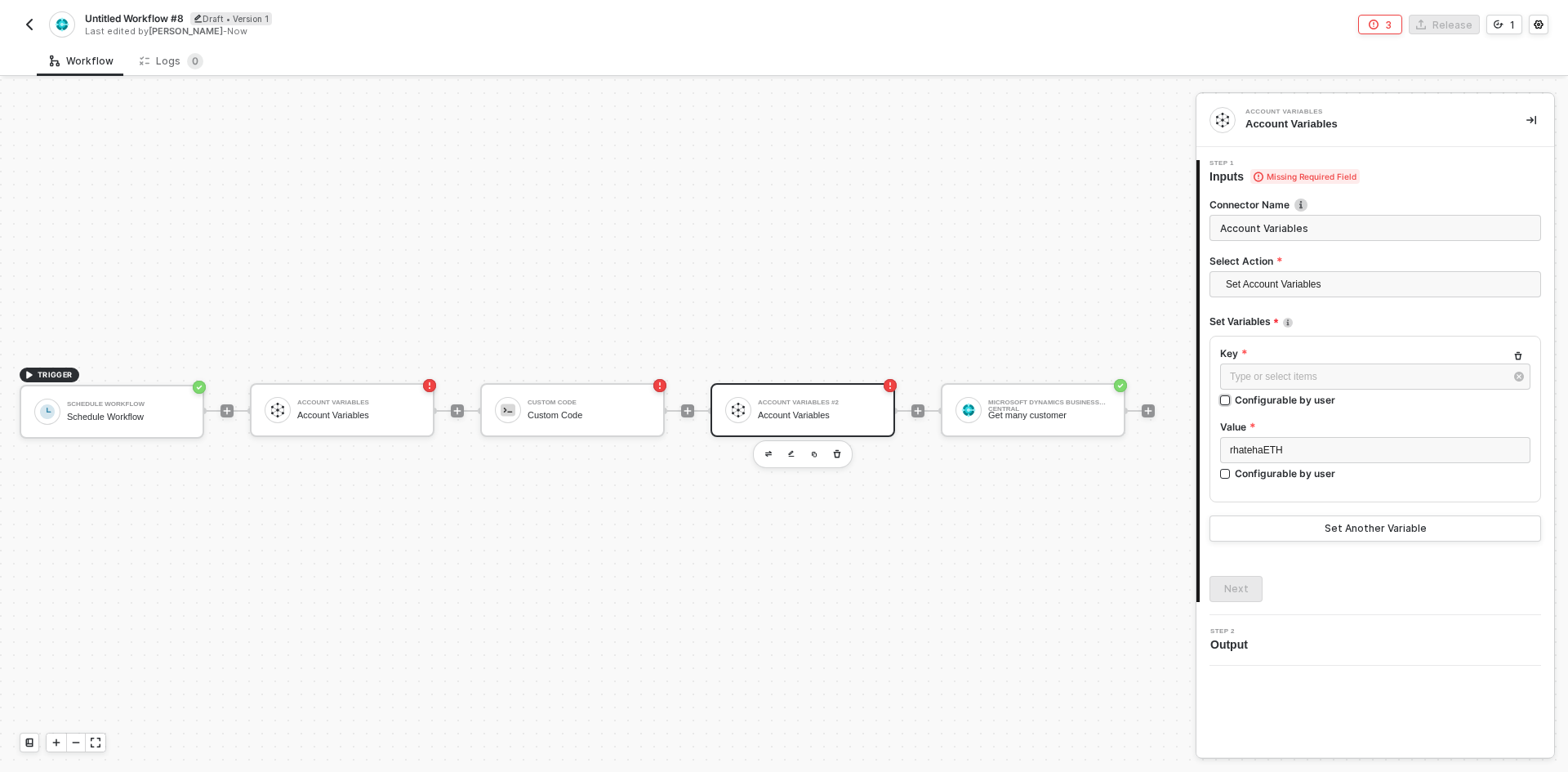
click at [1232, 399] on span "Configurable by user" at bounding box center [1283, 399] width 106 height 14
click at [1232, 399] on input "Configurable by user" at bounding box center [1225, 400] width 11 height 11
checkbox input "true"
click at [1511, 385] on button "button" at bounding box center [1517, 377] width 26 height 26
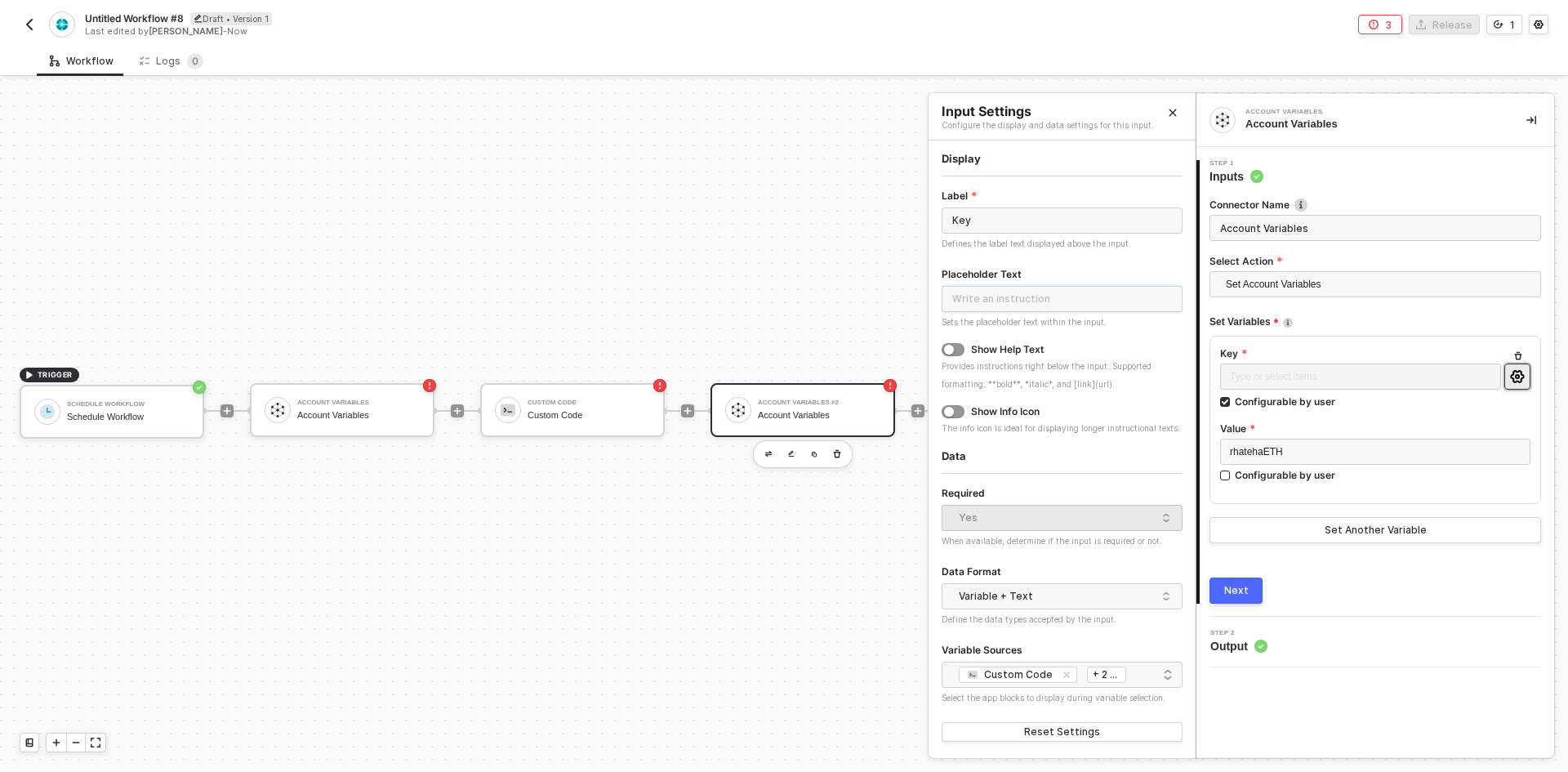
click at [1107, 305] on input "text" at bounding box center [1061, 299] width 241 height 26
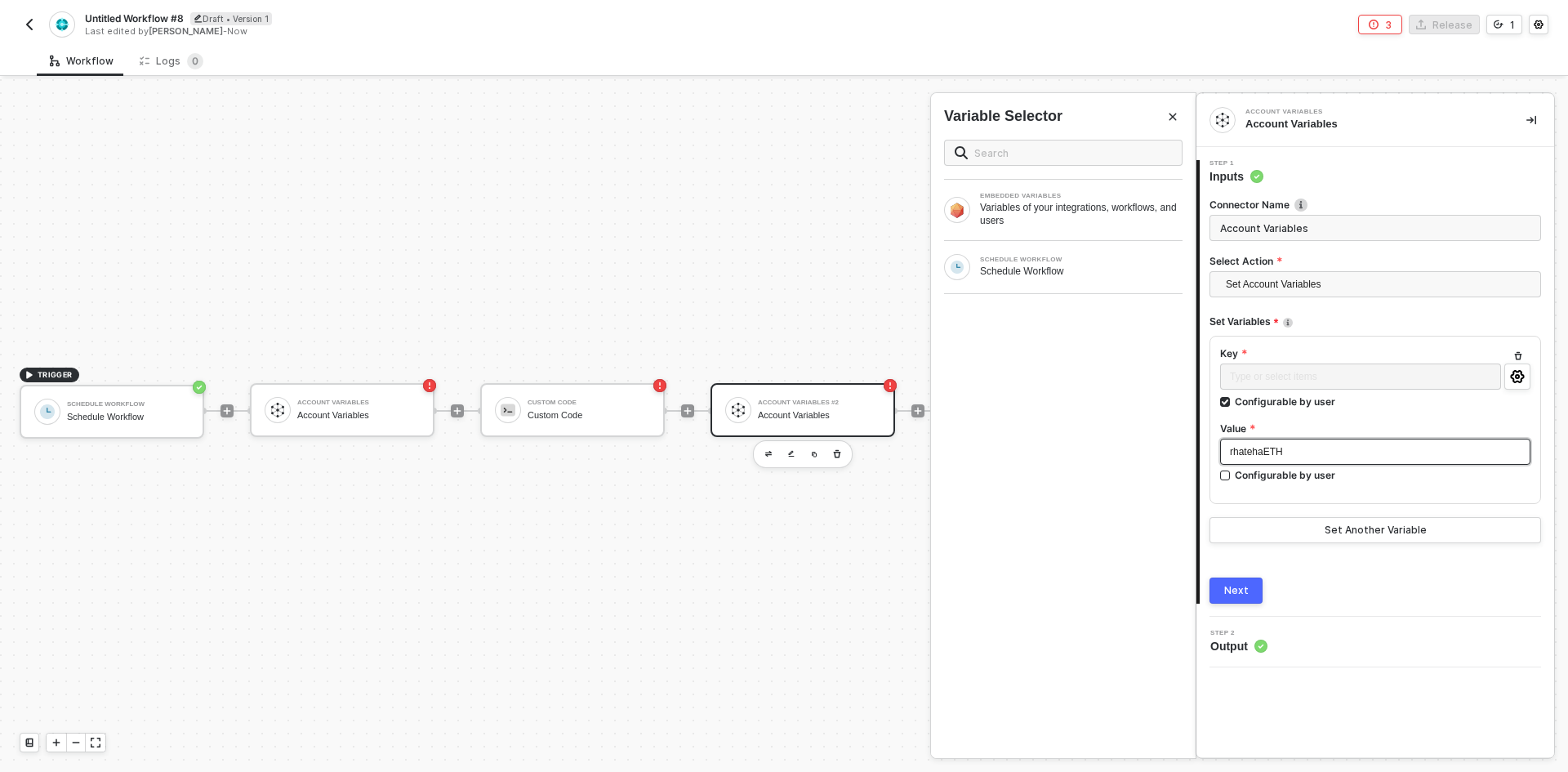
click at [1273, 458] on div "rhatehaETH" at bounding box center [1374, 452] width 290 height 16
click at [1277, 479] on div "Configurable by user" at bounding box center [1285, 475] width 101 height 14
click at [1232, 479] on input "Configurable by user" at bounding box center [1225, 475] width 11 height 11
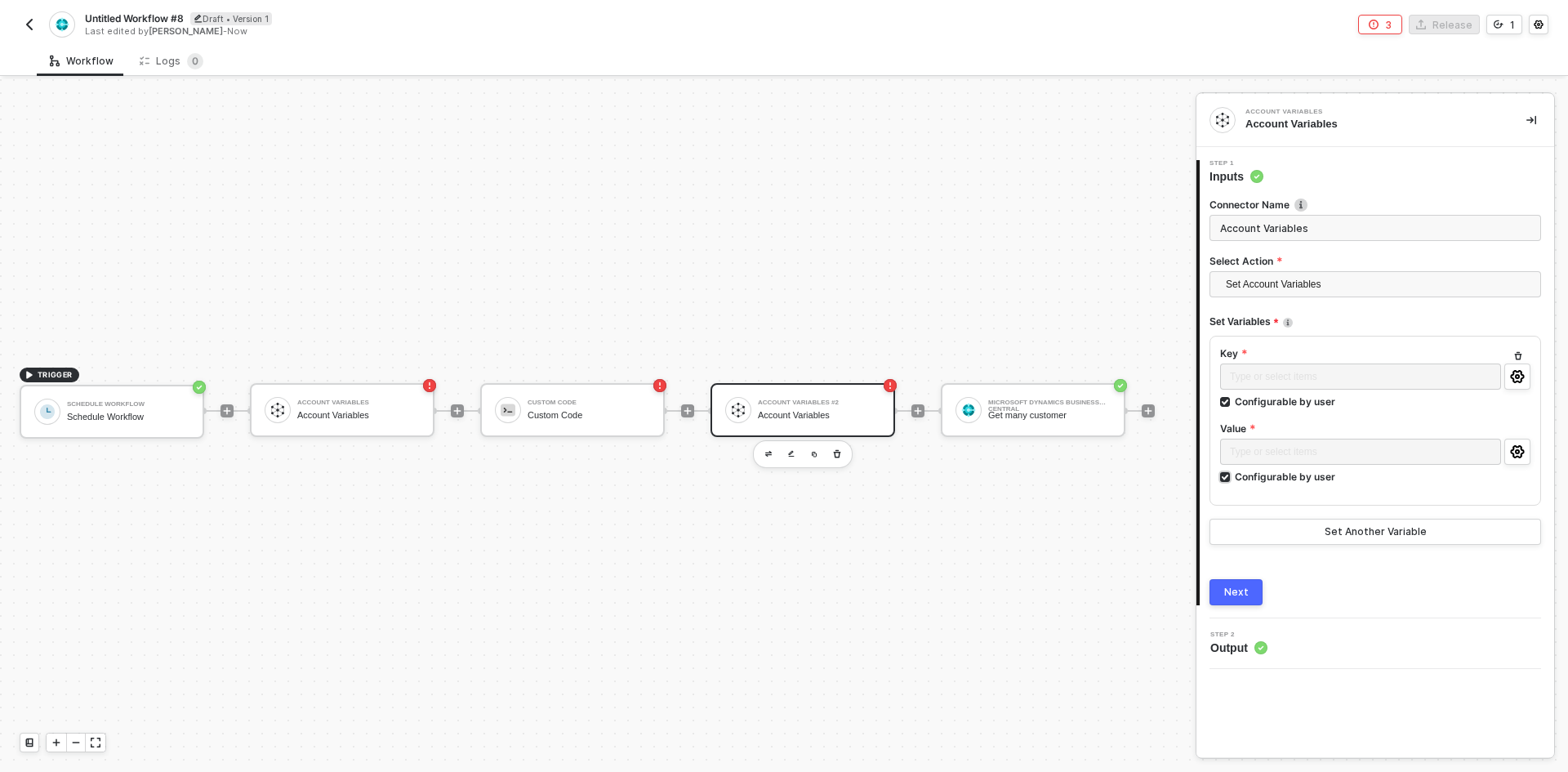
click at [1259, 480] on div "Configurable by user" at bounding box center [1285, 476] width 101 height 14
click at [1232, 480] on input "Configurable by user" at bounding box center [1225, 477] width 11 height 11
checkbox input "false"
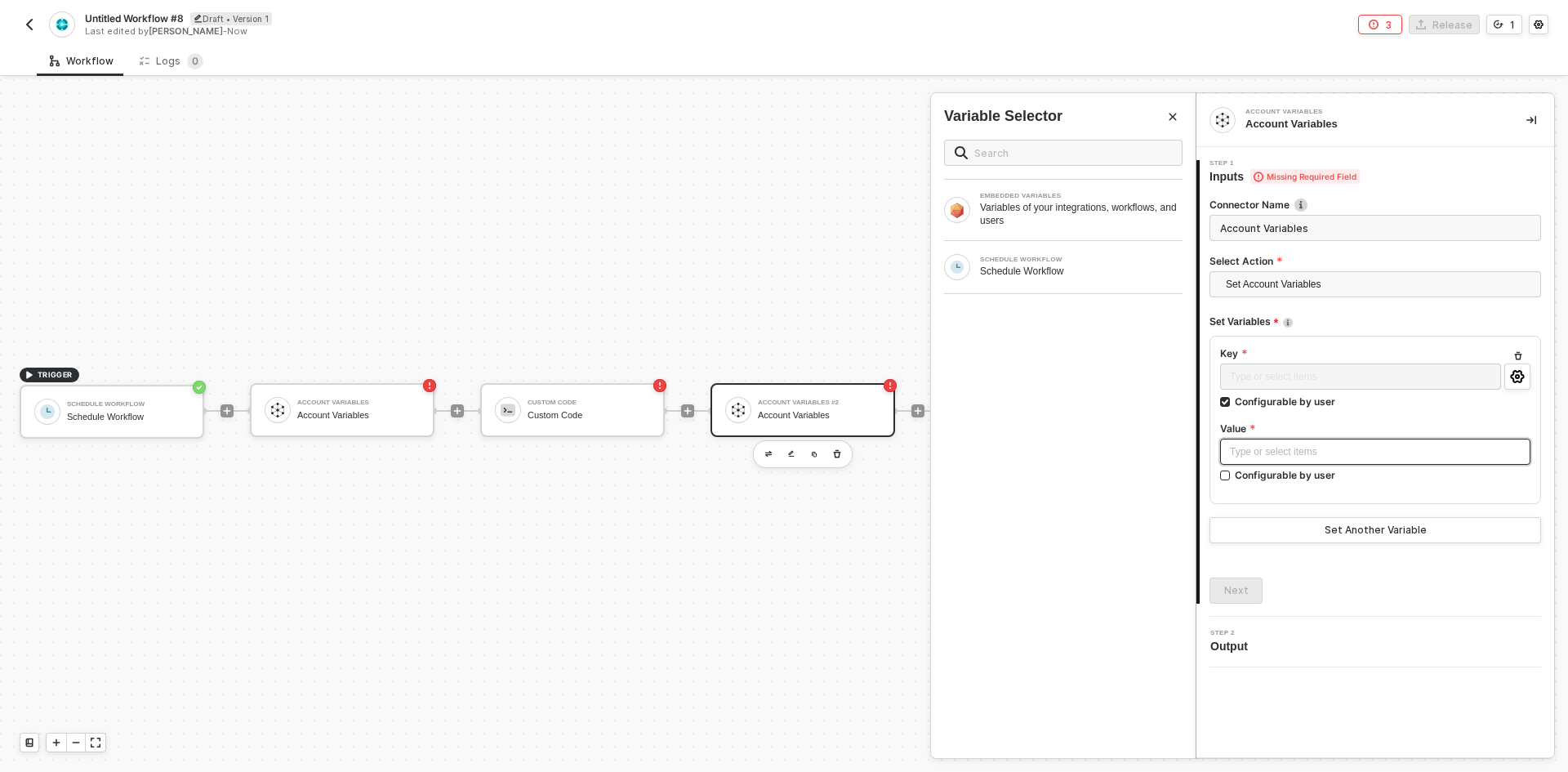
click at [1256, 449] on div "Type or select items ﻿" at bounding box center [1374, 452] width 290 height 16
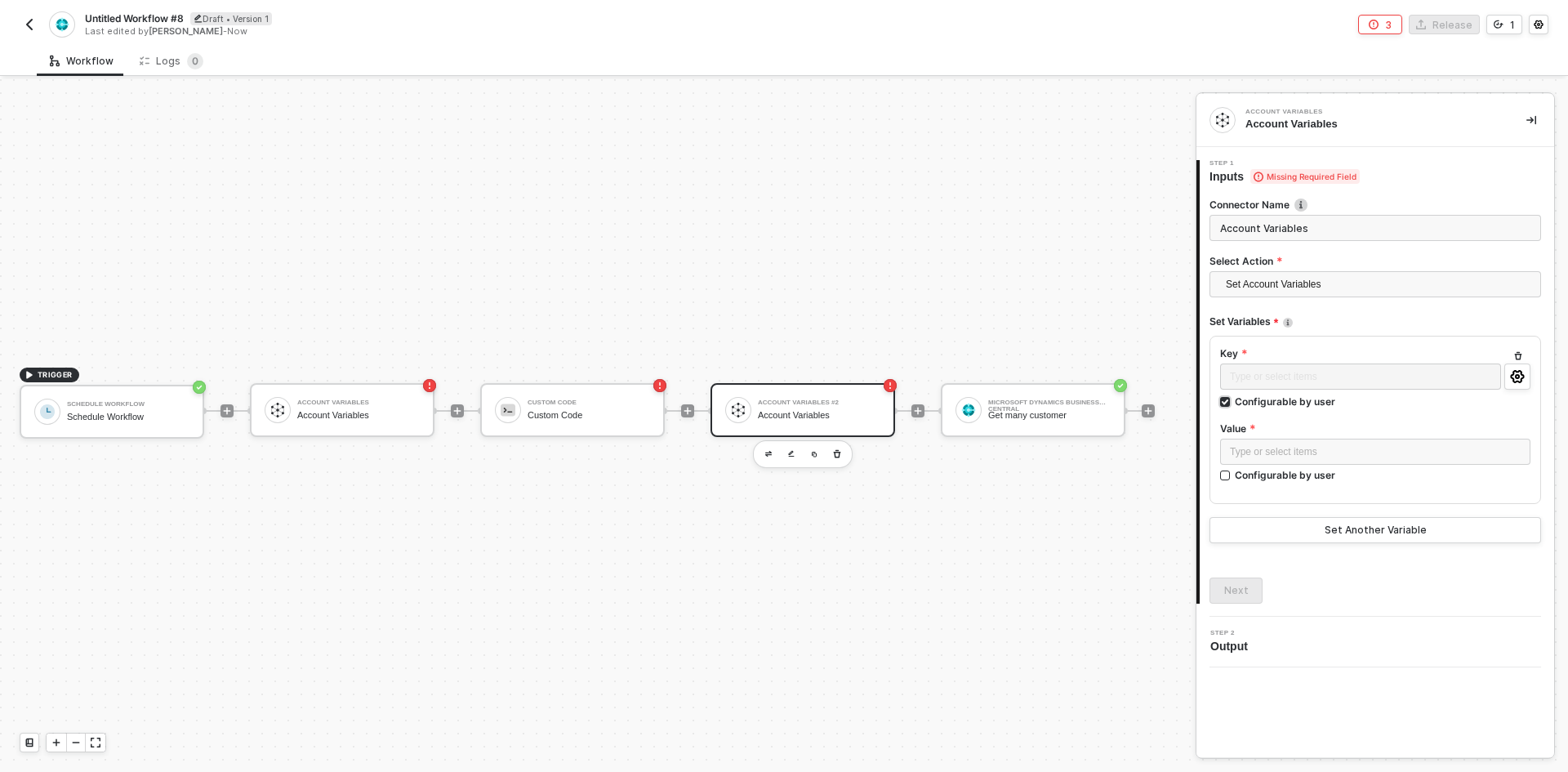
click at [1271, 407] on div "Configurable by user" at bounding box center [1285, 401] width 101 height 14
click at [1232, 407] on input "Configurable by user" at bounding box center [1225, 402] width 11 height 11
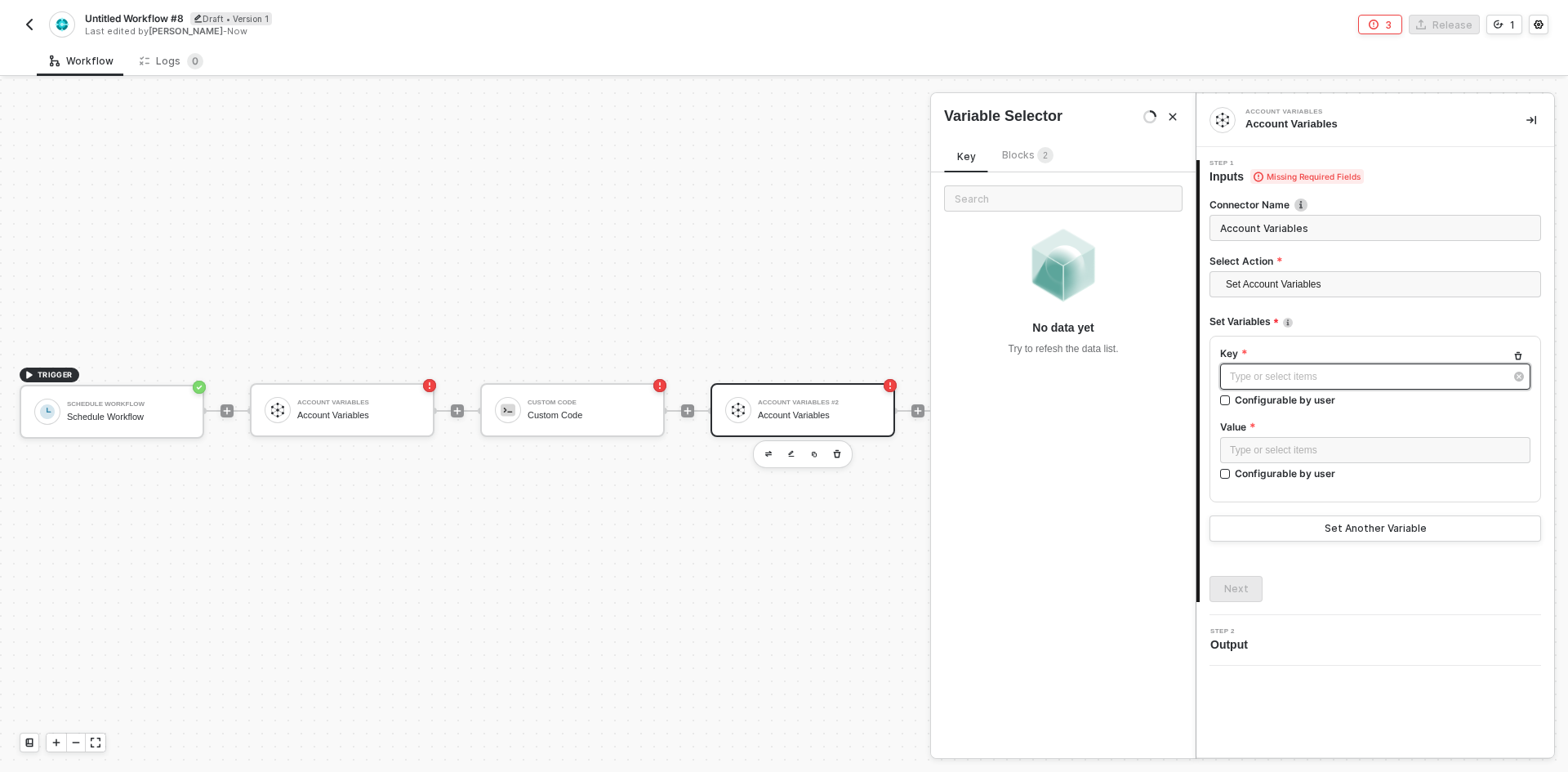
click at [1264, 381] on div "Type or select items ﻿" at bounding box center [1366, 378] width 274 height 16
click at [1304, 401] on div "Configurable by user" at bounding box center [1285, 399] width 101 height 14
click at [1232, 401] on input "Configurable by user" at bounding box center [1225, 400] width 11 height 11
checkbox input "true"
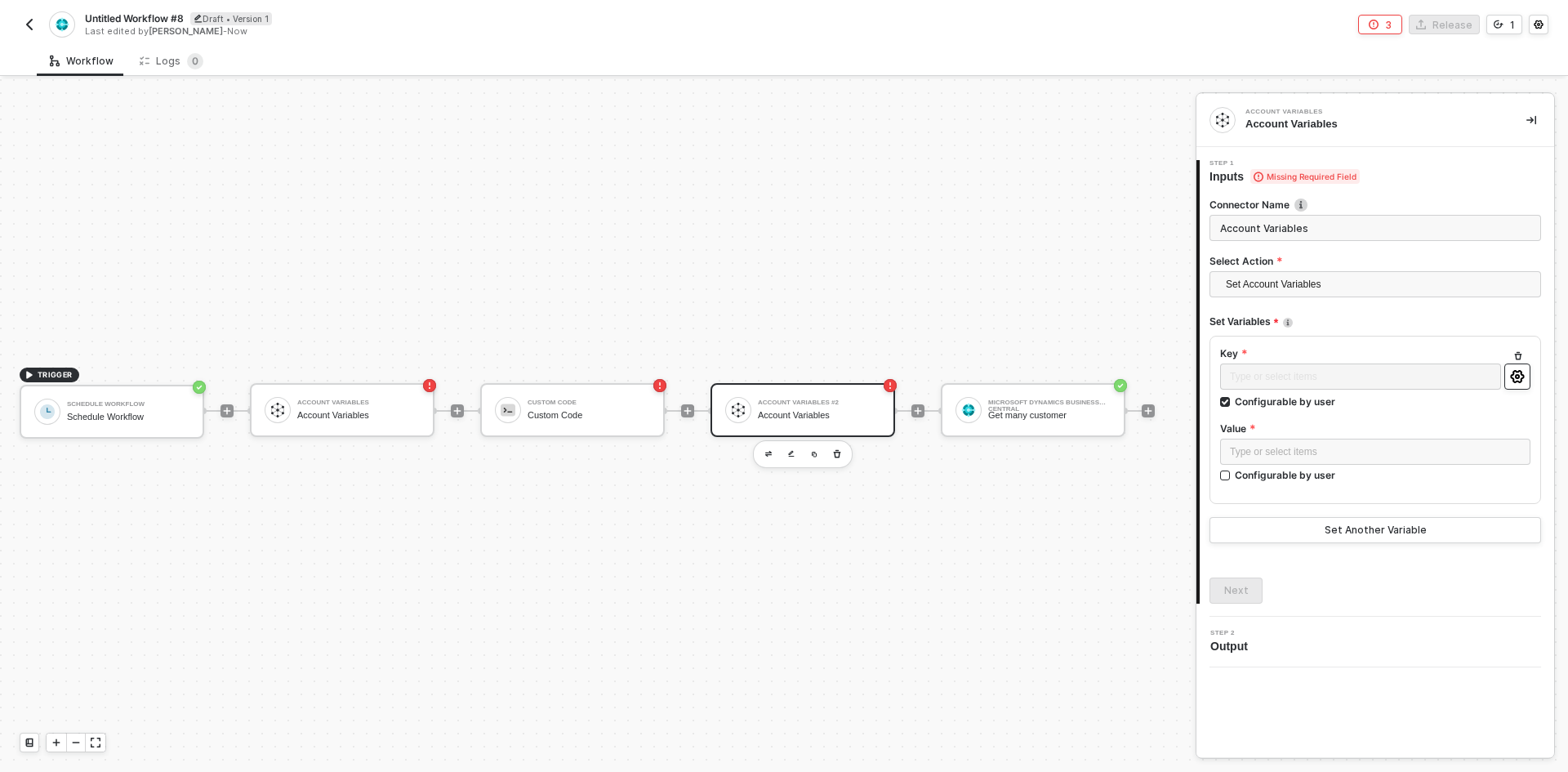
click at [1520, 386] on button "button" at bounding box center [1517, 377] width 26 height 26
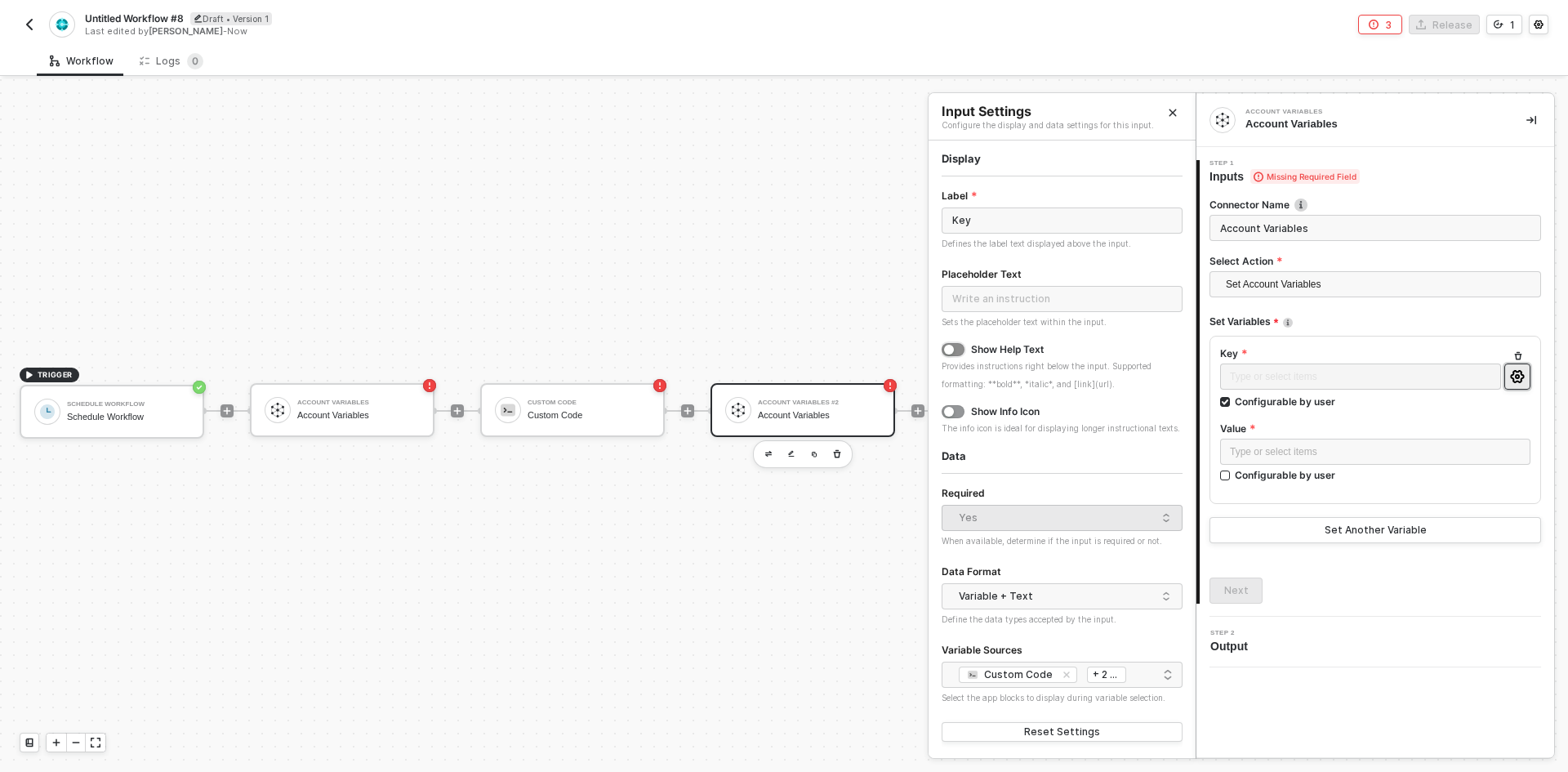
click at [947, 345] on div "button" at bounding box center [949, 350] width 10 height 10
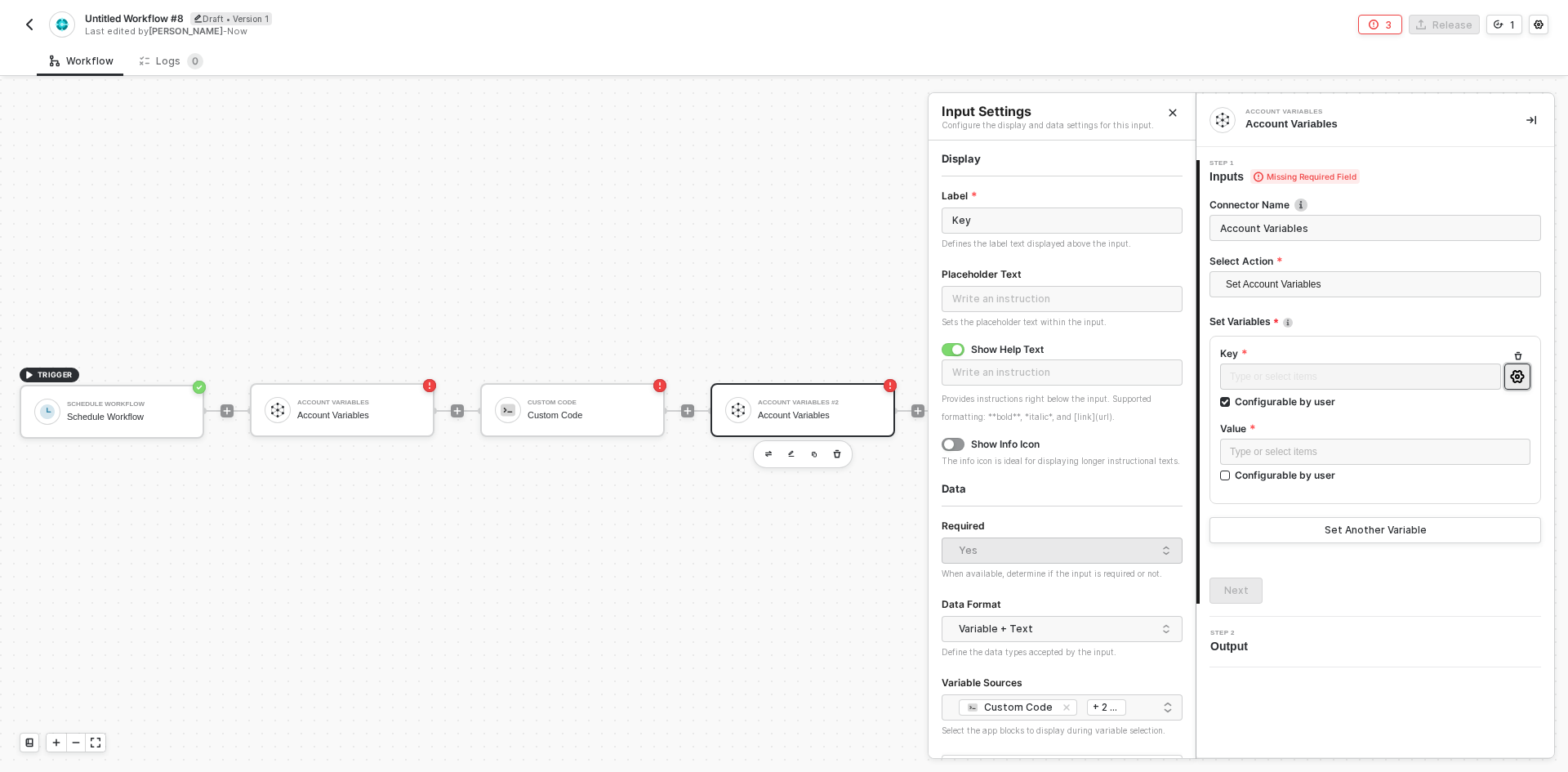
click at [946, 435] on form "Label Key Defines the label text displayed above the input. Placeholder Text Se…" at bounding box center [1061, 482] width 241 height 591
click at [952, 442] on div "button" at bounding box center [949, 444] width 10 height 10
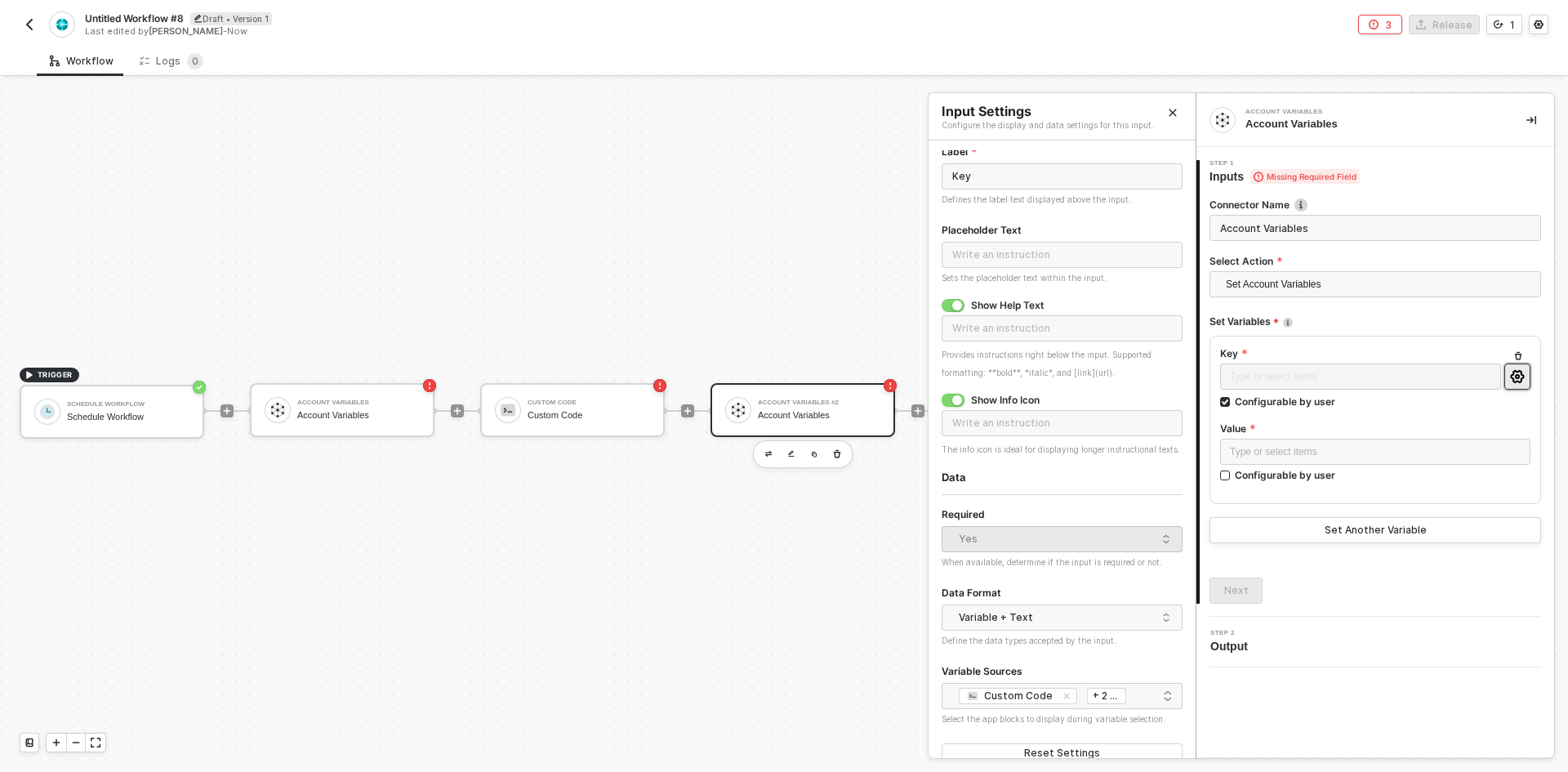
scroll to position [83, 0]
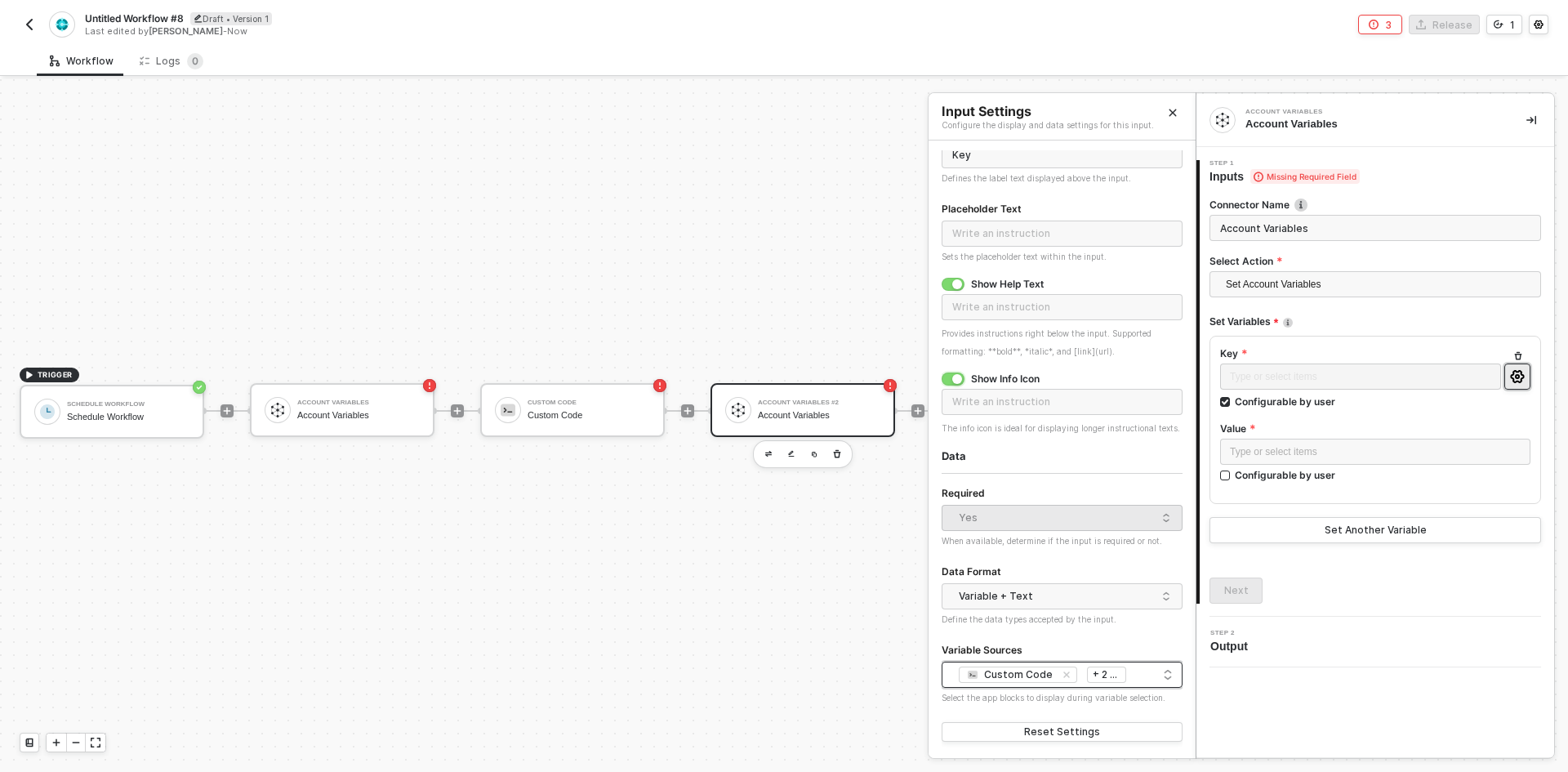
click at [1145, 682] on div "Custom Code Account Variables Schedule Workflow + 2 ..." at bounding box center [1062, 675] width 220 height 20
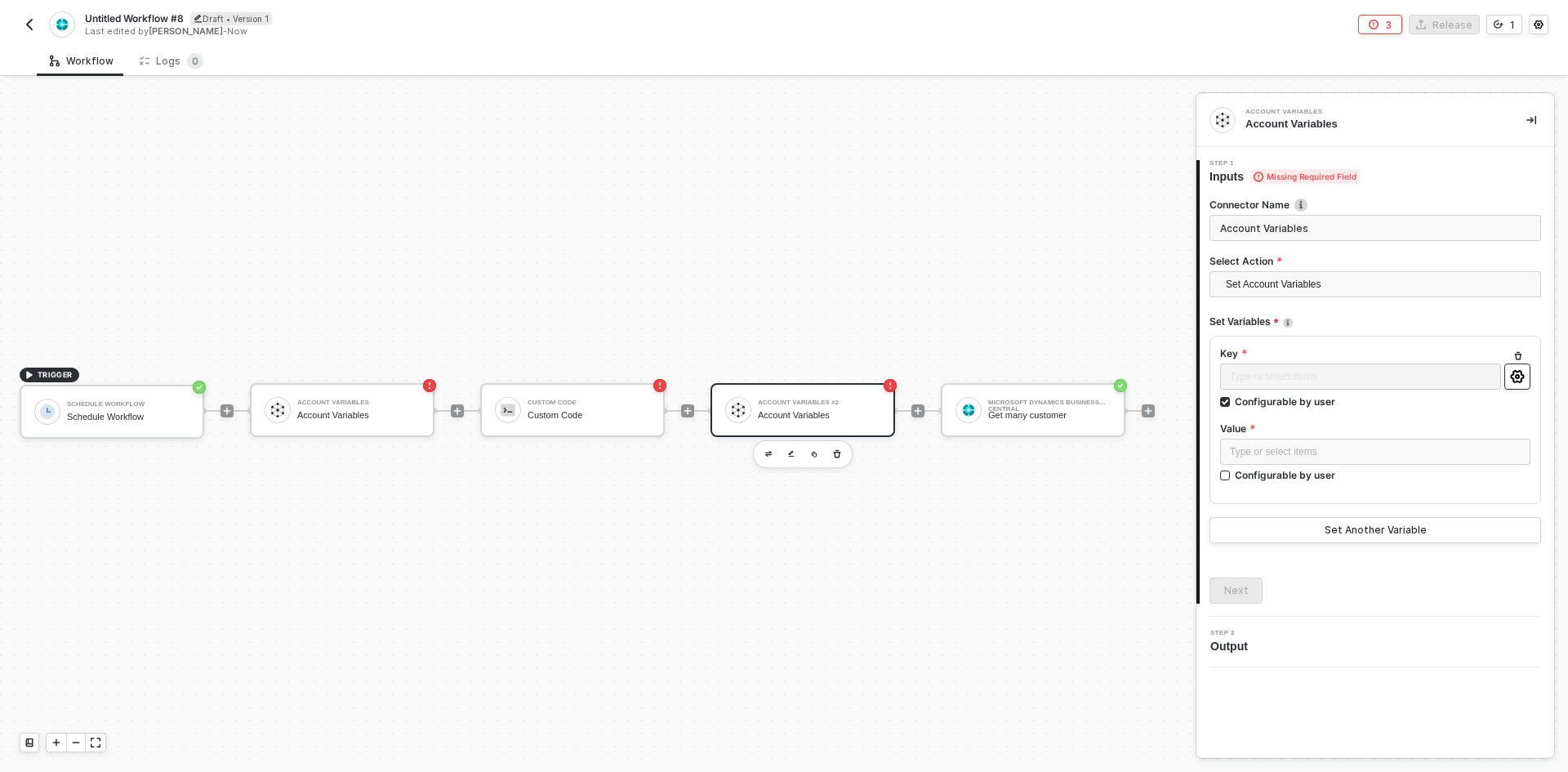
click at [1514, 374] on icon "icon-settings" at bounding box center [1517, 377] width 14 height 13
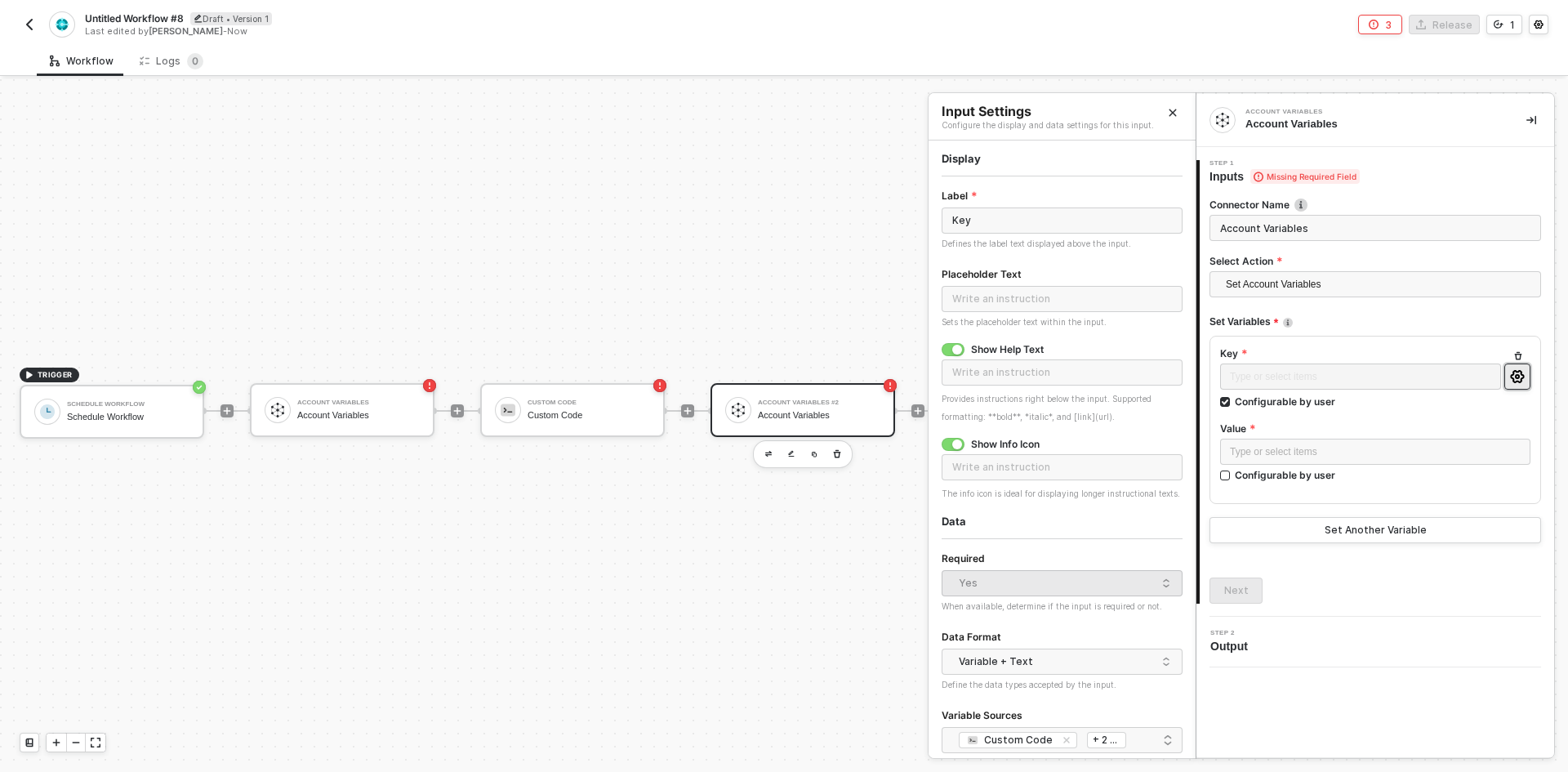
click at [1537, 128] on button "button" at bounding box center [1531, 120] width 20 height 20
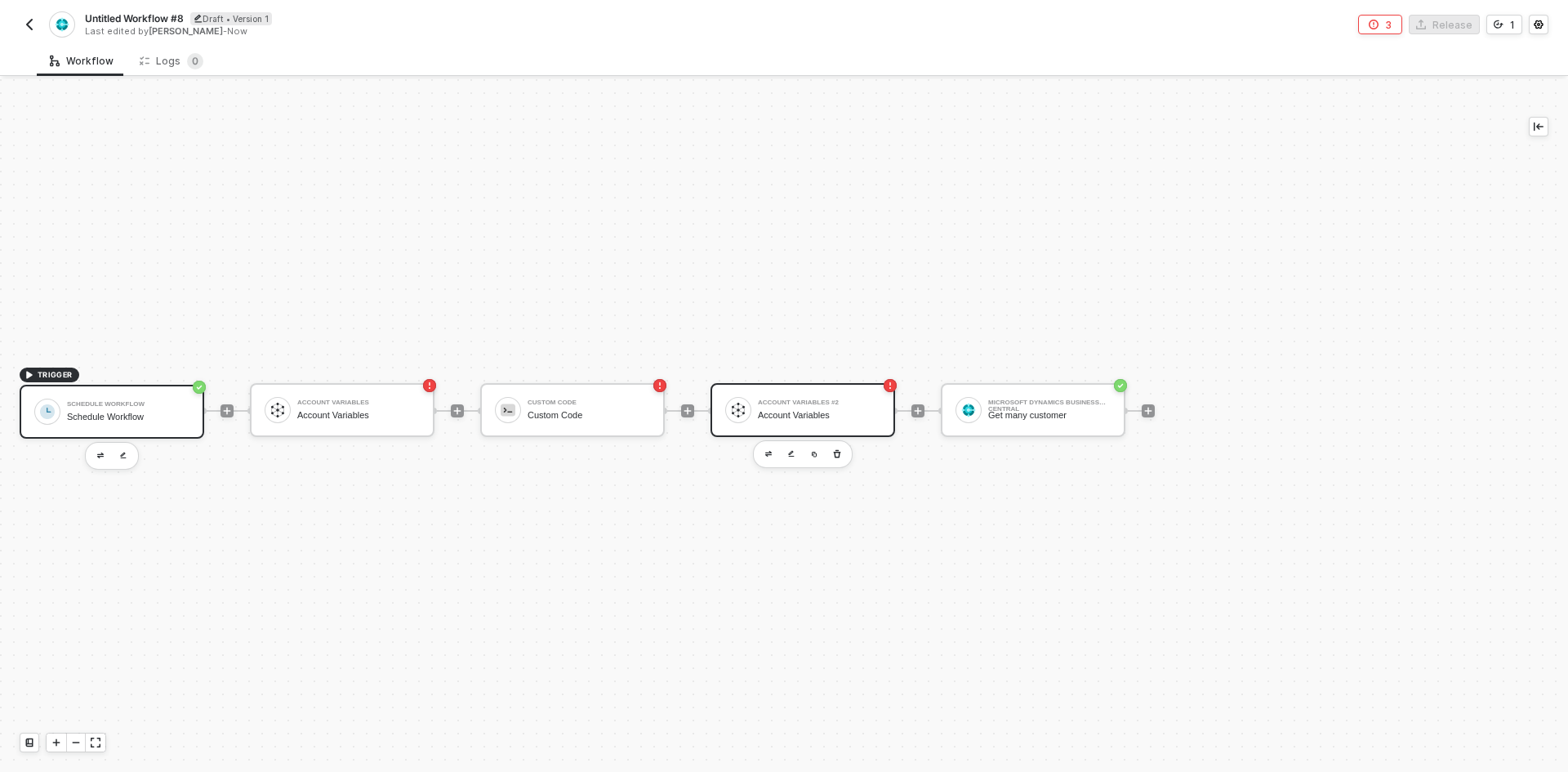
click at [119, 415] on div "Schedule Workflow" at bounding box center [128, 416] width 123 height 11
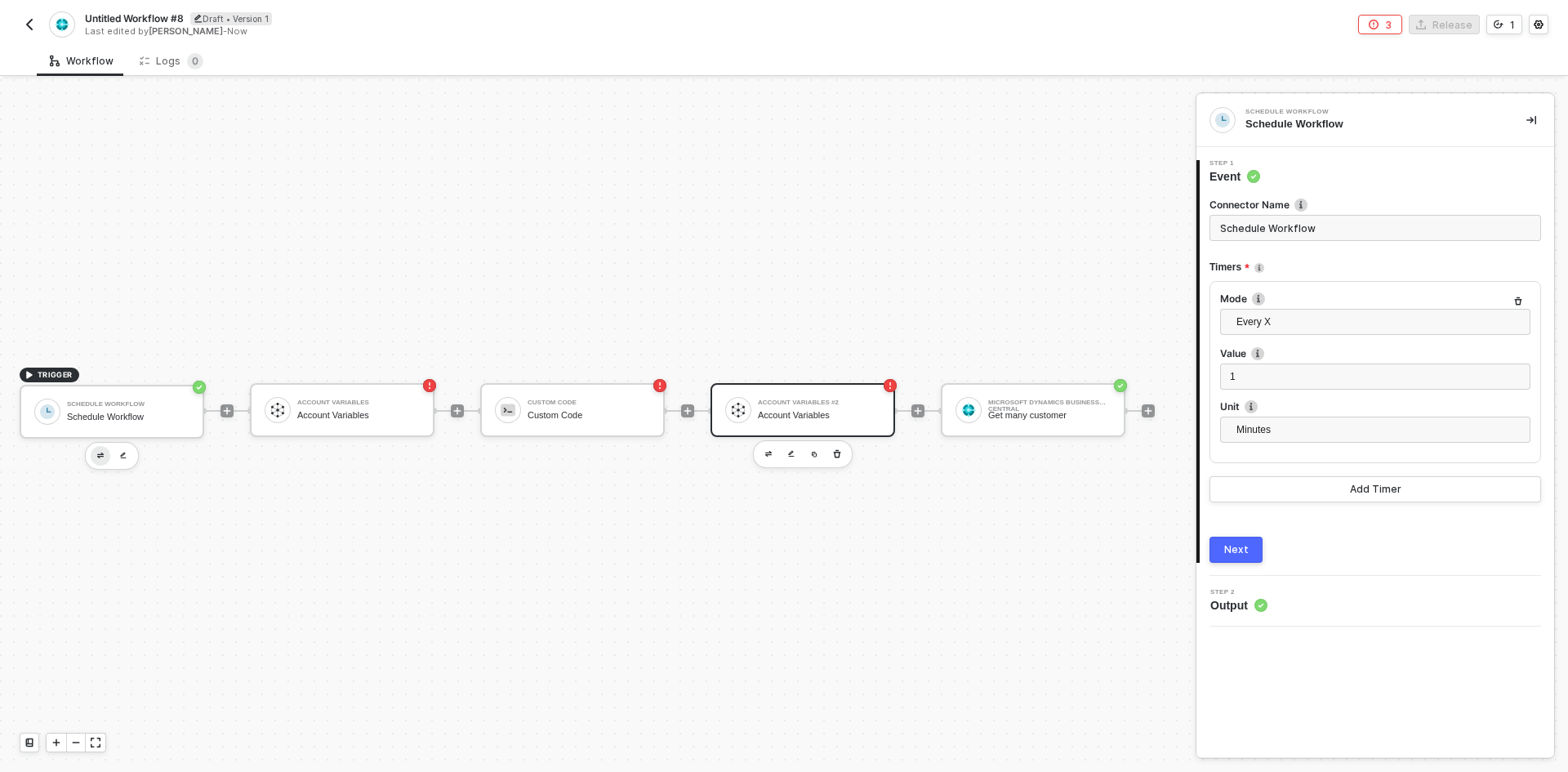
click at [101, 451] on button "button" at bounding box center [101, 456] width 20 height 20
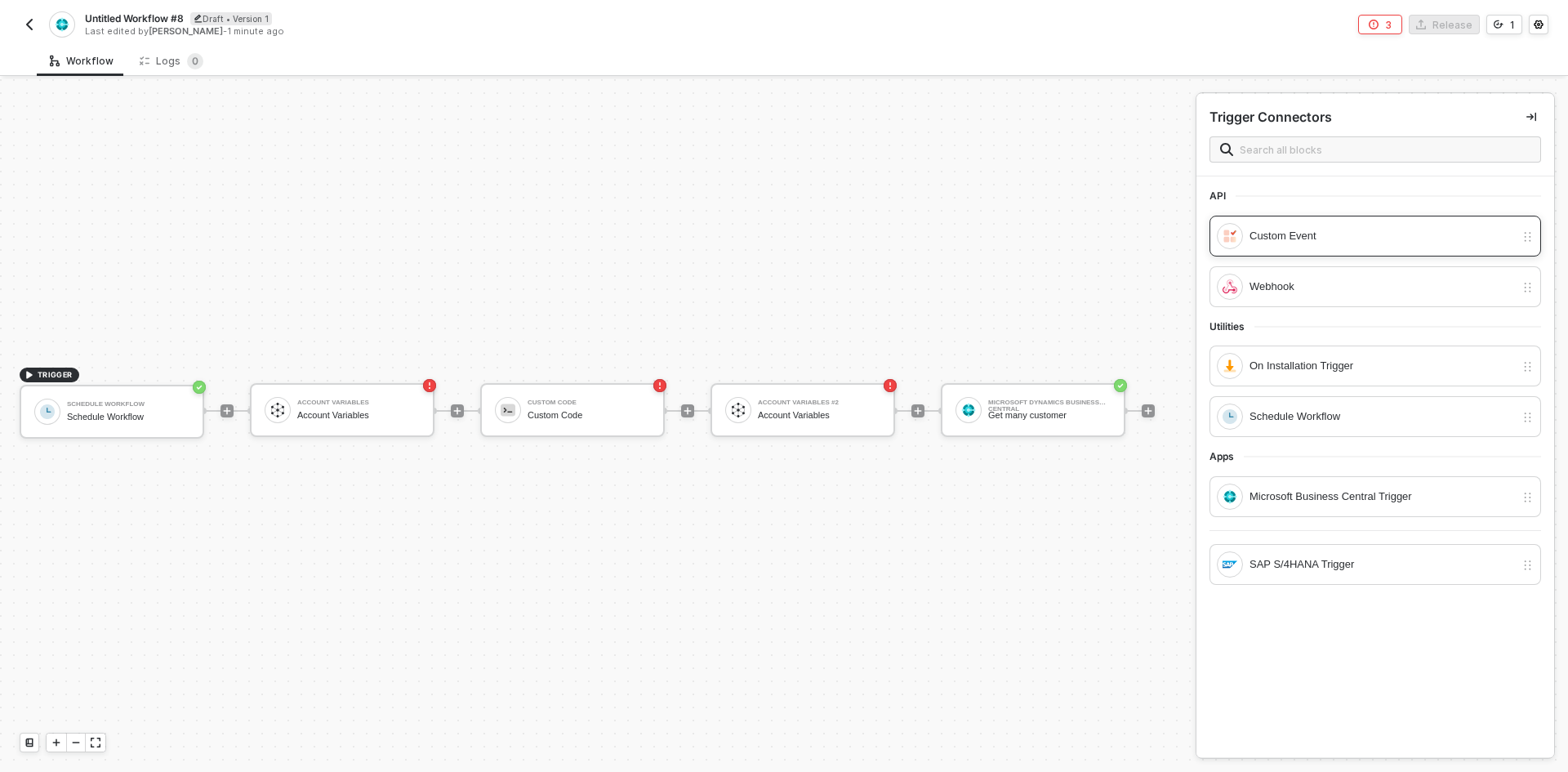
click at [1307, 238] on div "Custom Event" at bounding box center [1382, 236] width 265 height 18
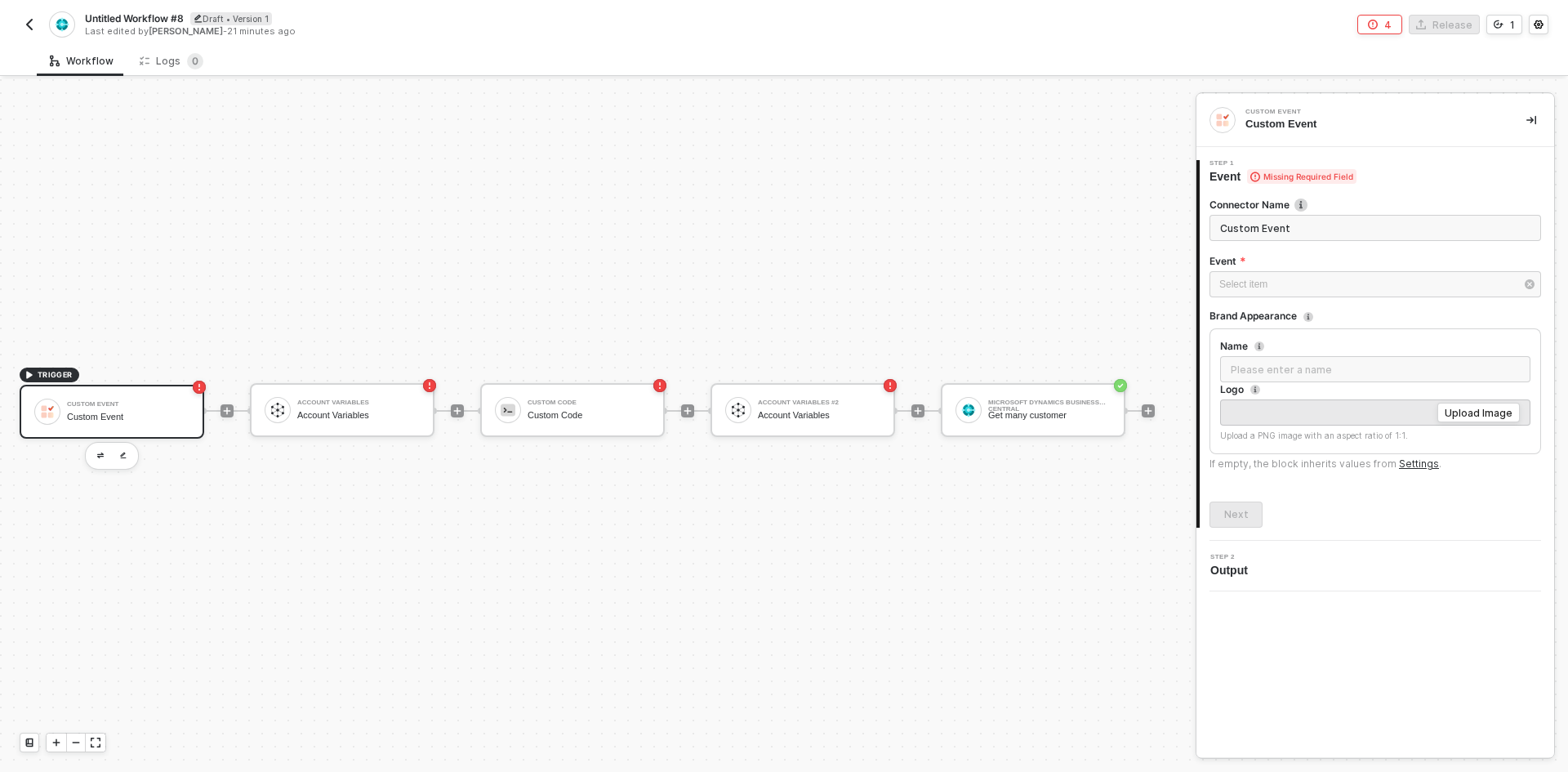
click at [209, 415] on div at bounding box center [228, 411] width 218 height 128
click at [222, 409] on div at bounding box center [227, 410] width 13 height 13
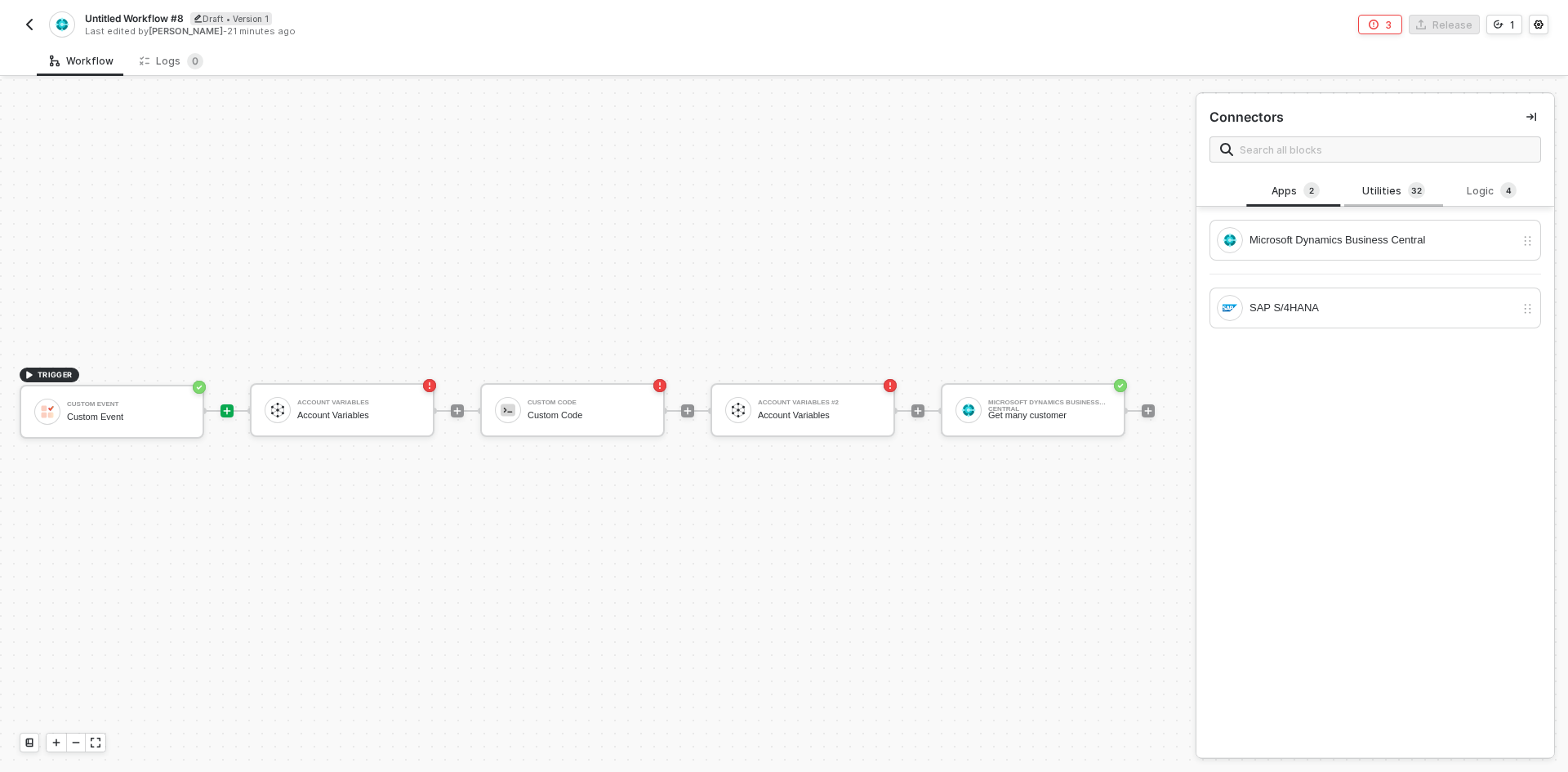
click at [1376, 197] on div "Utilities 3 2" at bounding box center [1393, 191] width 72 height 18
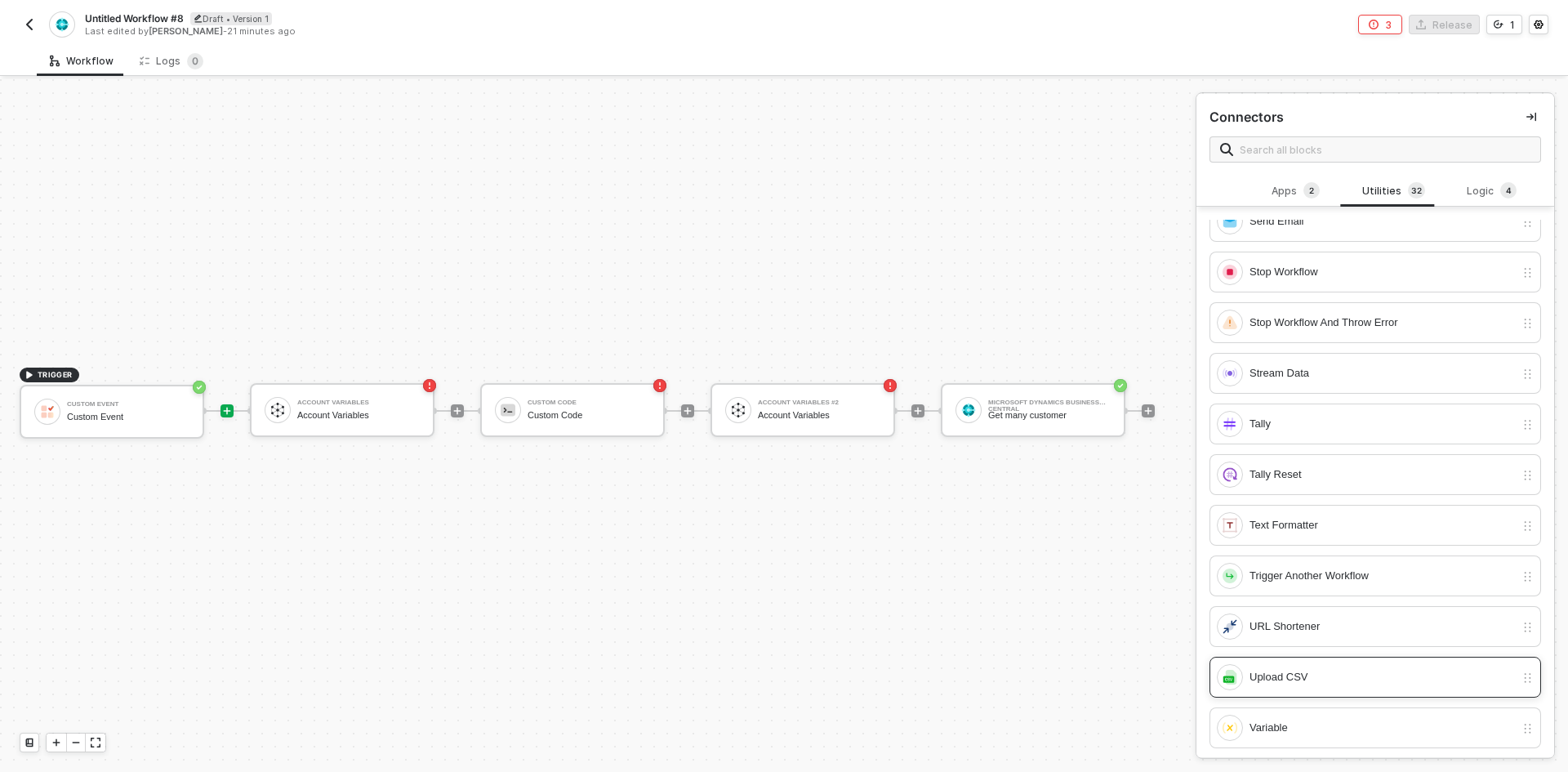
scroll to position [1089, 0]
click at [27, 33] on button "button" at bounding box center [30, 25] width 20 height 20
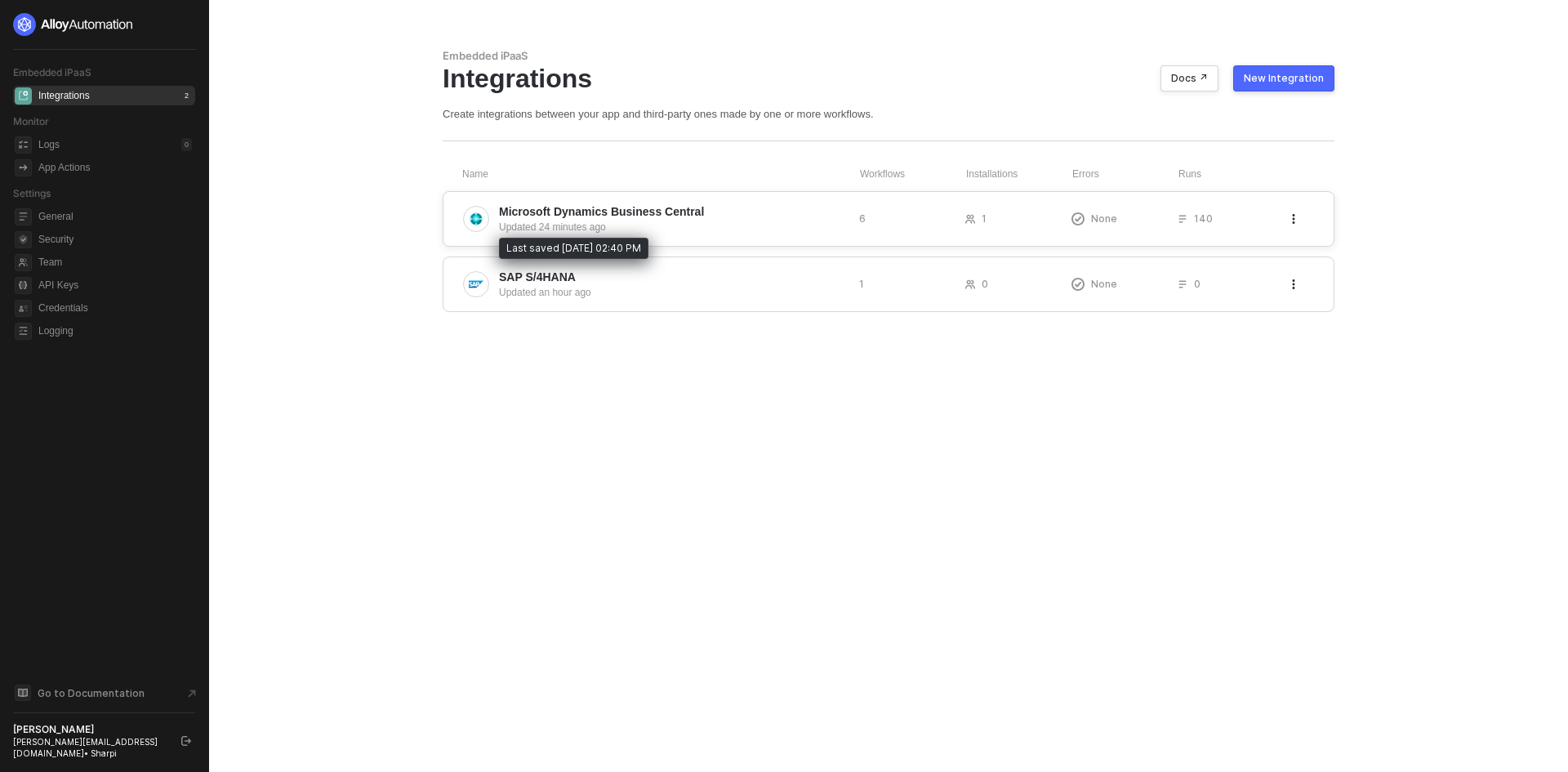
click at [542, 228] on div "Updated 24 minutes ago" at bounding box center [673, 227] width 347 height 15
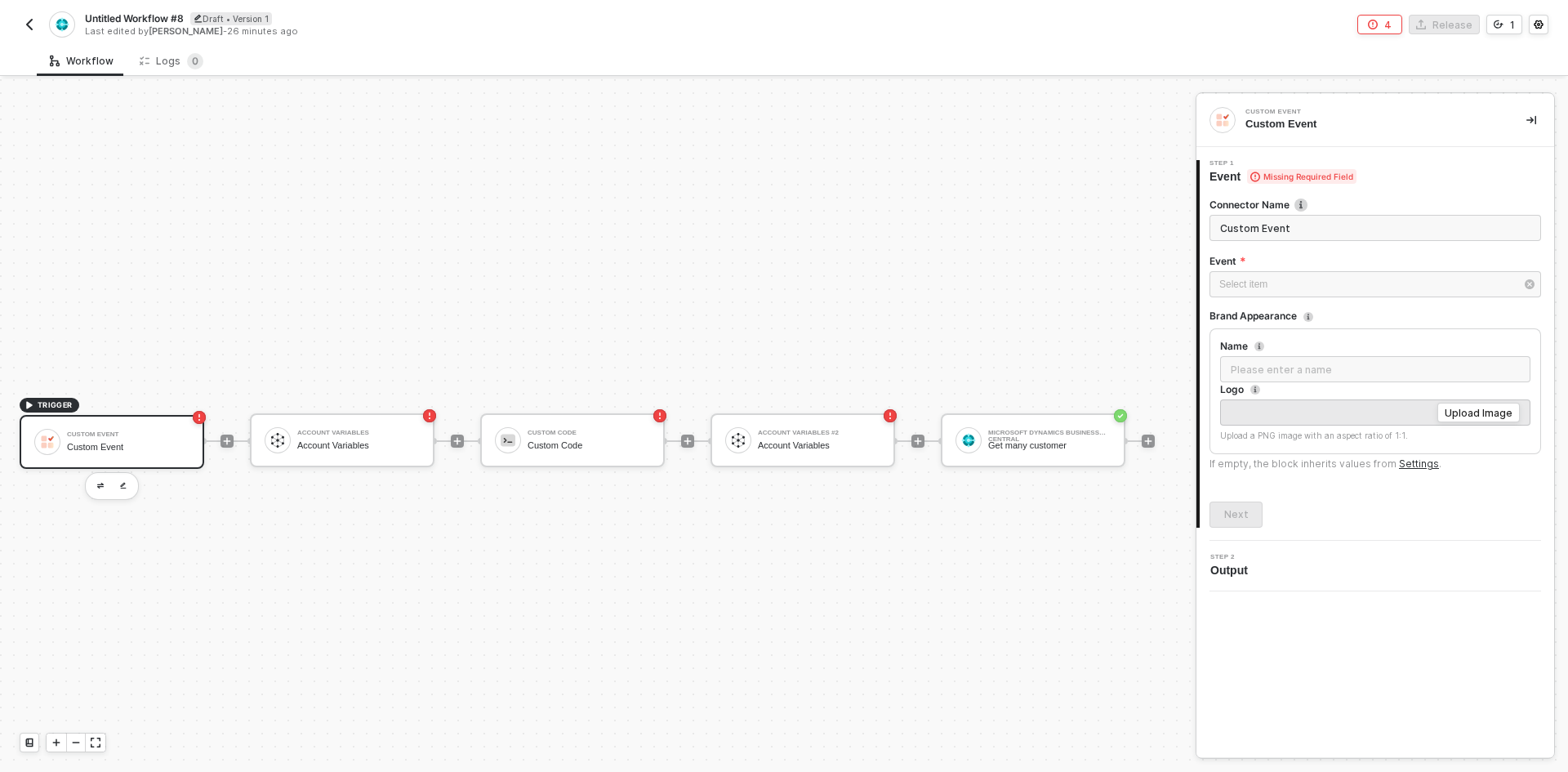
scroll to position [43, 0]
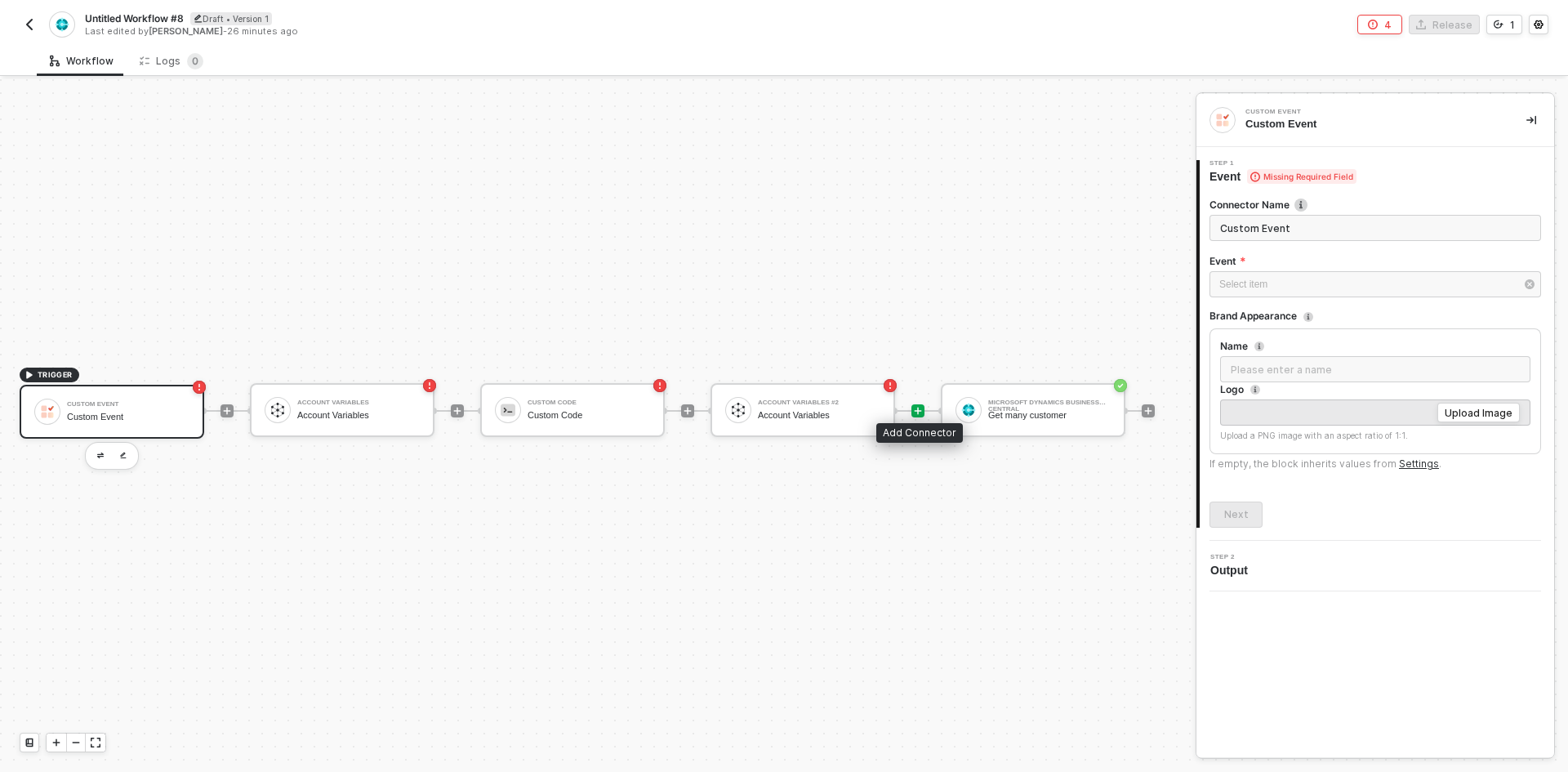
click at [917, 406] on icon "icon-play" at bounding box center [917, 409] width 7 height 7
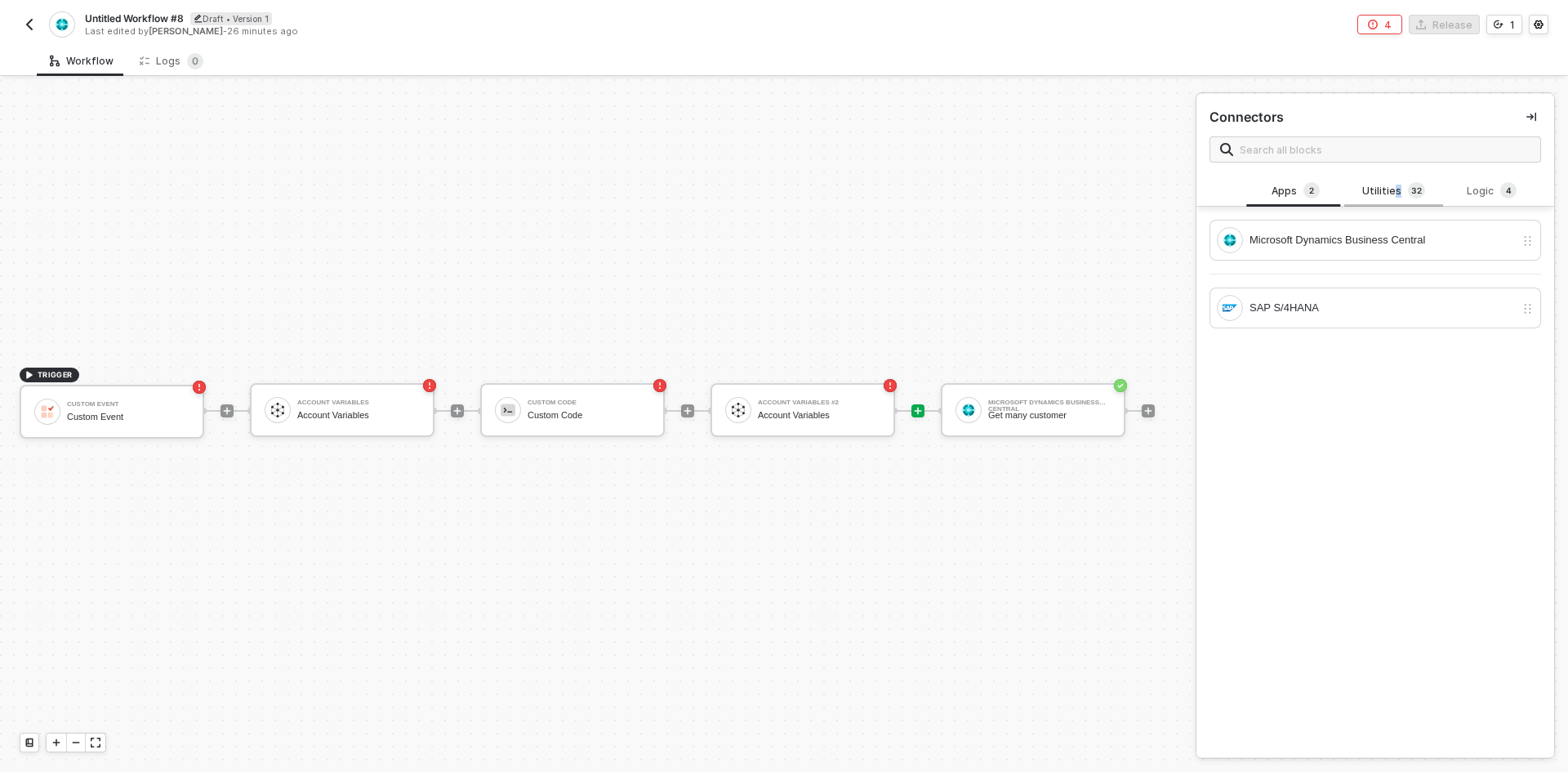
click at [1391, 197] on div "Utilities 3 2" at bounding box center [1393, 191] width 72 height 18
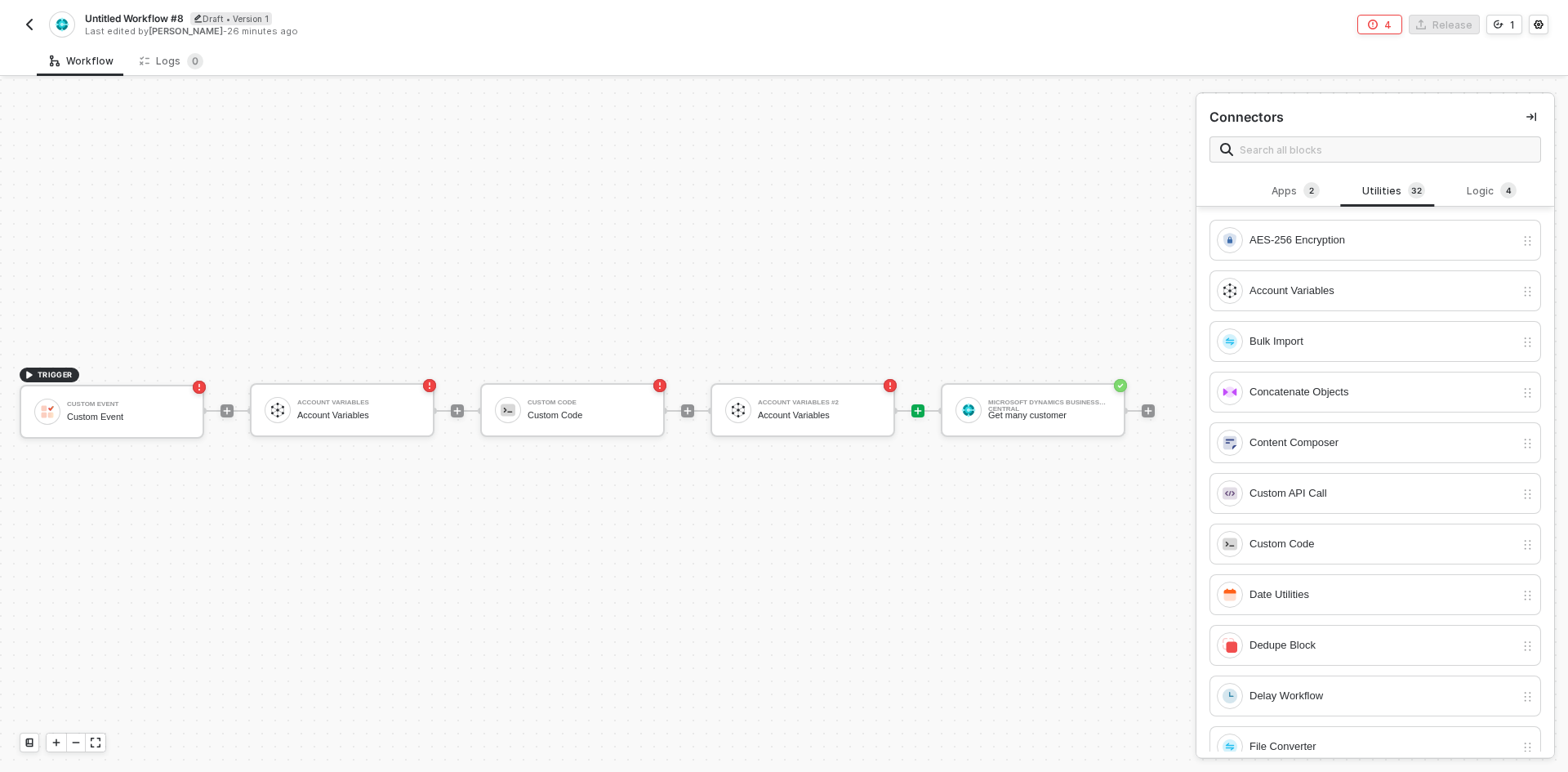
click at [1322, 500] on div "Custom API Call" at bounding box center [1382, 493] width 265 height 18
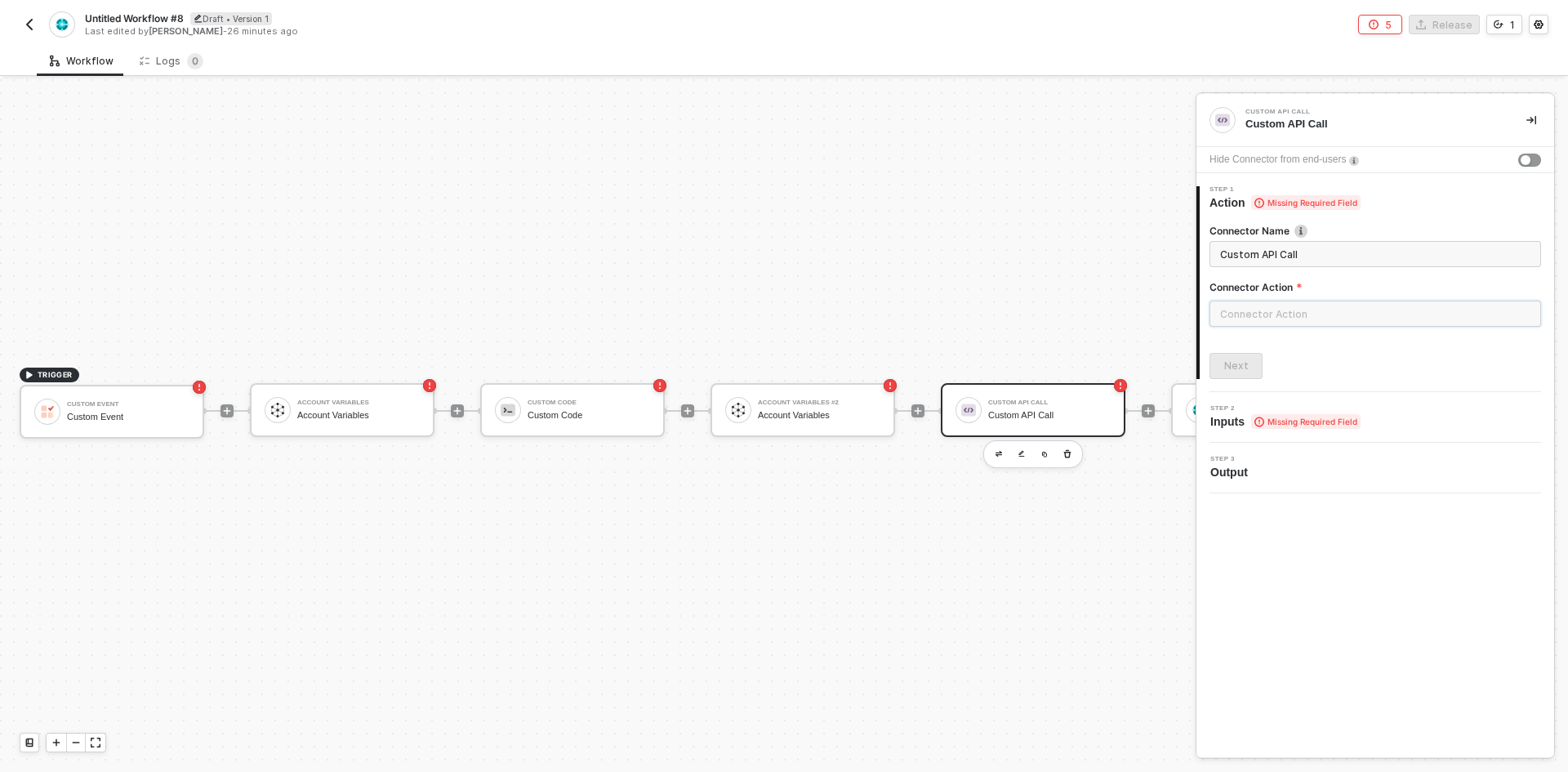
click at [1276, 323] on input "text" at bounding box center [1375, 314] width 331 height 26
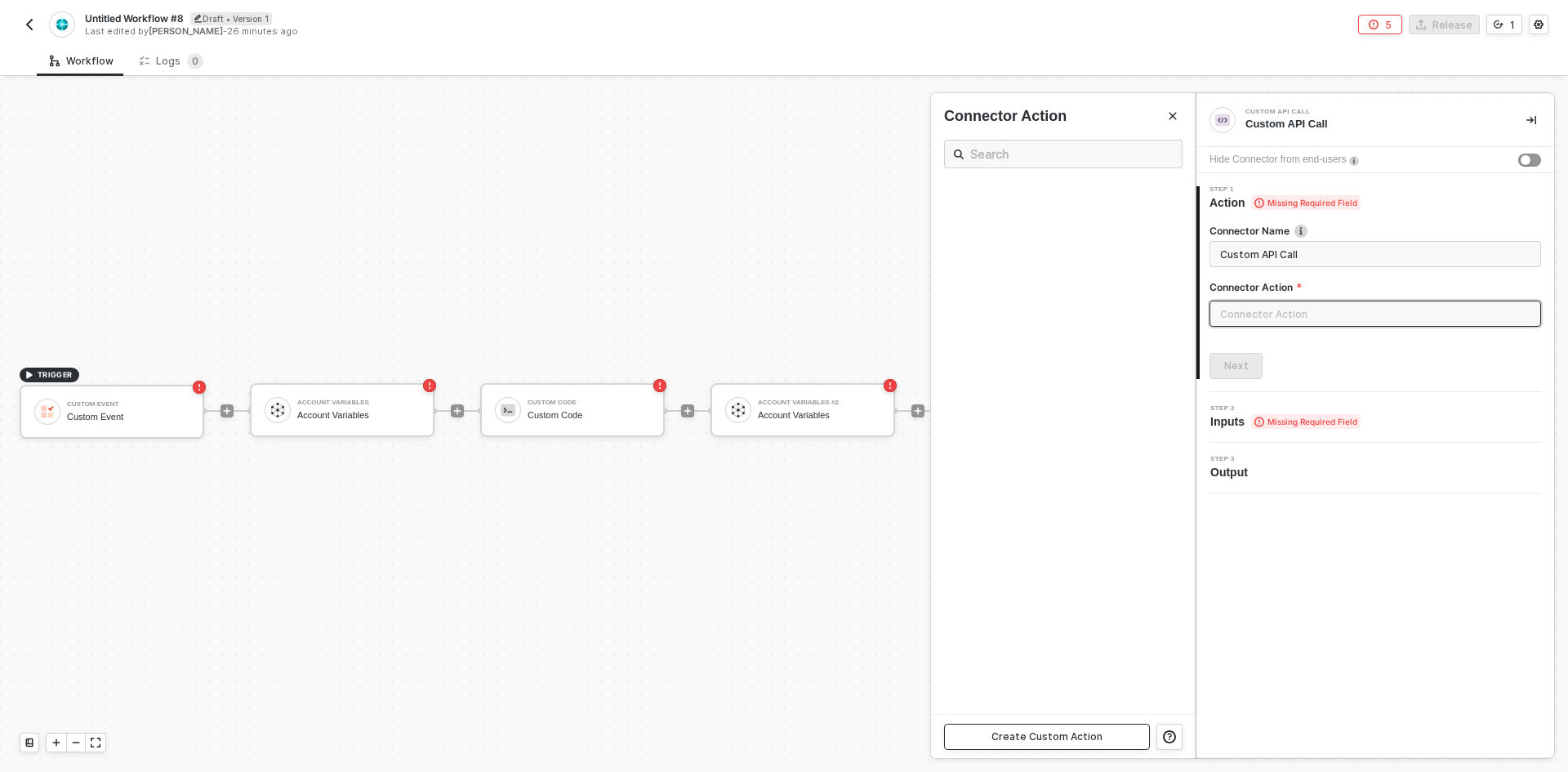
click at [1084, 738] on div "Create Custom Action" at bounding box center [1046, 736] width 111 height 13
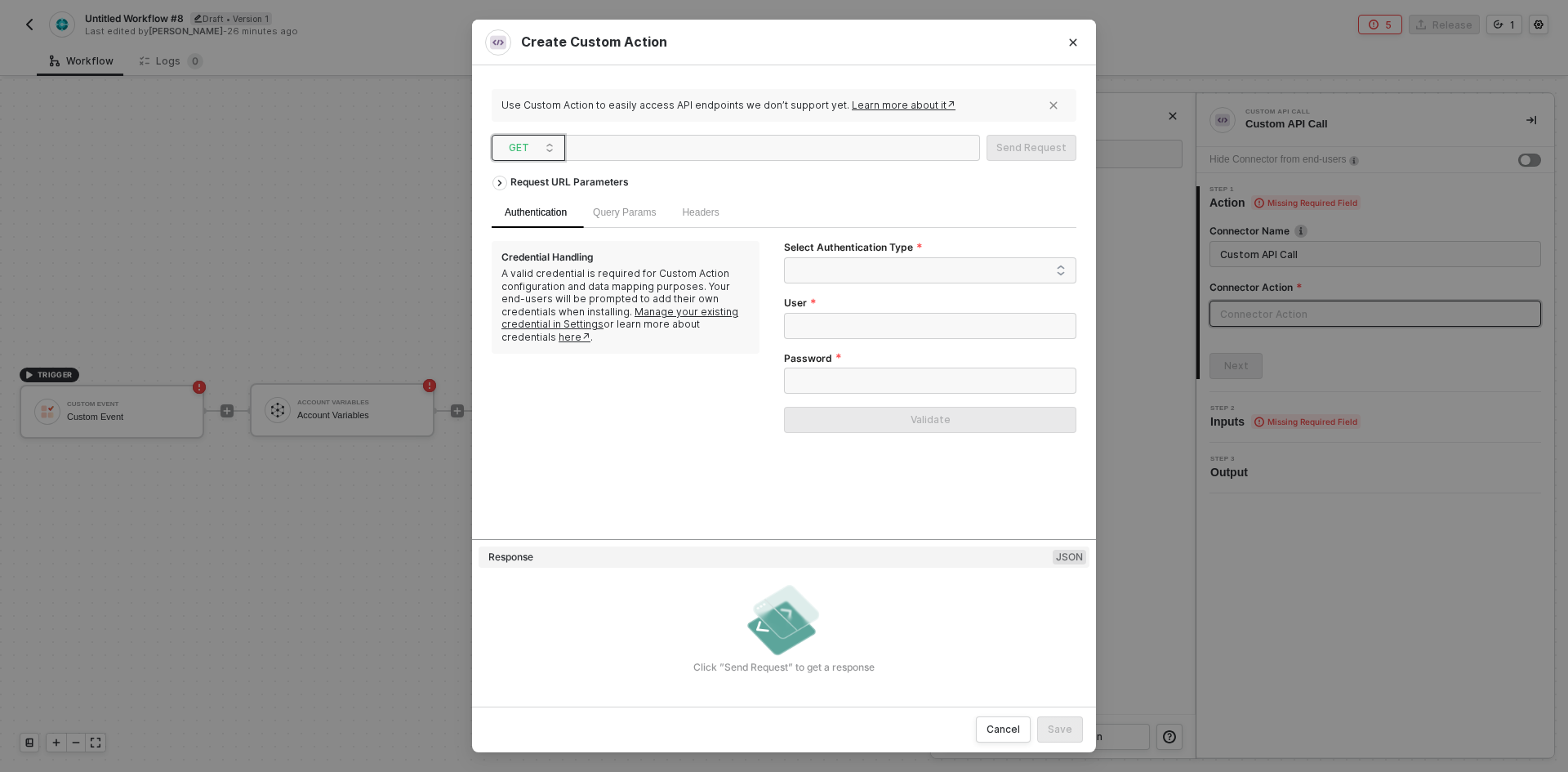
click at [547, 151] on span "GET" at bounding box center [532, 148] width 46 height 25
click at [521, 206] on div "POST" at bounding box center [528, 207] width 61 height 20
click at [746, 210] on span "Body" at bounding box center [757, 212] width 22 height 11
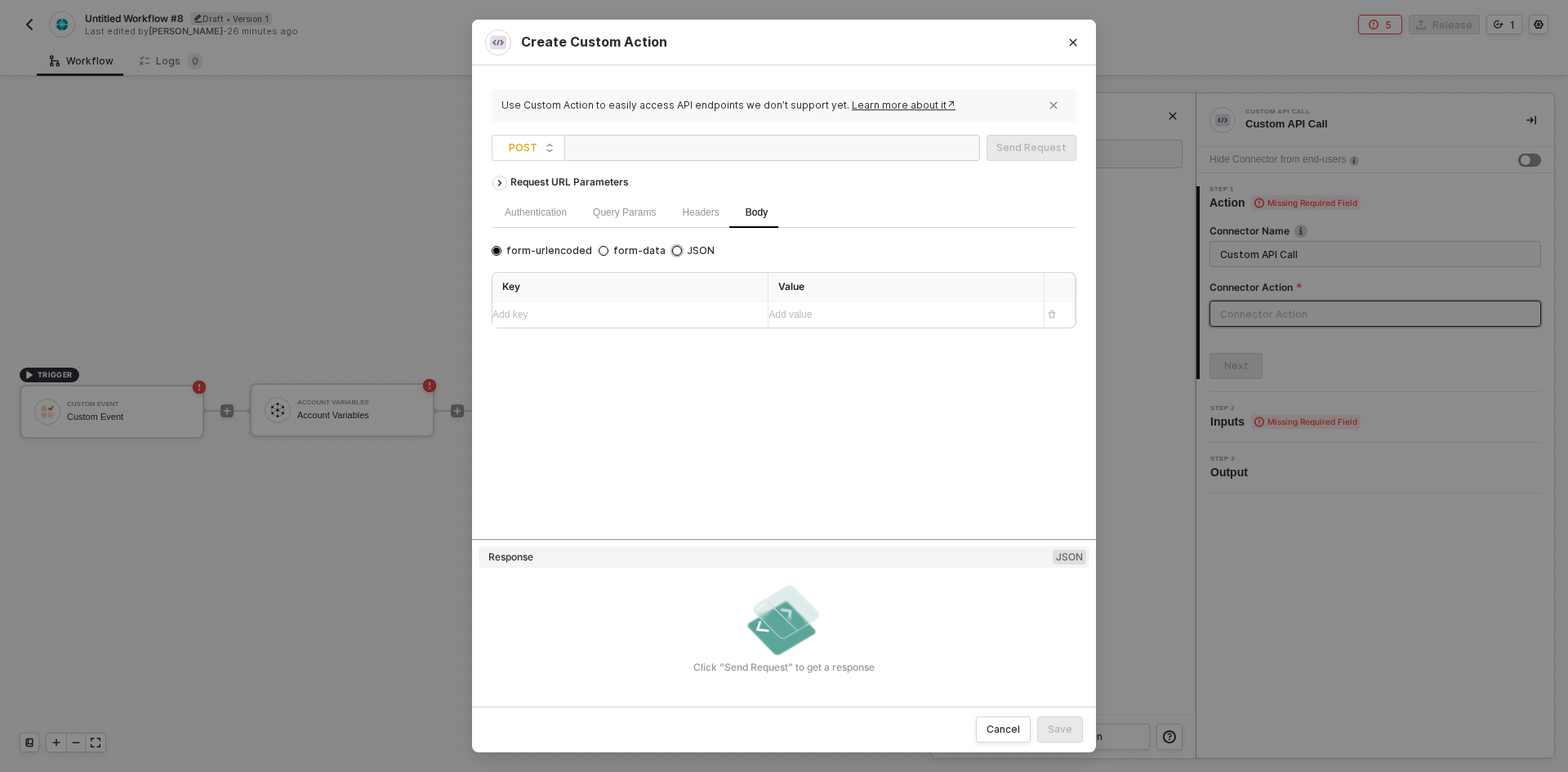
click at [672, 254] on input "JSON" at bounding box center [677, 251] width 10 height 10
radio input "true"
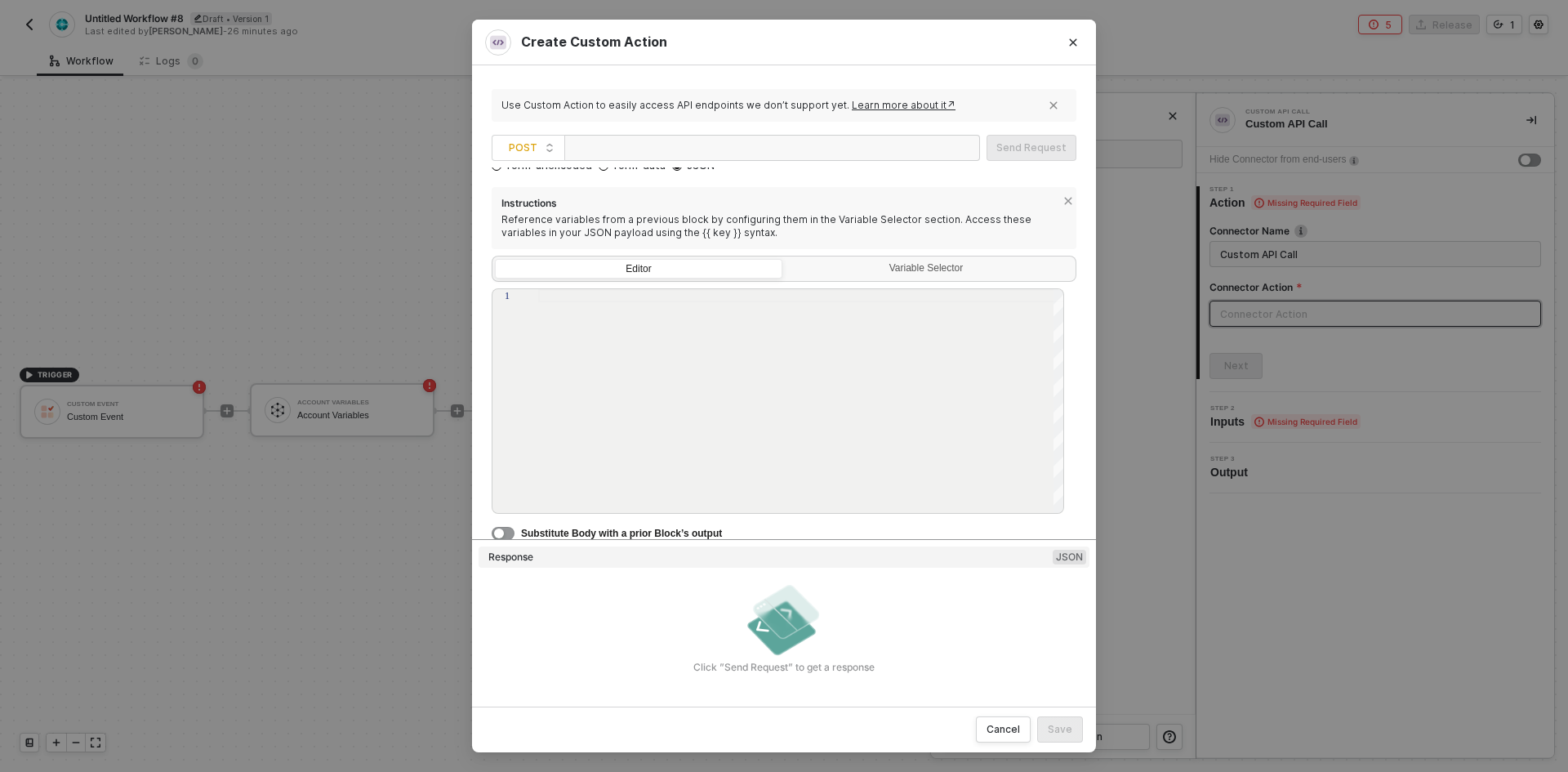
scroll to position [88, 0]
click at [500, 535] on div "button" at bounding box center [499, 531] width 10 height 10
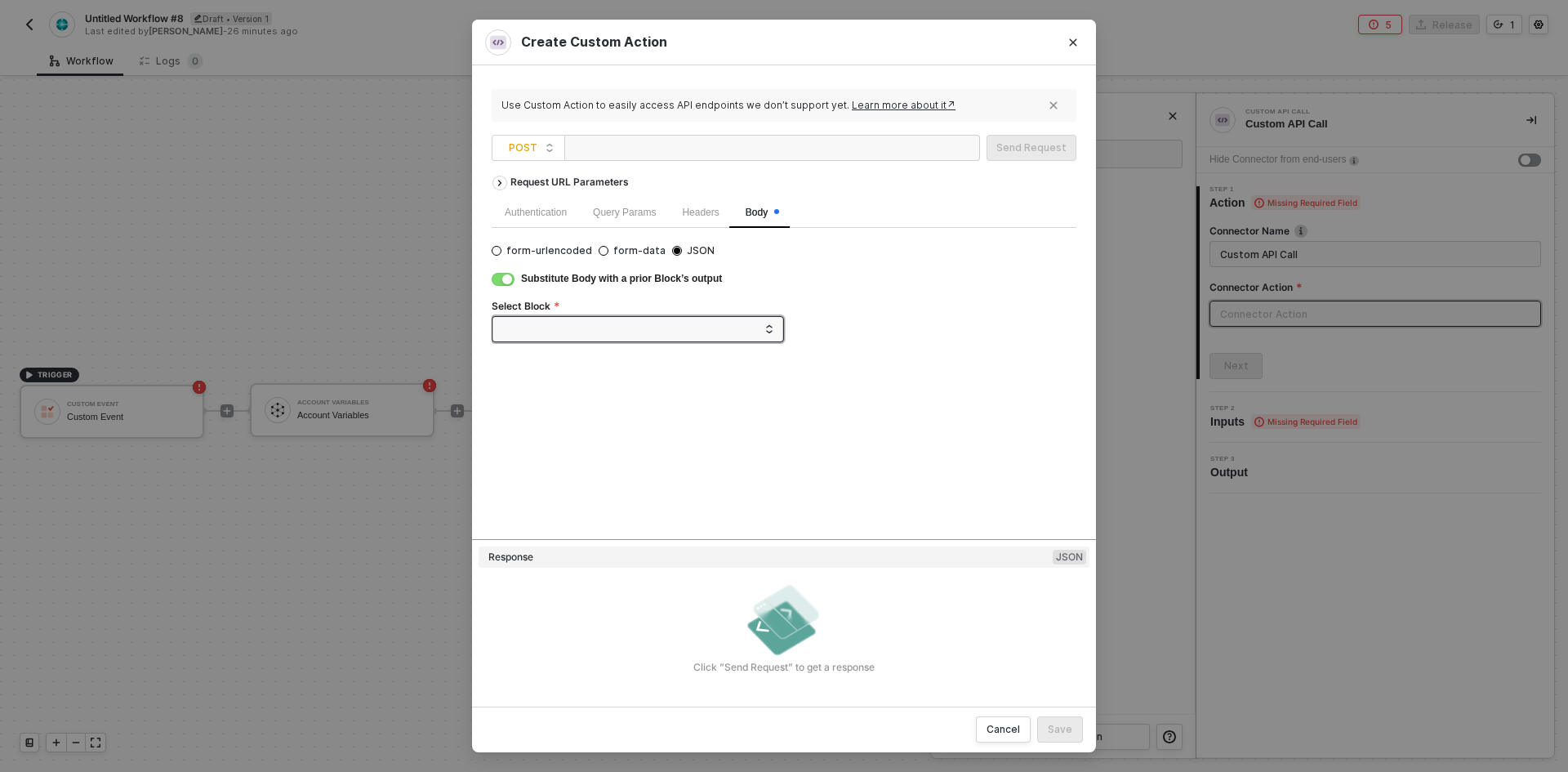
click at [563, 346] on div "form-urlencoded form-data JSON Substitute Body with a prior Block’s output Sele…" at bounding box center [784, 298] width 585 height 115
click at [557, 330] on span at bounding box center [641, 329] width 264 height 25
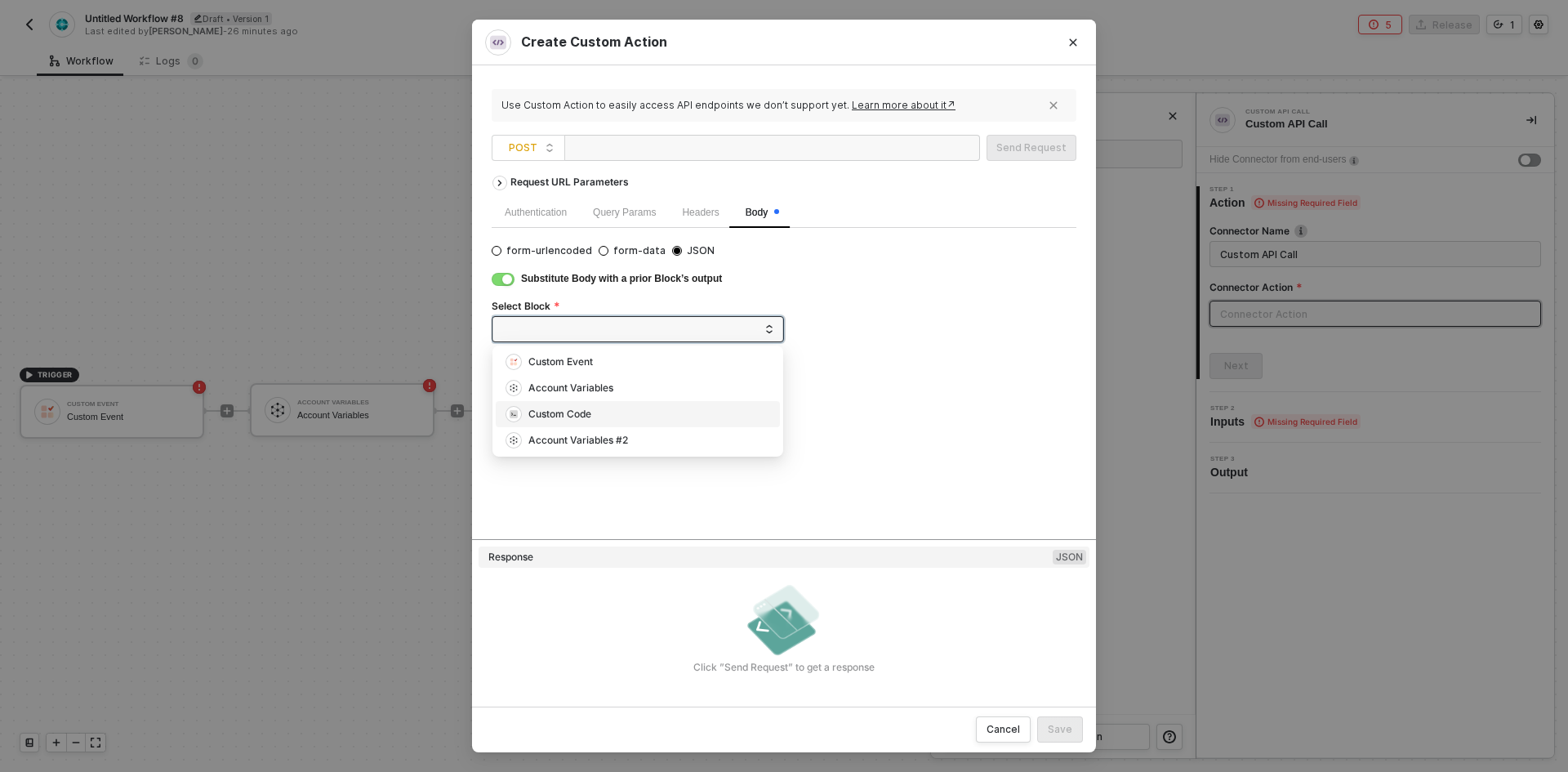
click at [561, 417] on div "Custom Code" at bounding box center [559, 414] width 63 height 16
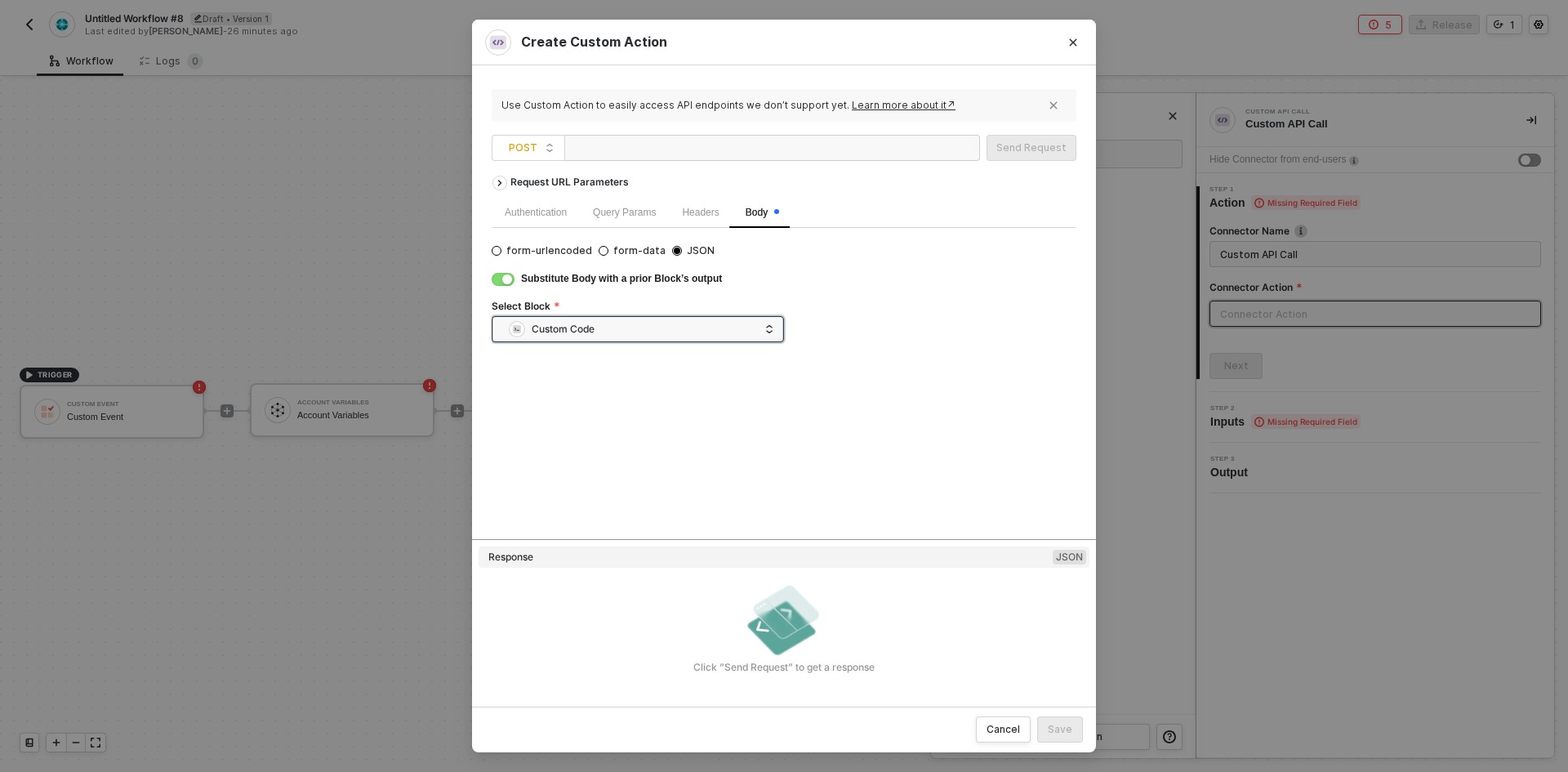
click at [671, 143] on div at bounding box center [653, 149] width 164 height 26
click at [1075, 45] on icon "Close" at bounding box center [1073, 41] width 7 height 7
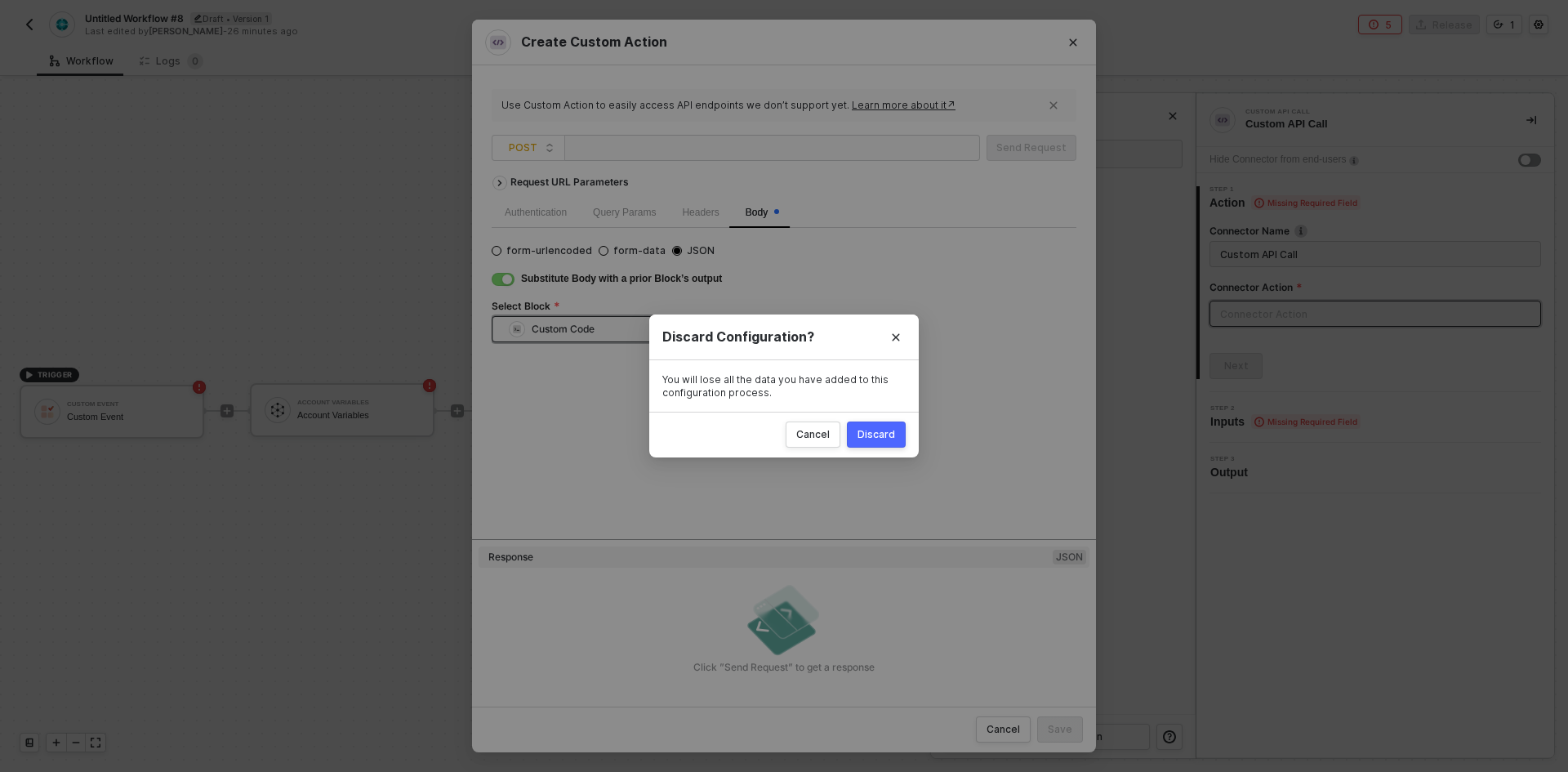
click at [882, 435] on div "Discard" at bounding box center [876, 434] width 38 height 13
radio input "true"
radio input "false"
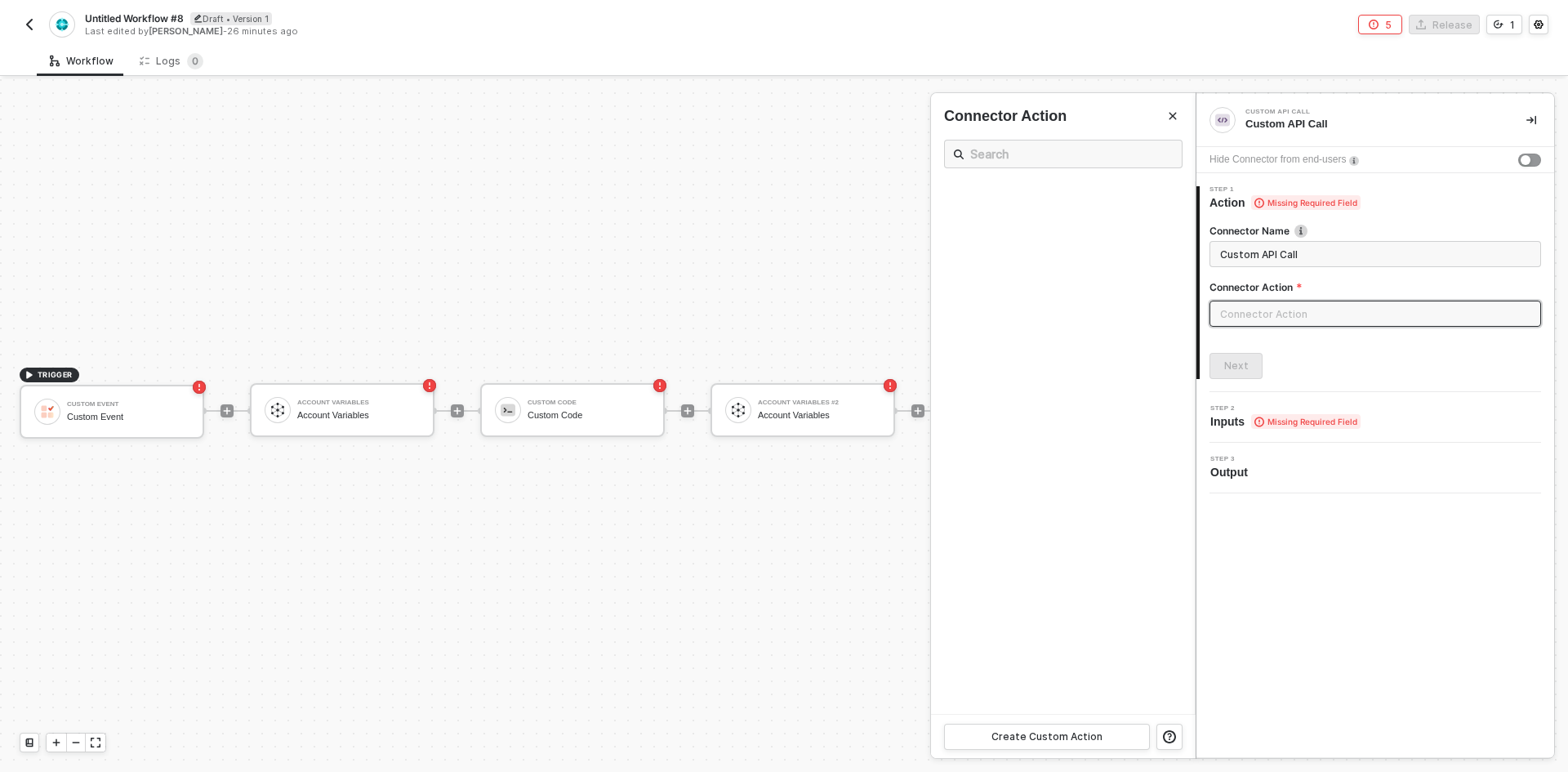
click at [918, 397] on div at bounding box center [784, 425] width 1568 height 693
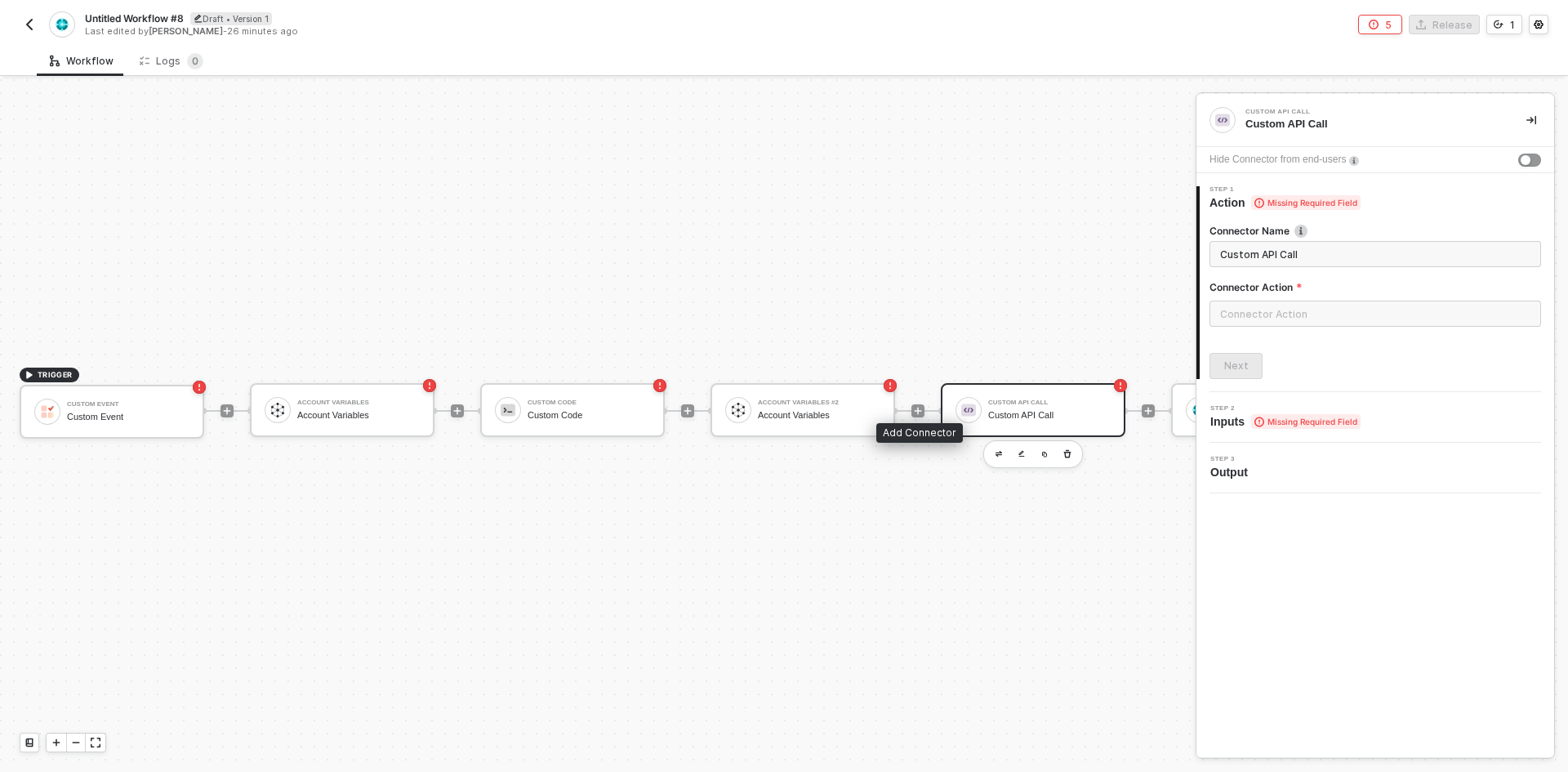
click at [918, 406] on icon "icon-play" at bounding box center [917, 409] width 7 height 7
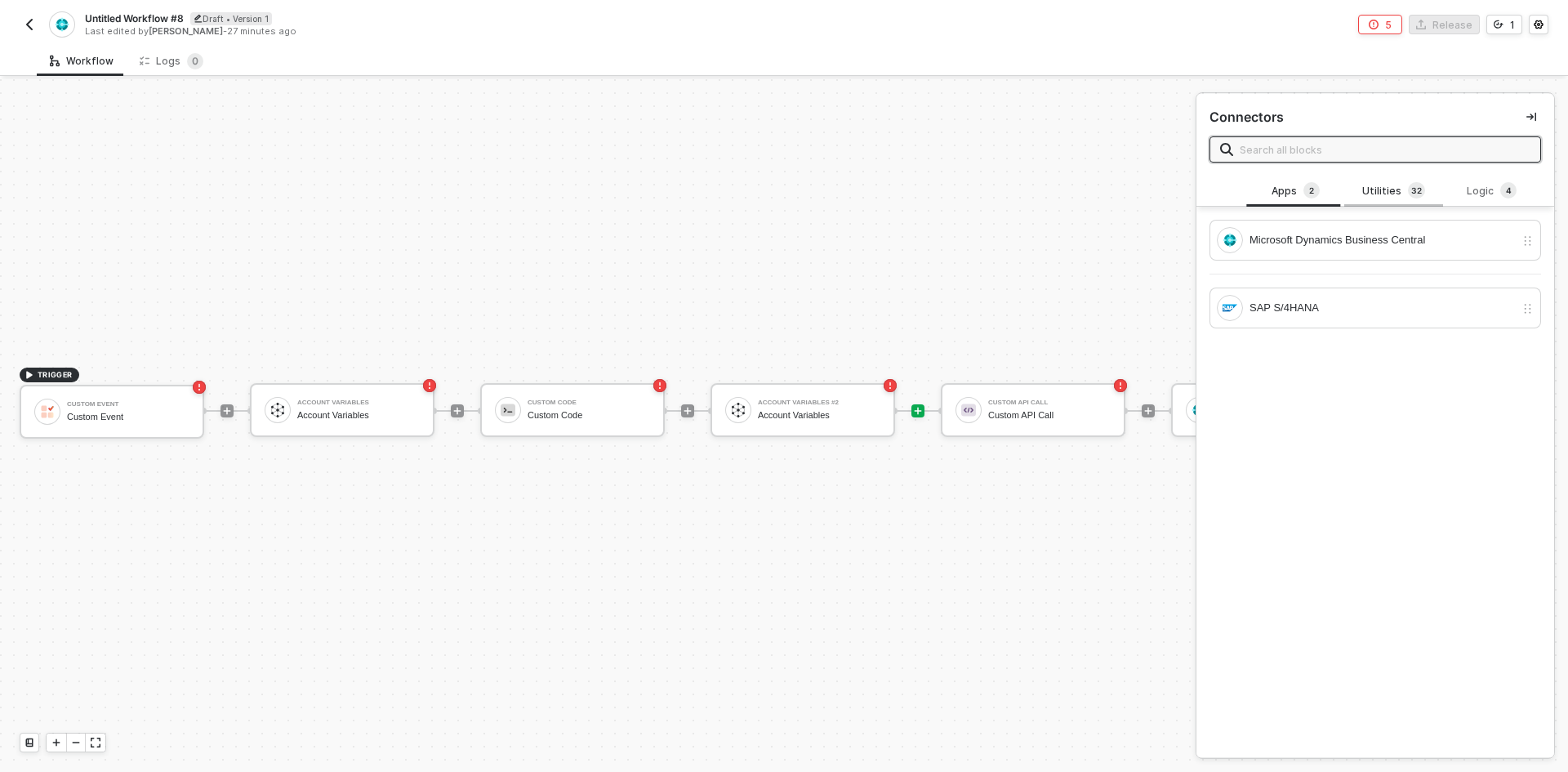
click at [1387, 187] on div "Utilities 3 2" at bounding box center [1393, 191] width 72 height 18
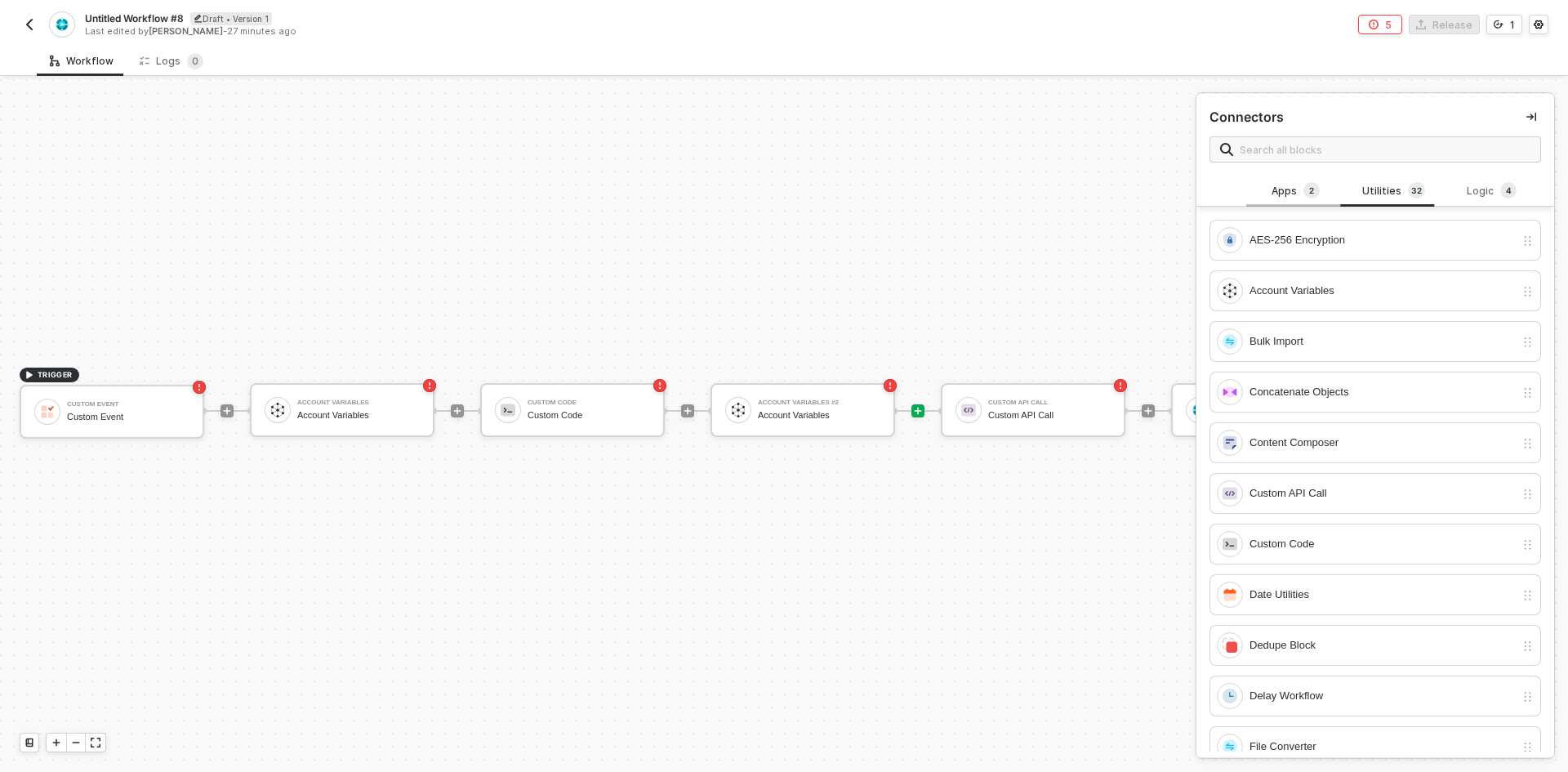
click at [1283, 189] on div "Apps 2" at bounding box center [1295, 191] width 72 height 18
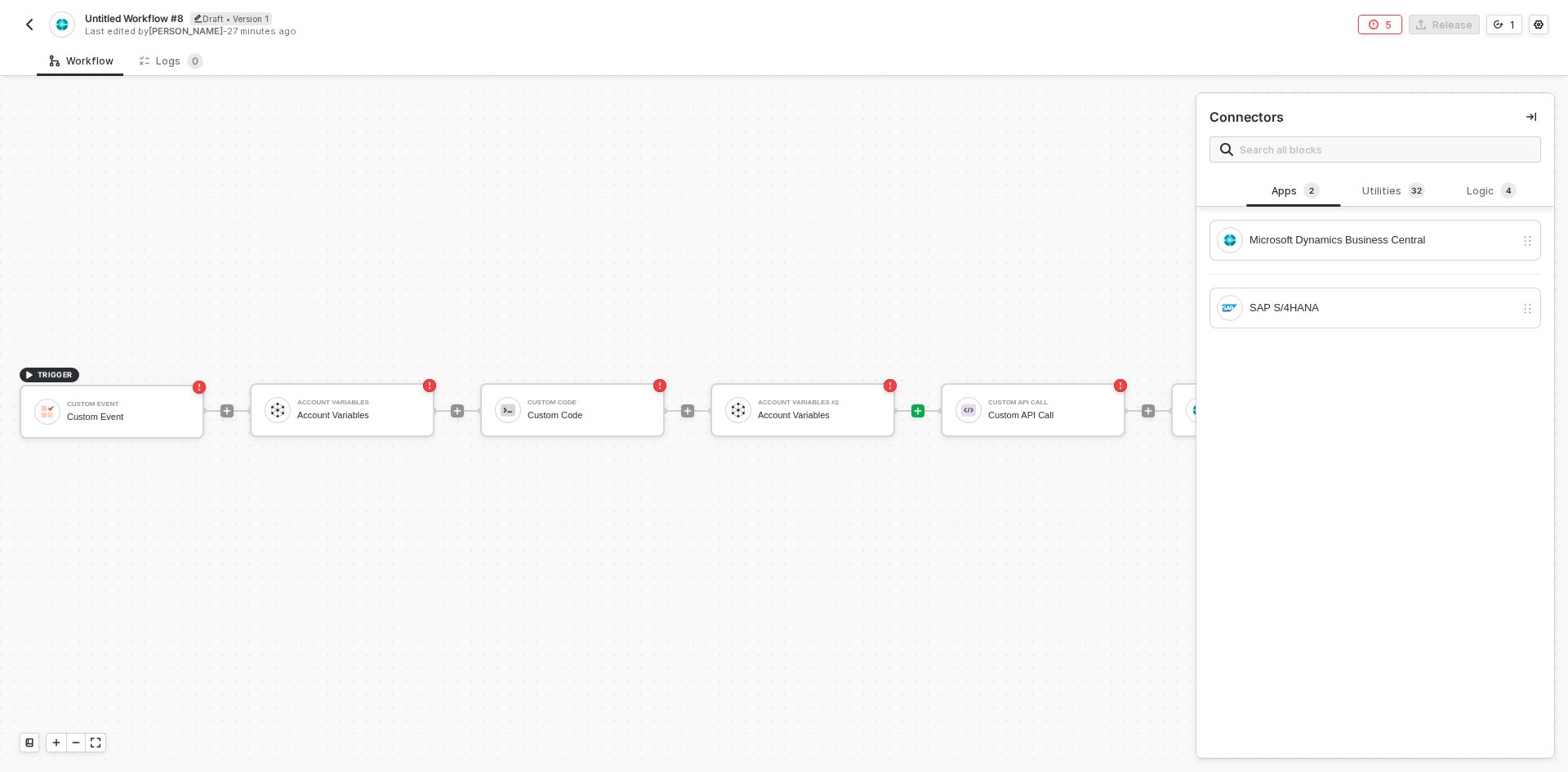
click at [25, 32] on button "button" at bounding box center [30, 25] width 20 height 20
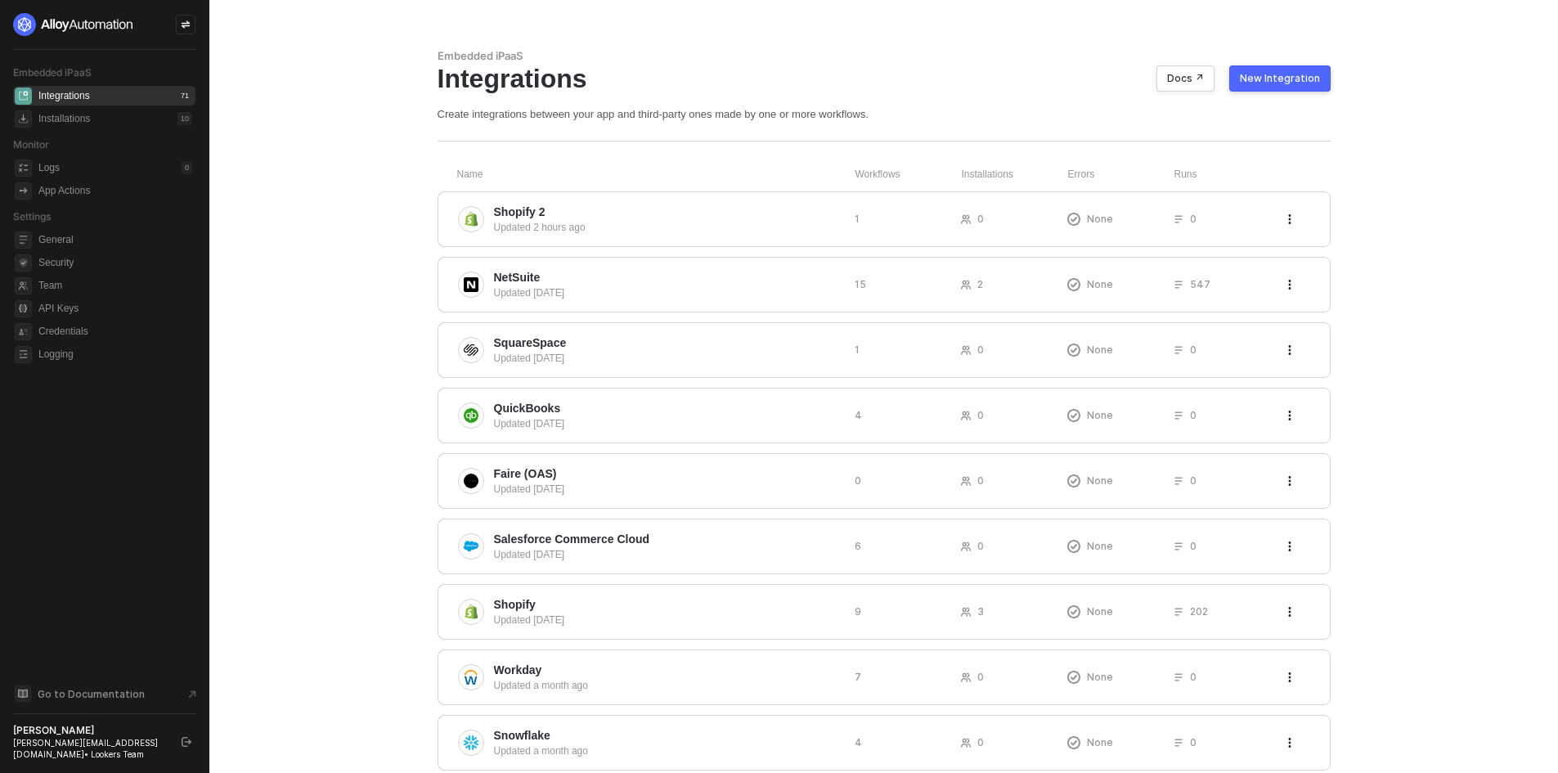
click at [1293, 84] on div "New Integration" at bounding box center [1280, 78] width 80 height 13
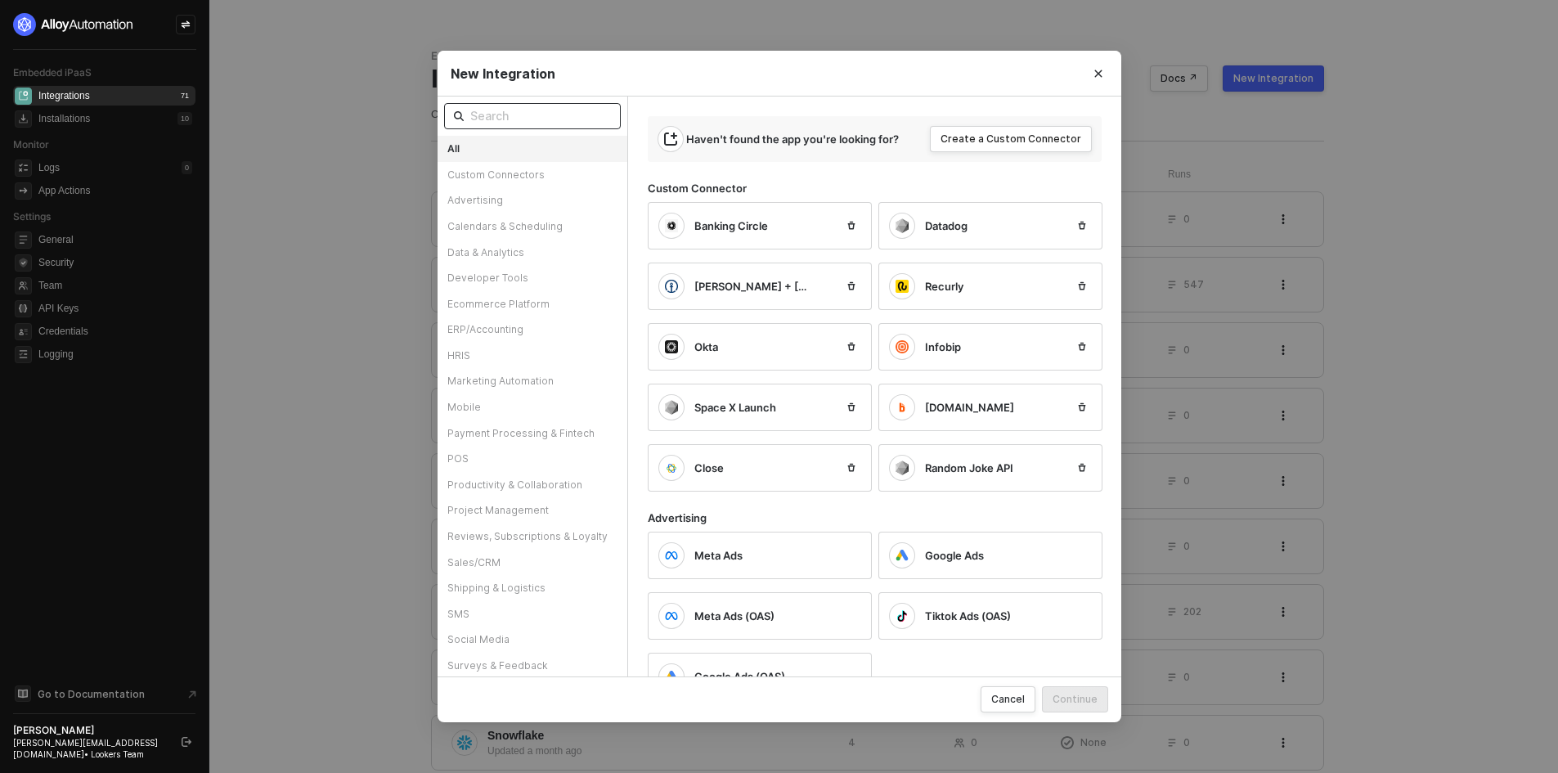
click at [558, 116] on input "text" at bounding box center [540, 116] width 141 height 18
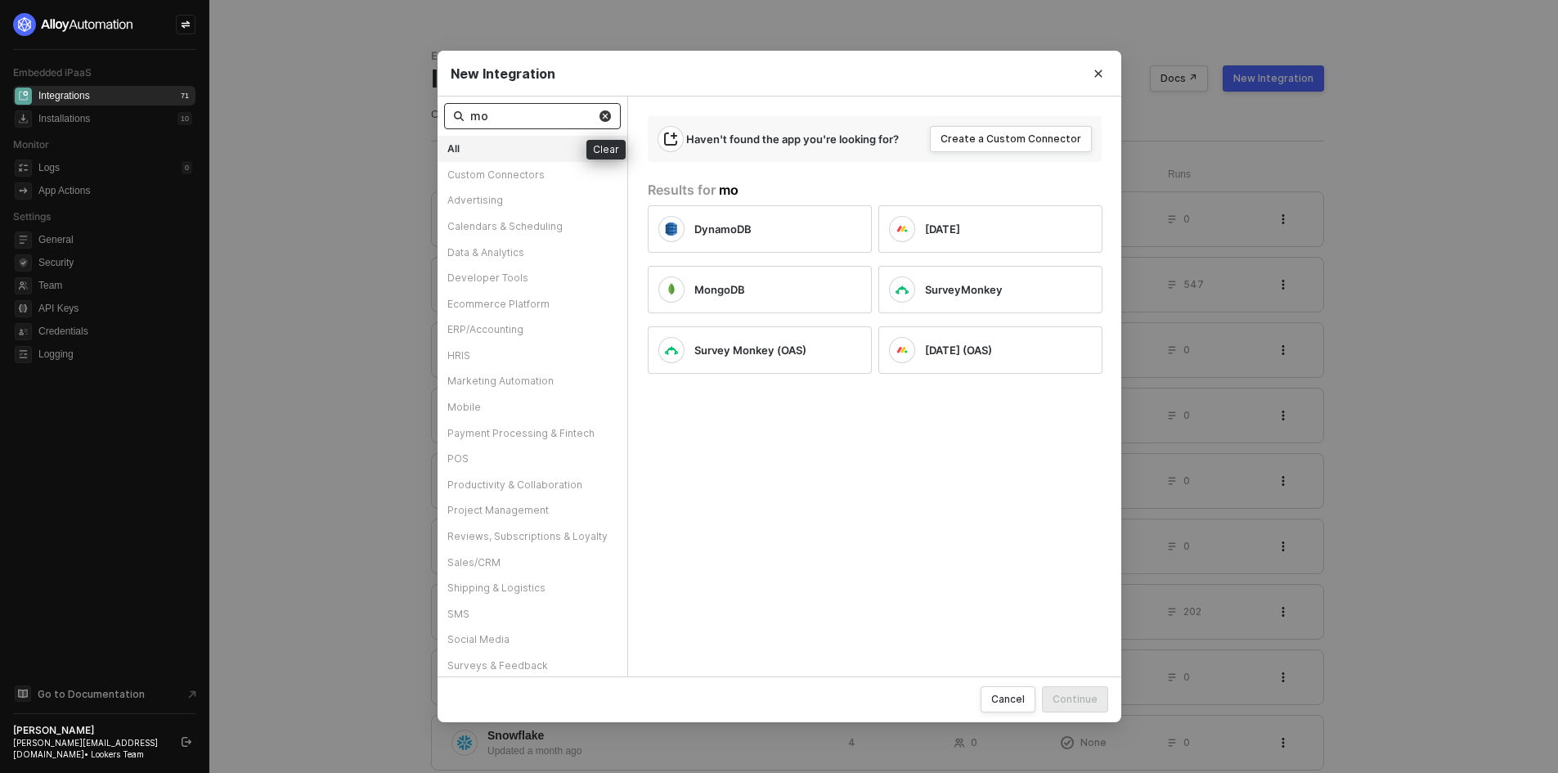
type input "mo"
click at [604, 119] on img at bounding box center [605, 115] width 11 height 11
